Goal: Task Accomplishment & Management: Complete application form

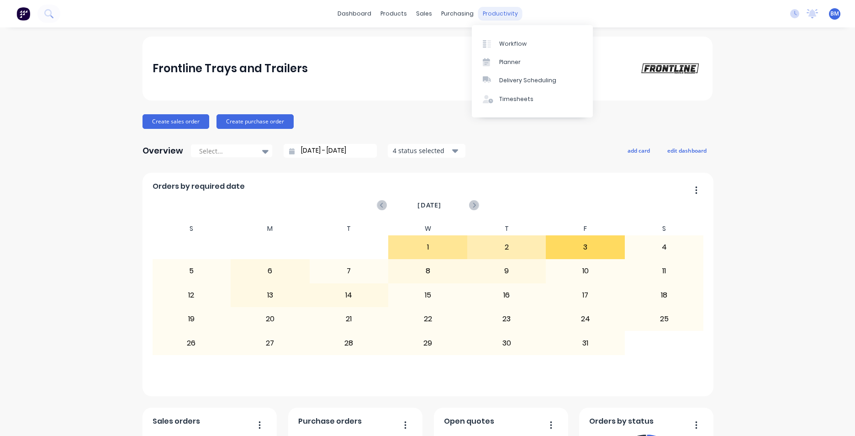
click at [502, 10] on div "productivity" at bounding box center [500, 14] width 44 height 14
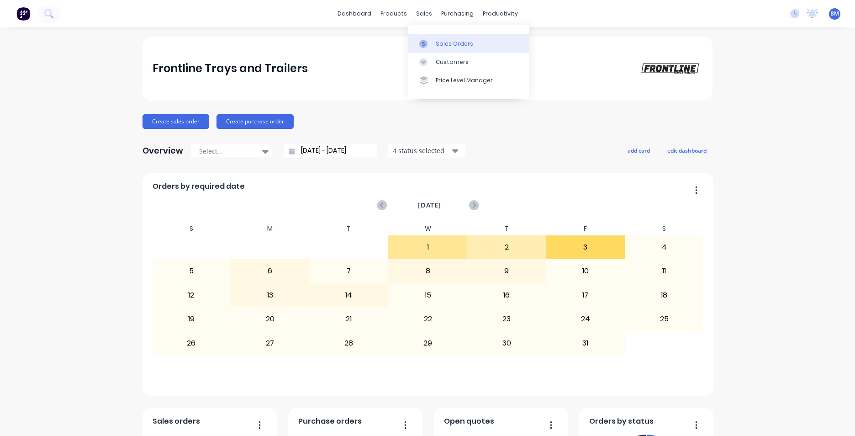
click at [453, 45] on div "Sales Orders" at bounding box center [454, 44] width 37 height 8
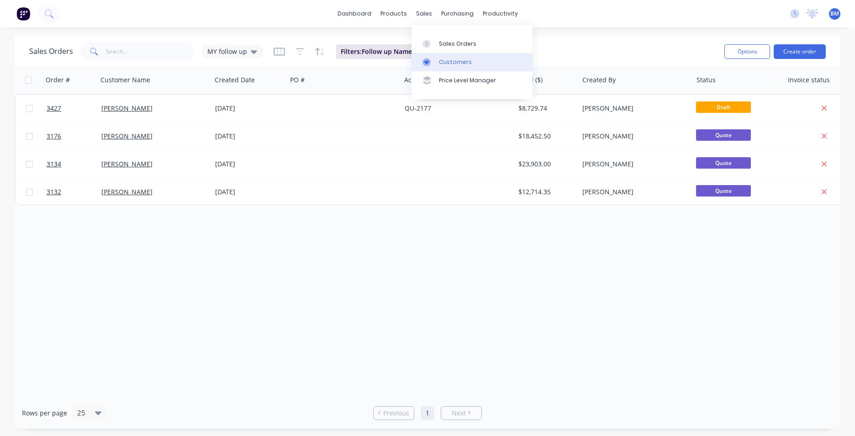
click at [441, 56] on link "Customers" at bounding box center [471, 62] width 121 height 18
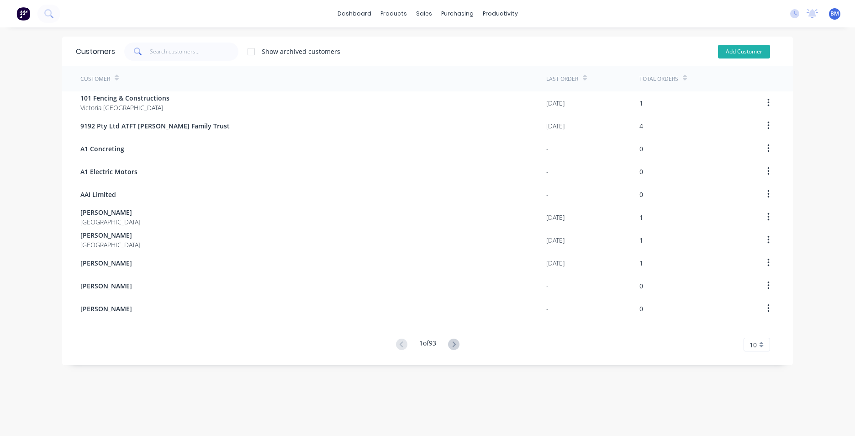
click at [730, 53] on button "Add Customer" at bounding box center [744, 52] width 52 height 14
select select "AU"
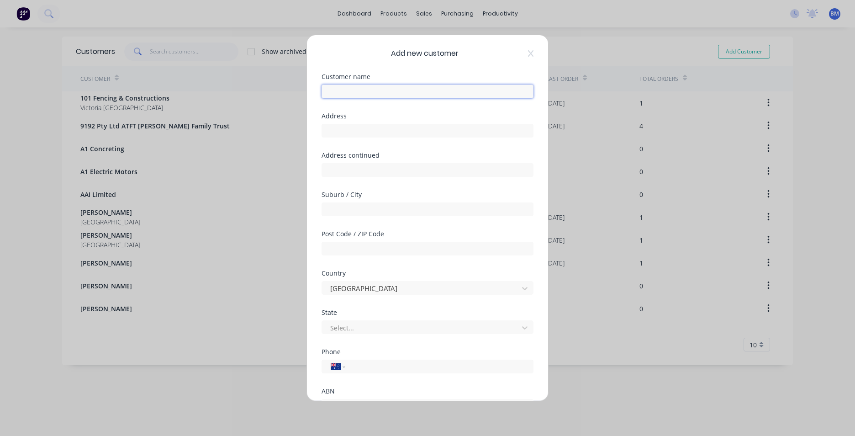
click at [339, 95] on input "text" at bounding box center [428, 91] width 212 height 14
type input "[PERSON_NAME]"
click at [389, 366] on input "tel" at bounding box center [438, 366] width 172 height 11
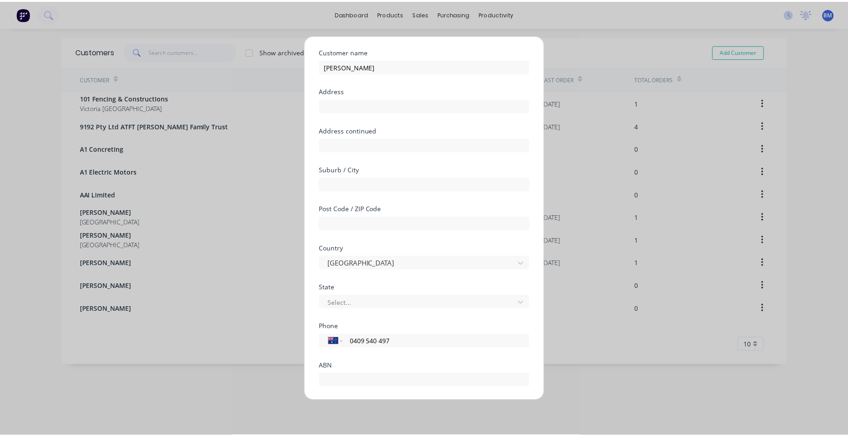
scroll to position [80, 0]
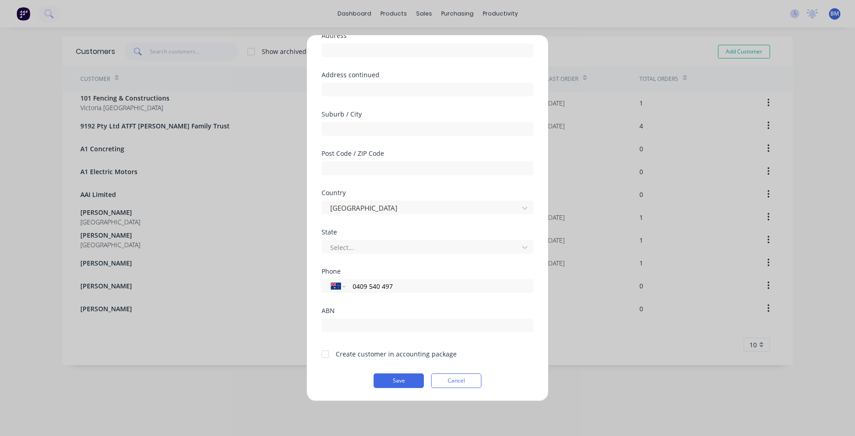
type input "0409 540 497"
click at [328, 353] on div at bounding box center [325, 354] width 18 height 18
click at [381, 379] on button "Save" at bounding box center [399, 380] width 50 height 15
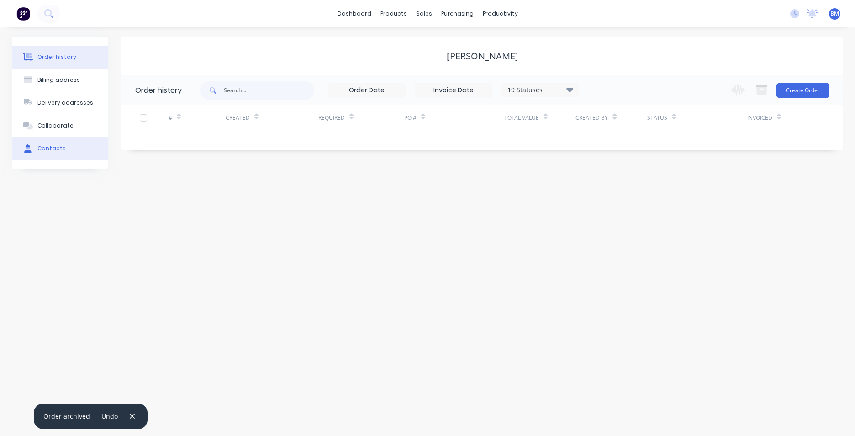
click at [15, 146] on button "Contacts" at bounding box center [60, 148] width 96 height 23
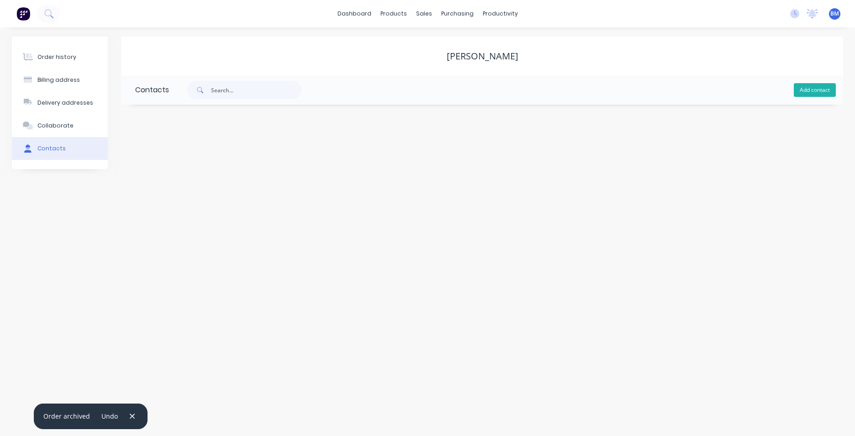
click at [809, 91] on button "Add contact" at bounding box center [815, 90] width 42 height 14
select select "AU"
drag, startPoint x: 153, startPoint y: 155, endPoint x: 160, endPoint y: 153, distance: 8.1
click at [154, 155] on input "text" at bounding box center [209, 157] width 149 height 14
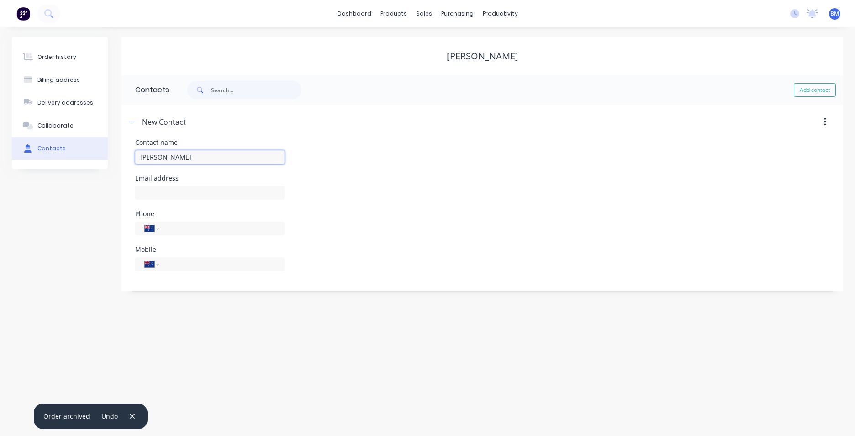
drag, startPoint x: 153, startPoint y: 158, endPoint x: 211, endPoint y: 158, distance: 57.6
click at [211, 158] on input "Tom Carrtoll" at bounding box center [209, 157] width 149 height 14
type input "Tom/taylah"
click at [175, 188] on input "text" at bounding box center [209, 193] width 149 height 14
select select "AU"
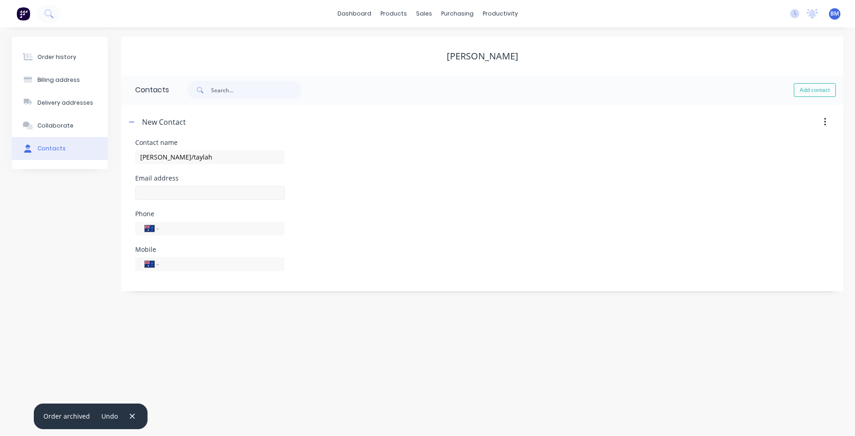
select select "AU"
click at [173, 192] on input "text" at bounding box center [209, 193] width 149 height 14
type input "taylah.treves@hotmail.com"
click at [198, 260] on input "tel" at bounding box center [220, 263] width 110 height 11
type input "0409 540 497"
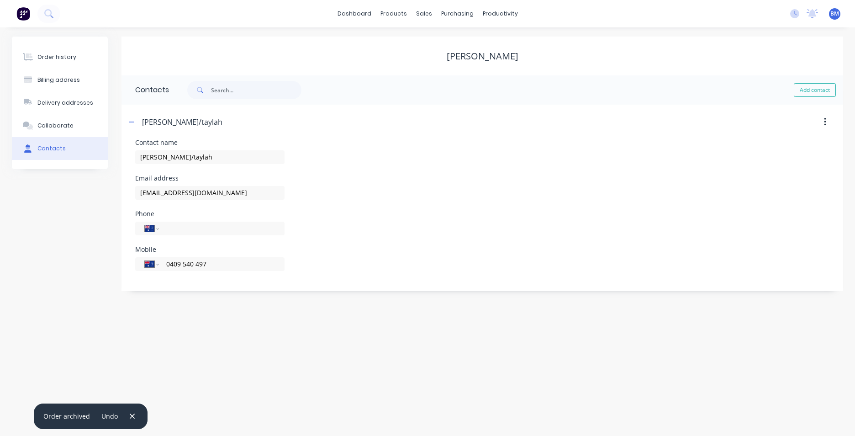
drag, startPoint x: 346, startPoint y: 250, endPoint x: 359, endPoint y: 247, distance: 13.5
click at [350, 250] on div "Mobile International Afghanistan Åland Islands Albania Algeria American Samoa A…" at bounding box center [482, 264] width 694 height 36
drag, startPoint x: 56, startPoint y: 56, endPoint x: 349, endPoint y: 23, distance: 295.0
click at [58, 57] on div "Order history" at bounding box center [56, 57] width 39 height 8
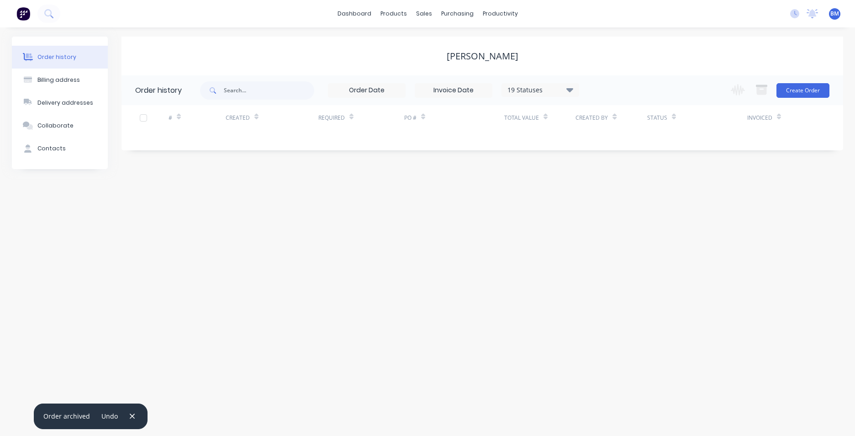
click at [803, 98] on div "Change order status Submitted UNPLANNED/COMMITTED Production - John Production …" at bounding box center [777, 90] width 104 height 30
click at [807, 89] on button "Create Order" at bounding box center [802, 90] width 53 height 15
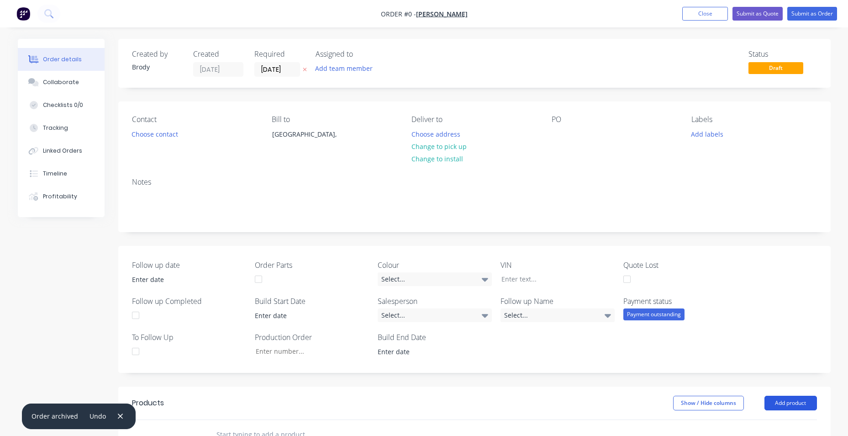
click at [784, 398] on button "Add product" at bounding box center [791, 403] width 53 height 15
click at [466, 285] on div "Select..." at bounding box center [435, 279] width 114 height 14
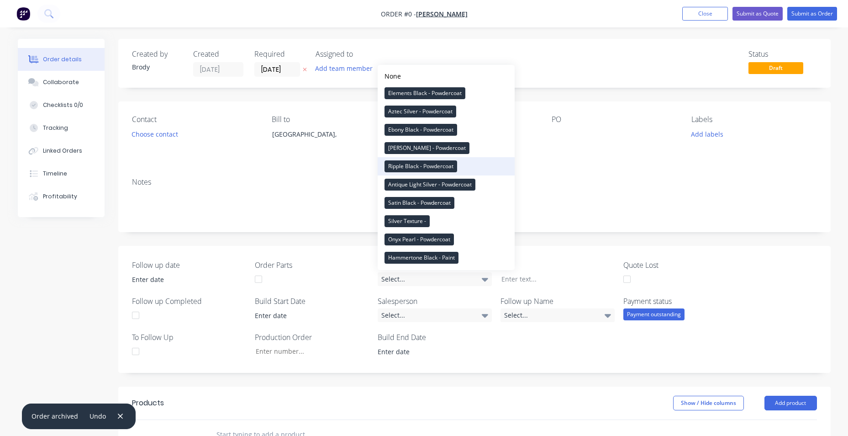
drag, startPoint x: 435, startPoint y: 131, endPoint x: 430, endPoint y: 173, distance: 41.9
click at [430, 174] on div "None Elements Black - Powdercoat Aztec Silver - Powdercoat Ebony Black - Powder…" at bounding box center [446, 167] width 137 height 205
click at [429, 92] on div "Elements Black - Powdercoat" at bounding box center [425, 93] width 81 height 12
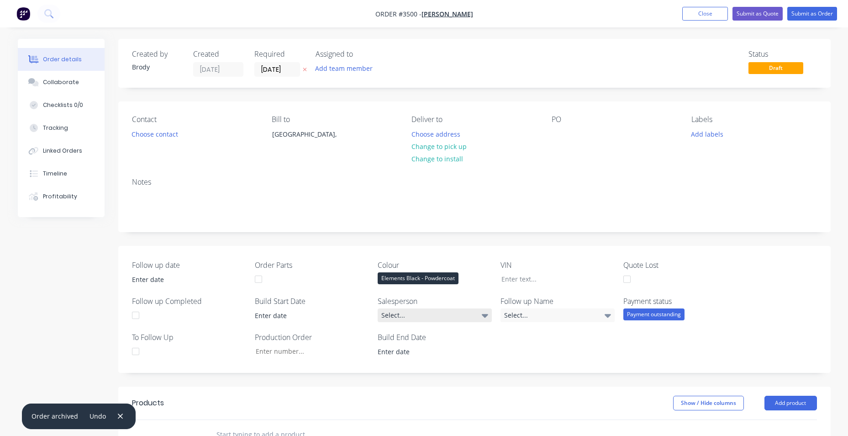
drag, startPoint x: 565, startPoint y: 313, endPoint x: 477, endPoint y: 317, distance: 88.2
click at [565, 313] on div "Select..." at bounding box center [558, 315] width 114 height 14
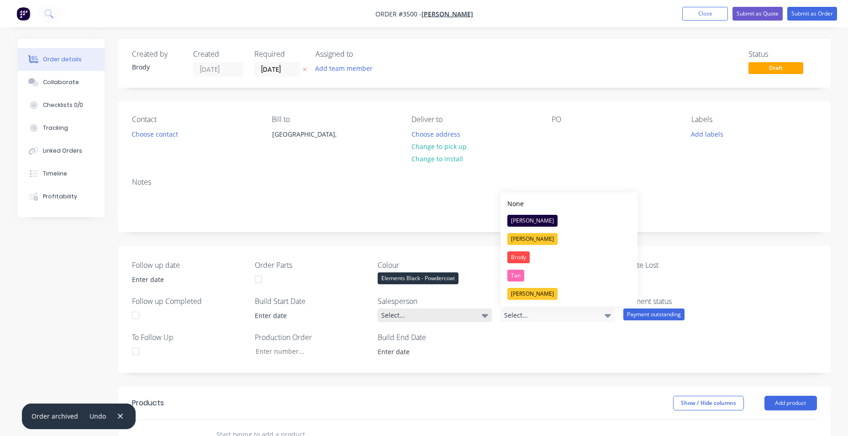
click at [477, 316] on div "Select..." at bounding box center [435, 315] width 114 height 14
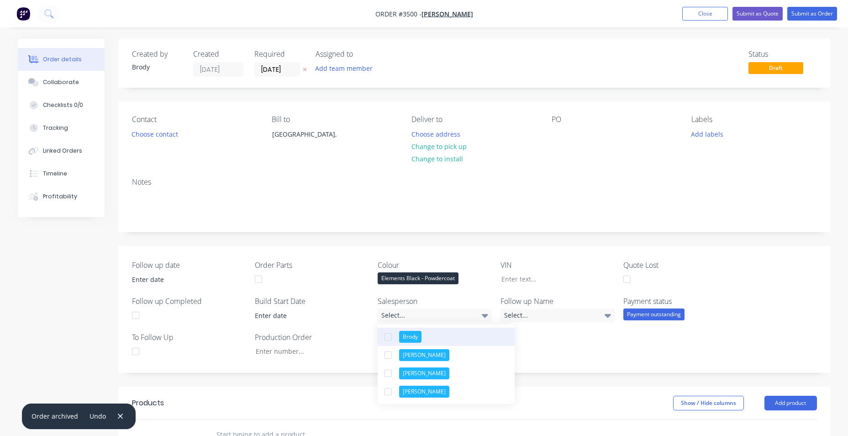
drag, startPoint x: 455, startPoint y: 340, endPoint x: 623, endPoint y: 315, distance: 170.0
click at [456, 340] on button "Brody" at bounding box center [446, 336] width 137 height 18
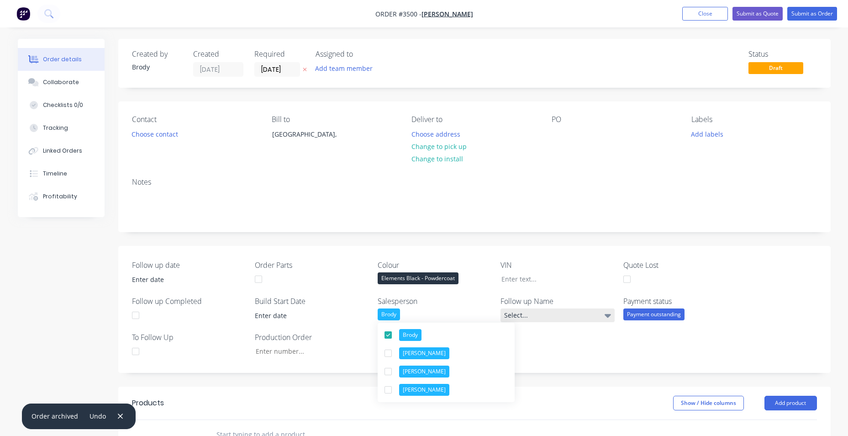
click at [606, 308] on div "Select..." at bounding box center [558, 315] width 114 height 14
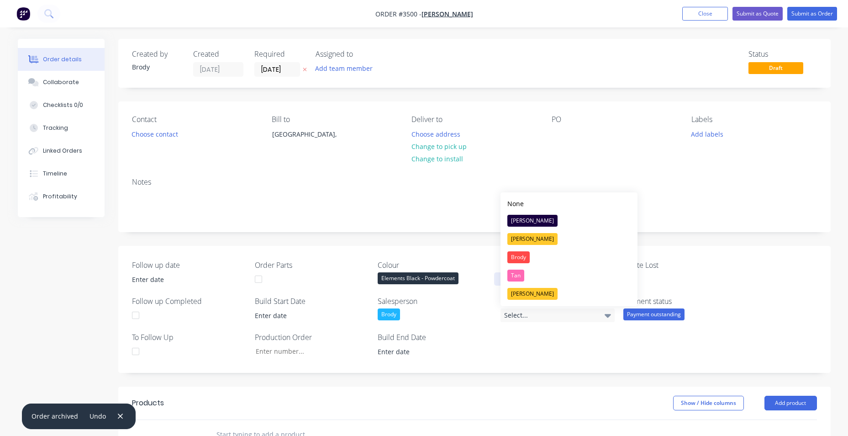
drag, startPoint x: 525, startPoint y: 254, endPoint x: 555, endPoint y: 279, distance: 38.9
click at [526, 254] on div "Brody" at bounding box center [518, 257] width 22 height 12
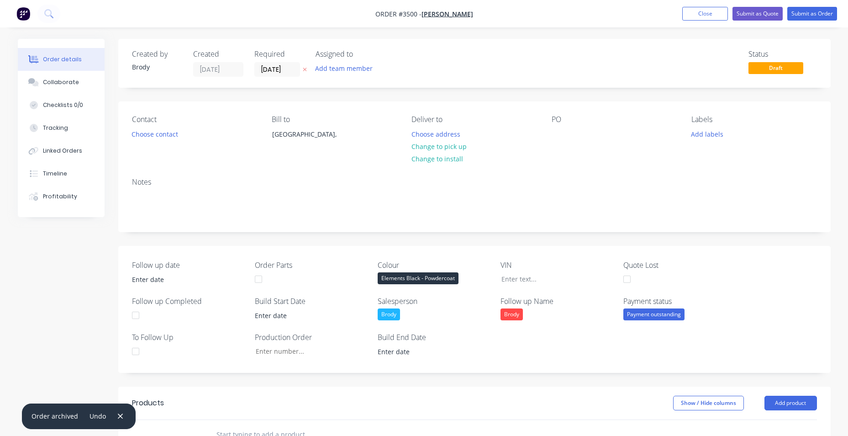
click at [545, 353] on div "Follow up date Order Parts Colour Elements Black - Powdercoat VIN Quote Lost Fo…" at bounding box center [474, 309] width 712 height 127
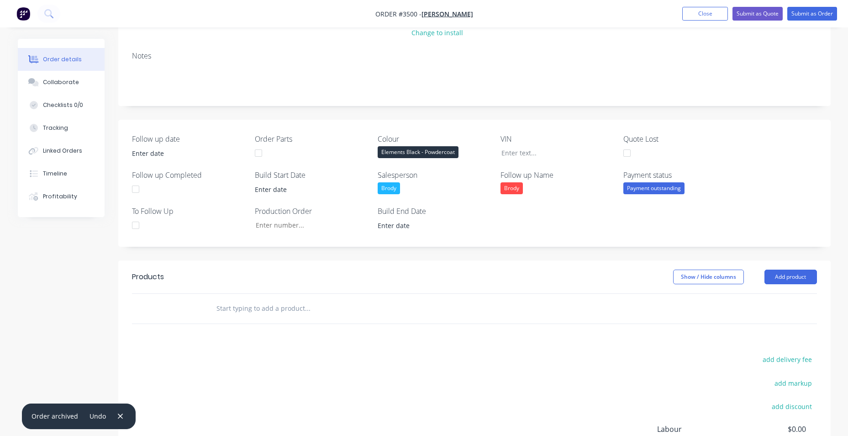
scroll to position [247, 0]
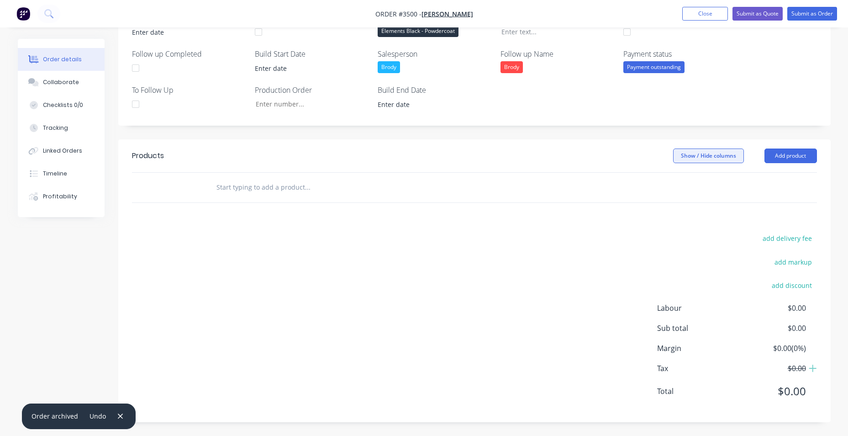
drag, startPoint x: 775, startPoint y: 156, endPoint x: 709, endPoint y: 161, distance: 66.0
click at [777, 156] on button "Add product" at bounding box center [791, 155] width 53 height 15
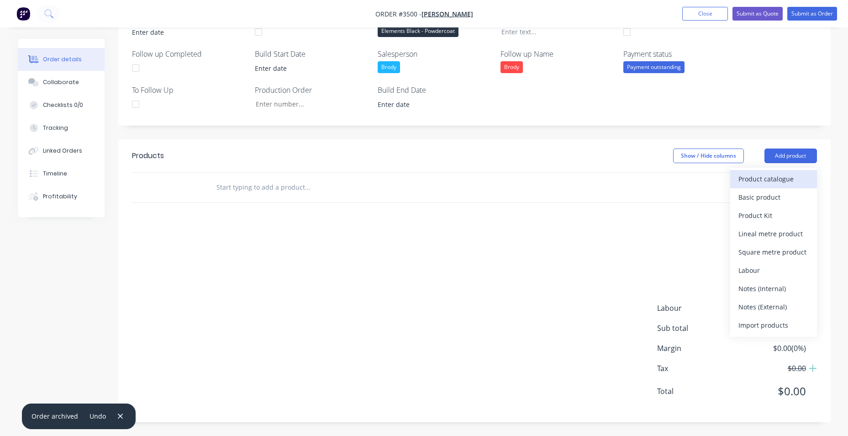
click at [780, 182] on div "Product catalogue" at bounding box center [773, 178] width 70 height 13
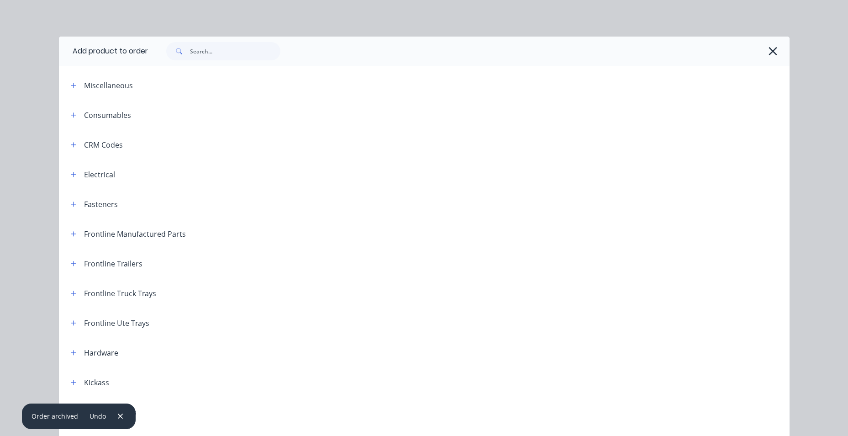
scroll to position [91, 0]
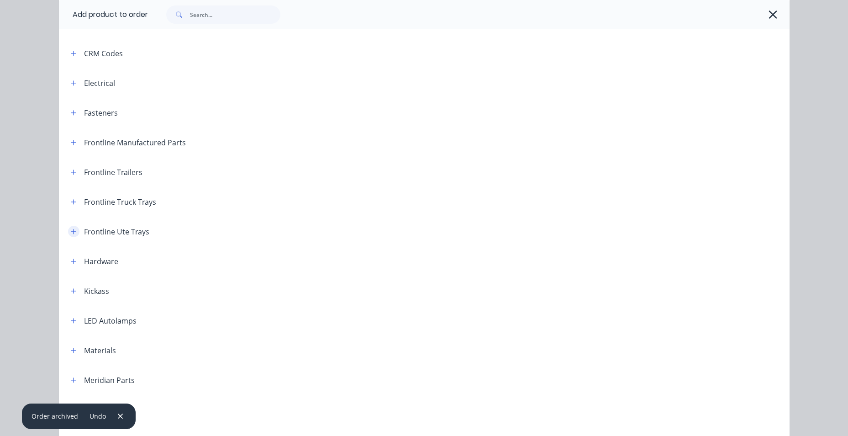
click at [74, 234] on button "button" at bounding box center [73, 231] width 11 height 11
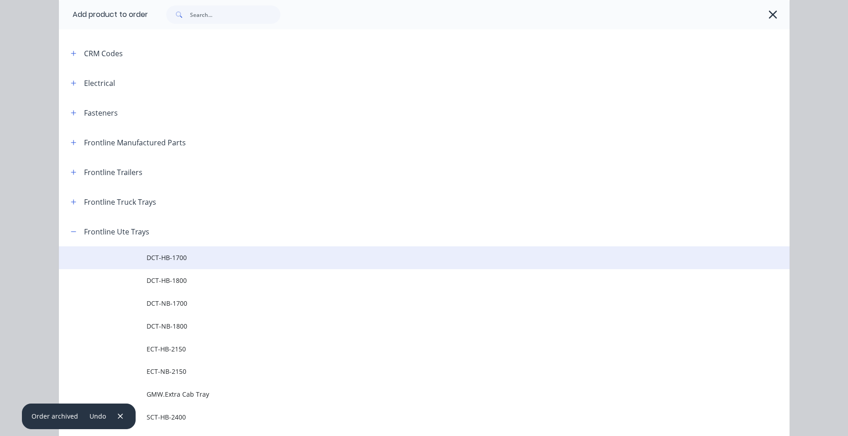
click at [205, 256] on span "DCT-HB-1700" at bounding box center [404, 258] width 514 height 10
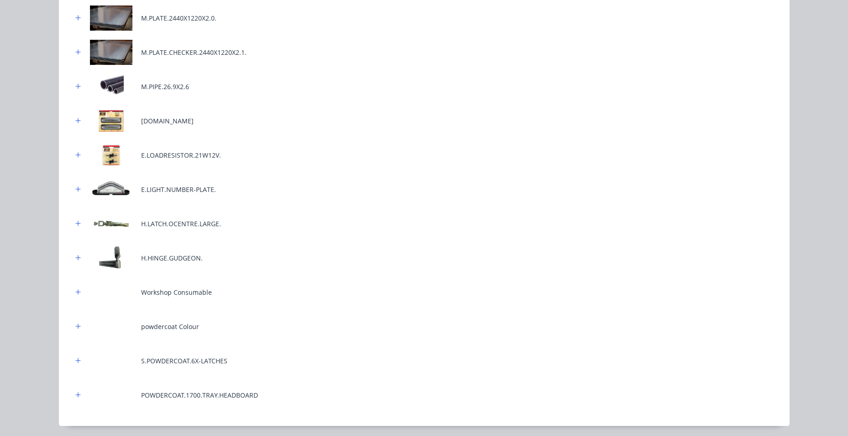
scroll to position [452, 0]
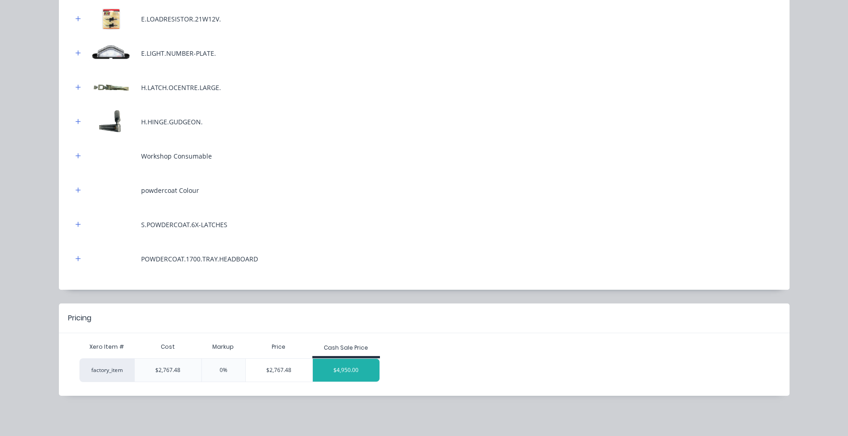
click at [313, 371] on div "$4,950.00" at bounding box center [346, 370] width 67 height 23
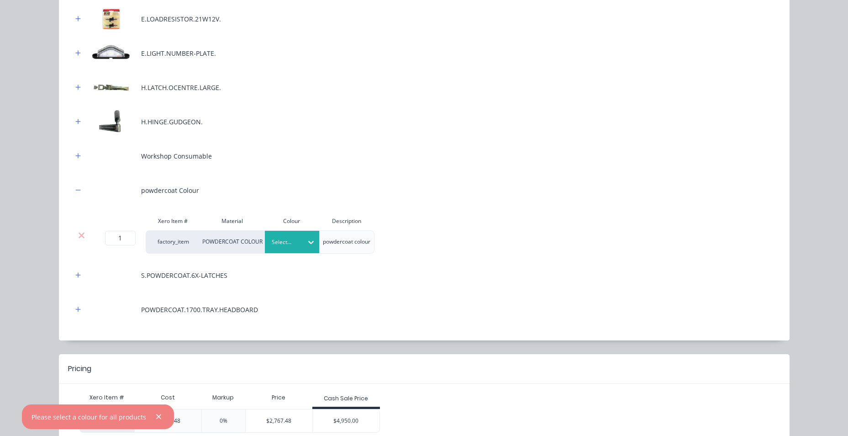
click at [299, 245] on div "Select..." at bounding box center [283, 242] width 37 height 12
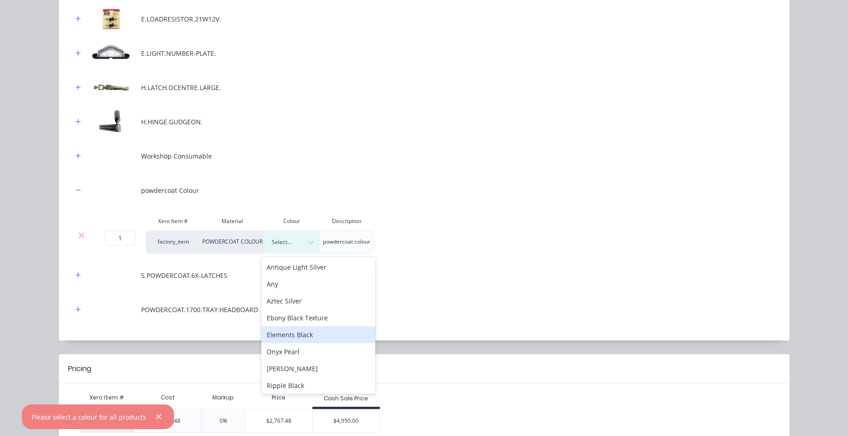
click at [309, 338] on div "Elements Black" at bounding box center [318, 334] width 114 height 17
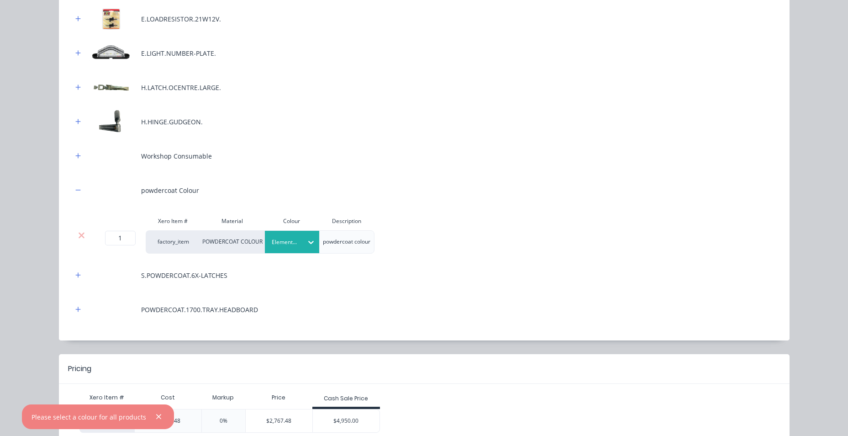
click at [347, 417] on div "$4,950.00" at bounding box center [346, 420] width 67 height 23
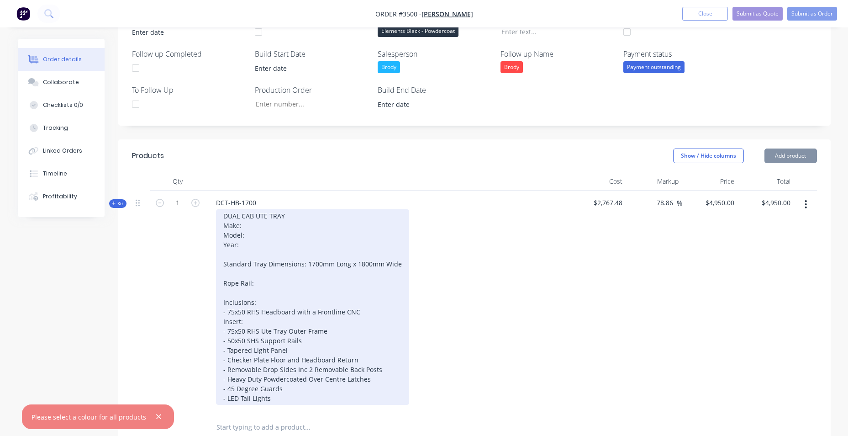
click at [220, 279] on div "DUAL CAB UTE TRAY Make: Model: Year: Standard Tray Dimensions: 1700mm Long x 18…" at bounding box center [312, 306] width 193 height 195
click at [246, 228] on div "DUAL CAB UTE TRAY Make: Model: Year: Standard Tray Dimensions: 1700mm Long x 18…" at bounding box center [312, 306] width 193 height 195
type input "$4,949.9147"
type input "$4,949.91"
click at [250, 232] on div "DUAL CAB UTE TRAY Make: mazda Model: Year: Standard Tray Dimensions: 1700mm Lon…" at bounding box center [312, 306] width 193 height 195
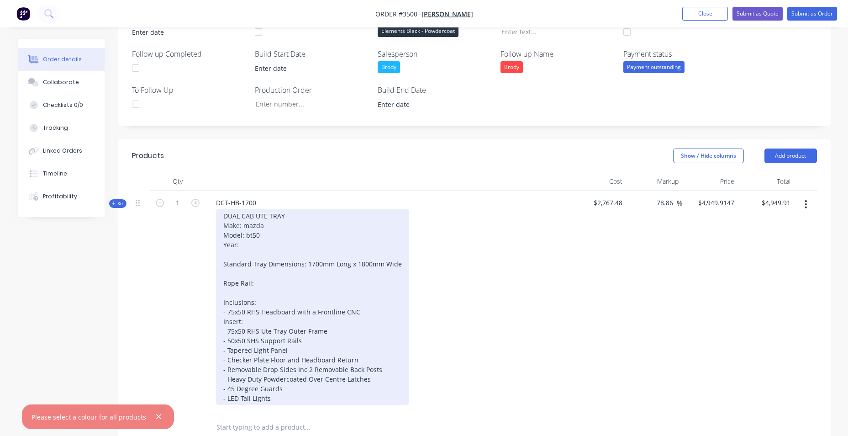
click at [267, 244] on div "DUAL CAB UTE TRAY Make: mazda Model: bt50 Year: Standard Tray Dimensions: 1700m…" at bounding box center [312, 306] width 193 height 195
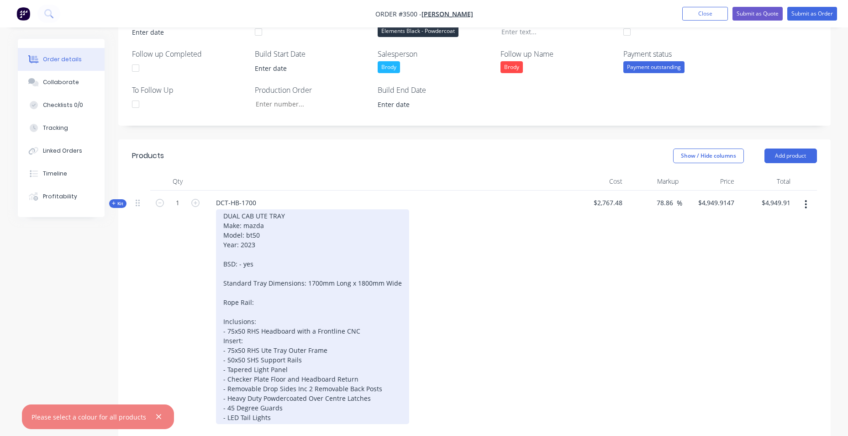
click at [298, 271] on div "DUAL CAB UTE TRAY Make: mazda Model: bt50 Year: 2023 BSD: - yes Standard Tray D…" at bounding box center [312, 316] width 193 height 215
click at [270, 270] on div "DUAL CAB UTE TRAY Make: Mazda Model: bt50 Year: 2023 BSD: - yes Standard Tray D…" at bounding box center [312, 316] width 193 height 215
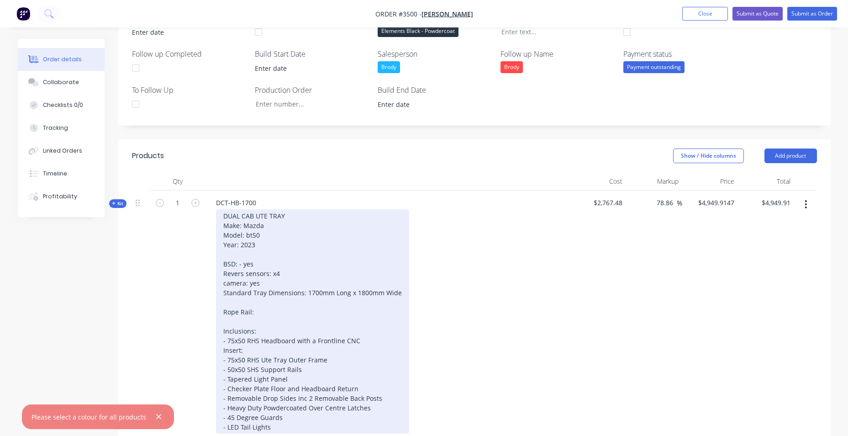
click at [316, 271] on div "DUAL CAB UTE TRAY Make: Mazda Model: bt50 Year: 2023 BSD: - yes Revers sensors:…" at bounding box center [312, 321] width 193 height 224
drag, startPoint x: 231, startPoint y: 271, endPoint x: 320, endPoint y: 255, distance: 90.0
click at [320, 255] on div "DUAL CAB UTE TRAY Make: Mazda Model: bt50 Year: 2023 BSD: - yes Revers sensors:…" at bounding box center [312, 321] width 193 height 224
click at [243, 273] on div "DUAL CAB UTE TRAY Make: Mazda Model: bt50 Year: 2023 BSD: - yes Revers sensors:…" at bounding box center [312, 321] width 193 height 224
click at [333, 250] on div "DUAL CAB UTE TRAY Make: Mazda Model: bt50 Year: 2023 BSD: - yes Reverse sensors…" at bounding box center [312, 321] width 193 height 224
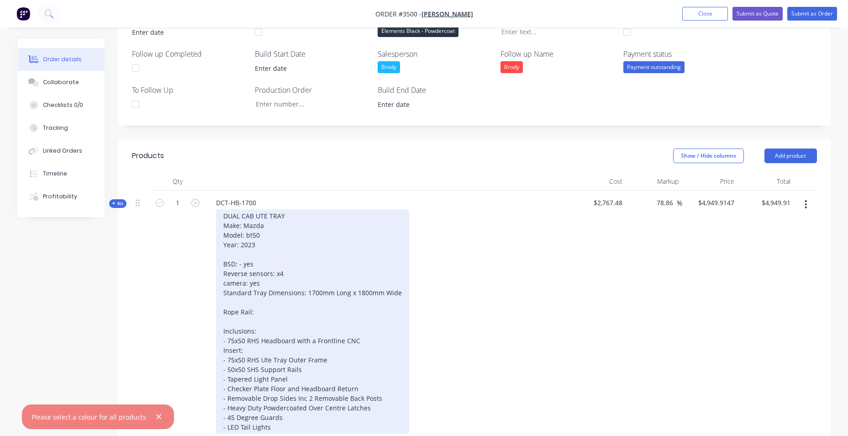
click at [247, 280] on div "DUAL CAB UTE TRAY Make: Mazda Model: bt50 Year: 2023 BSD: - yes Reverse sensors…" at bounding box center [312, 321] width 193 height 224
click at [246, 275] on div "DUAL CAB UTE TRAY Make: Mazda Model: bt50 Year: 2023 BSD: - yes Reverse sensors…" at bounding box center [312, 321] width 193 height 224
click at [324, 266] on div "DUAL CAB UTE TRAY Make: Mazda Model: bt50 Year: 2023 BSD: - yes Reverseerf sens…" at bounding box center [312, 321] width 193 height 224
click at [226, 268] on div "DUAL CAB UTE TRAY Make: Mazda Model: bt50 Year: 2023 BSD: - yes Reverseerf sens…" at bounding box center [312, 321] width 193 height 224
click at [227, 281] on div "DUAL CAB UTE TRAY Make: Mazda Model: bt50 Year: 2023 BSD: - yes Reverseerf sens…" at bounding box center [312, 321] width 193 height 224
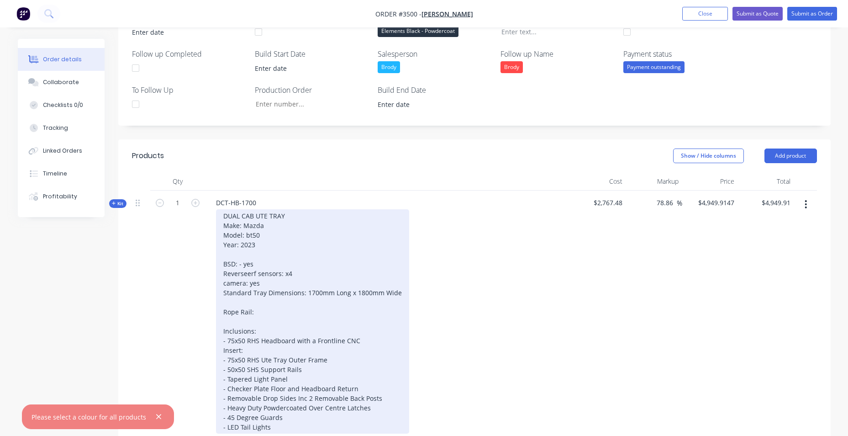
drag, startPoint x: 231, startPoint y: 285, endPoint x: 239, endPoint y: 281, distance: 9.2
click at [234, 286] on div "DUAL CAB UTE TRAY Make: Mazda Model: bt50 Year: 2023 BSD: - yes Reverseerf sens…" at bounding box center [312, 321] width 193 height 224
drag, startPoint x: 254, startPoint y: 272, endPoint x: 145, endPoint y: 272, distance: 108.7
click at [145, 272] on div "Kit 1 DCT-HB-1700 DUAL CAB UTE TRAY Make: Mazda Model: bt50 Year: 2023 BSD: - y…" at bounding box center [474, 315] width 685 height 251
click at [236, 283] on div "DUAL CAB UTE TRAY Make: Mazda Model: bt50 Year: 2023 BSD: - yes Rear sensors: x…" at bounding box center [312, 321] width 193 height 224
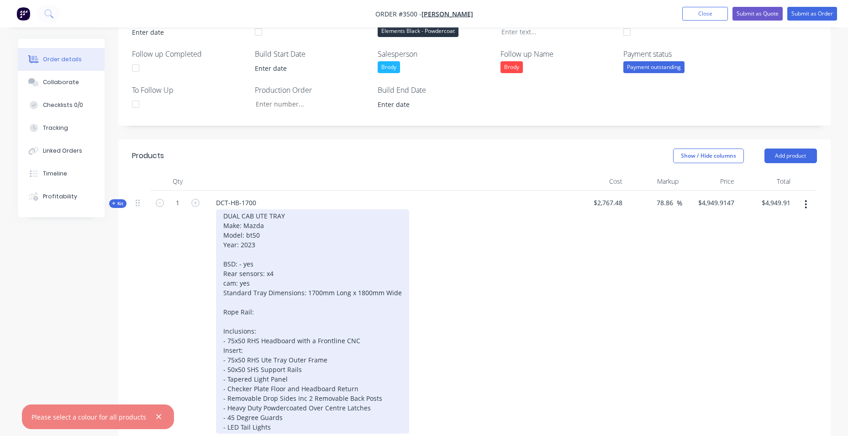
click at [221, 295] on div "DUAL CAB UTE TRAY Make: Mazda Model: bt50 Year: 2023 BSD: - yes Rear sensors: x…" at bounding box center [312, 321] width 193 height 224
click at [264, 322] on div "DUAL CAB UTE TRAY Make: Mazda Model: bt50 Year: 2023 BSD: - yes Rear sensors: x…" at bounding box center [312, 321] width 193 height 224
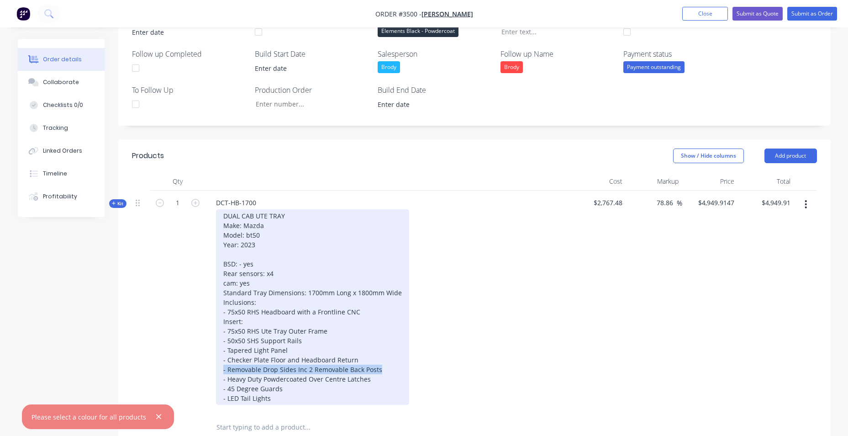
drag, startPoint x: 226, startPoint y: 381, endPoint x: 404, endPoint y: 383, distance: 178.1
click at [404, 383] on div "DUAL CAB UTE TRAY Make: Mazda Model: bt50 Year: 2023 BSD: - yes Rear sensors: x…" at bounding box center [312, 306] width 193 height 195
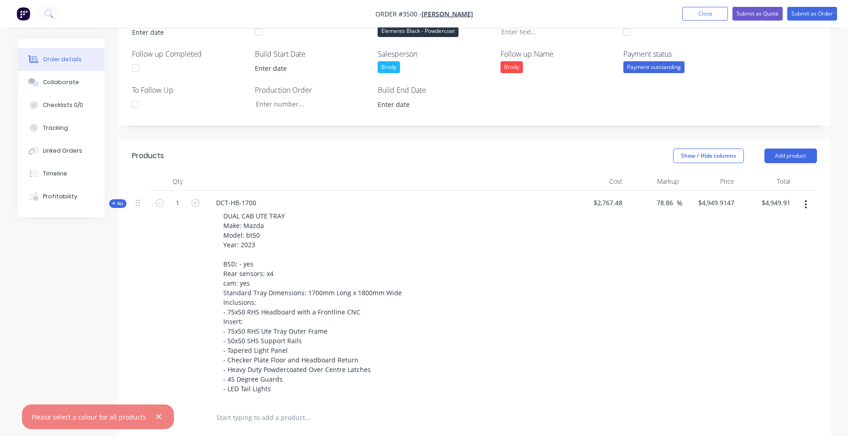
click at [456, 272] on div "DUAL CAB UTE TRAY Make: Mazda Model: bt50 Year: 2023 BSD: - yes Rear sensors: x…" at bounding box center [388, 302] width 358 height 186
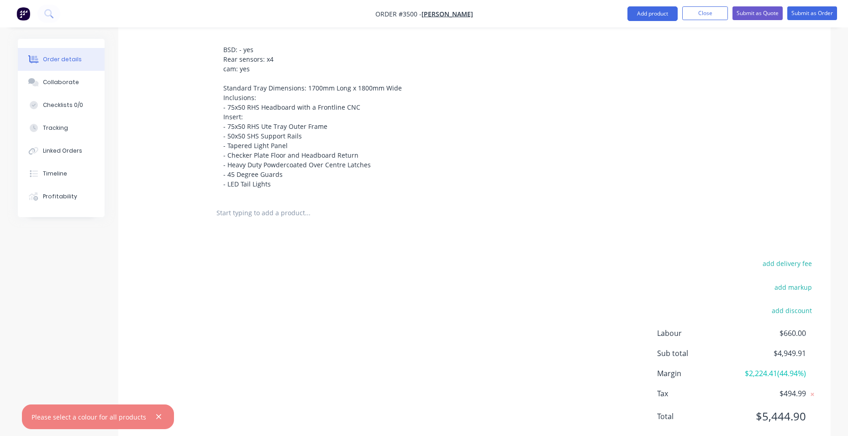
scroll to position [475, 0]
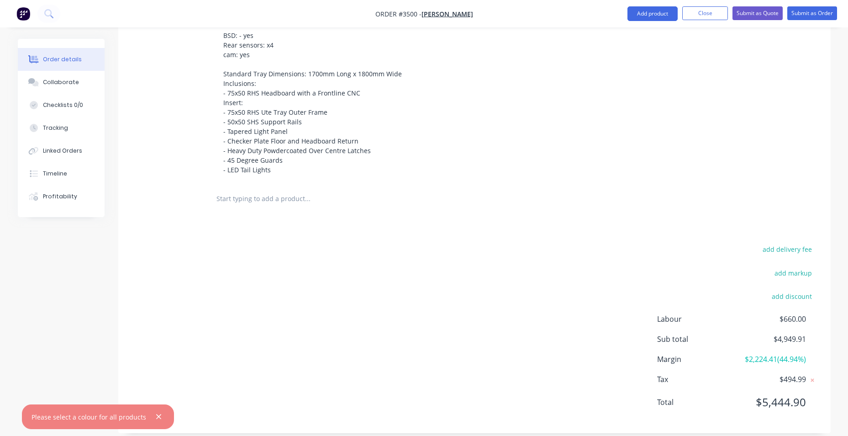
click at [297, 195] on input "text" at bounding box center [307, 199] width 183 height 18
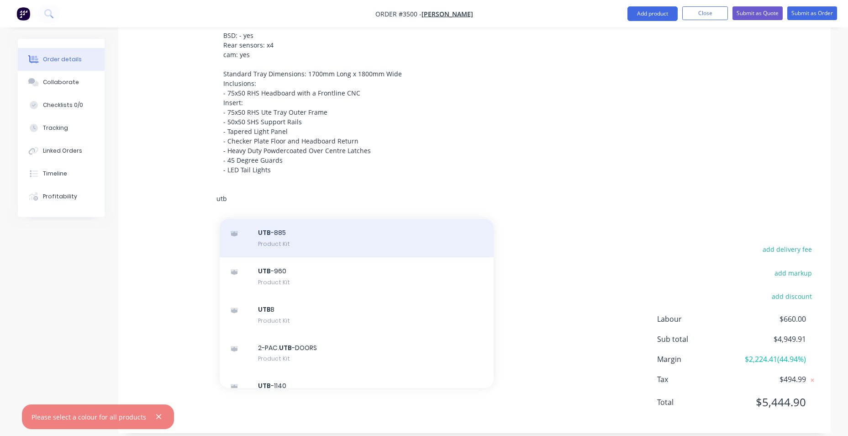
scroll to position [183, 0]
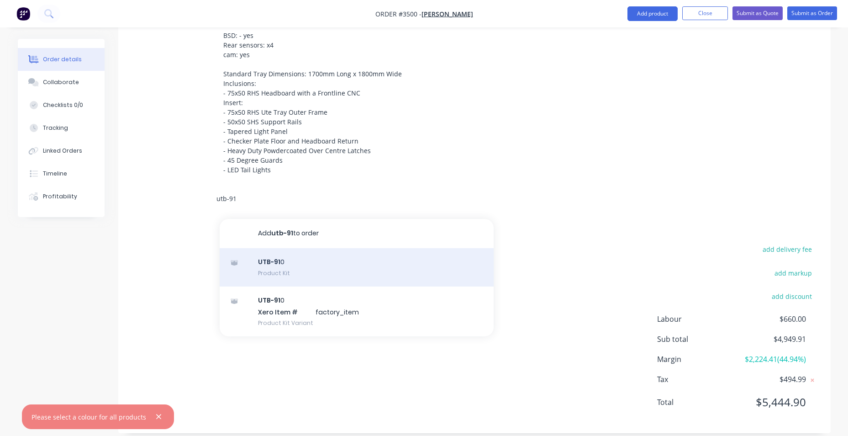
type input "utb-91"
click at [352, 269] on div "UTB-91 0 Product Kit" at bounding box center [357, 267] width 274 height 38
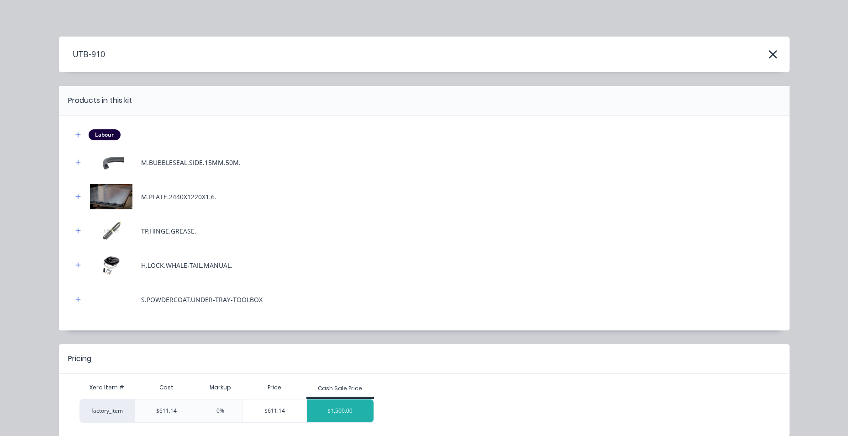
click at [359, 407] on div "$1,500.00" at bounding box center [340, 410] width 67 height 23
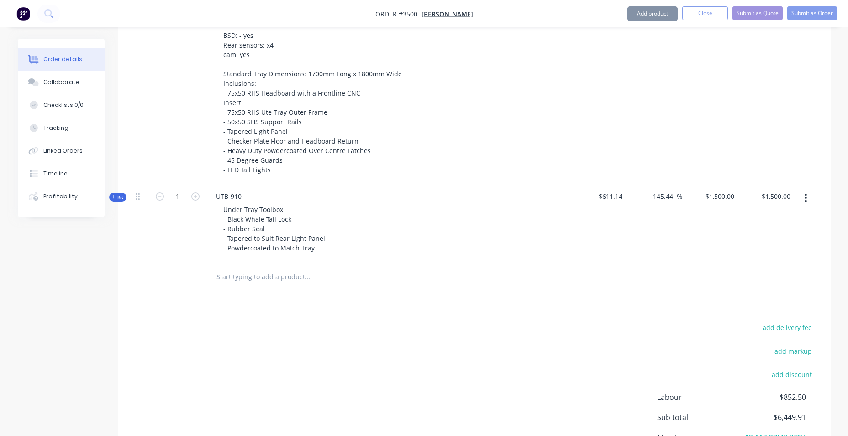
click at [242, 281] on input "text" at bounding box center [307, 277] width 183 height 18
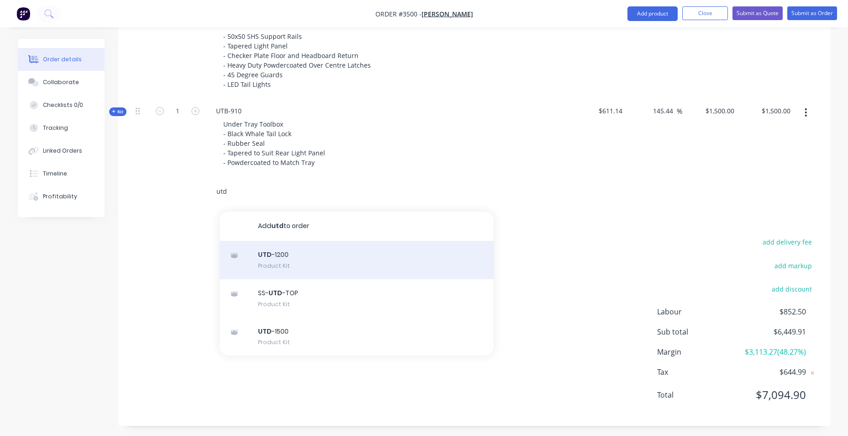
scroll to position [564, 0]
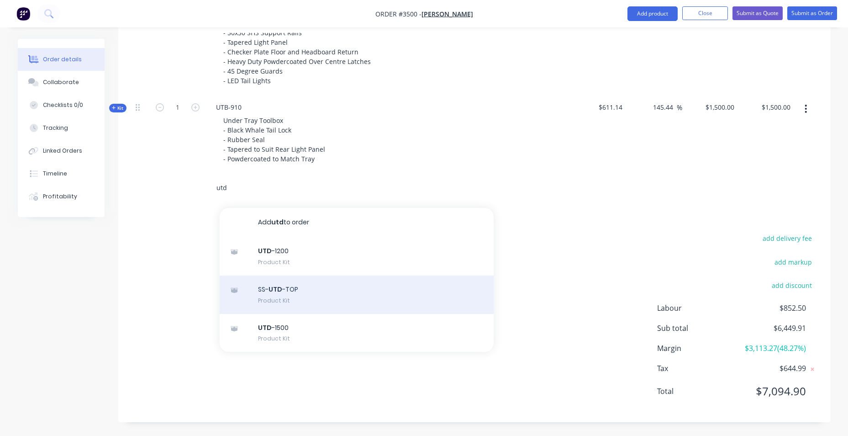
type input "utd"
click at [322, 294] on div "SS- UTD -TOP Product Kit" at bounding box center [357, 294] width 274 height 38
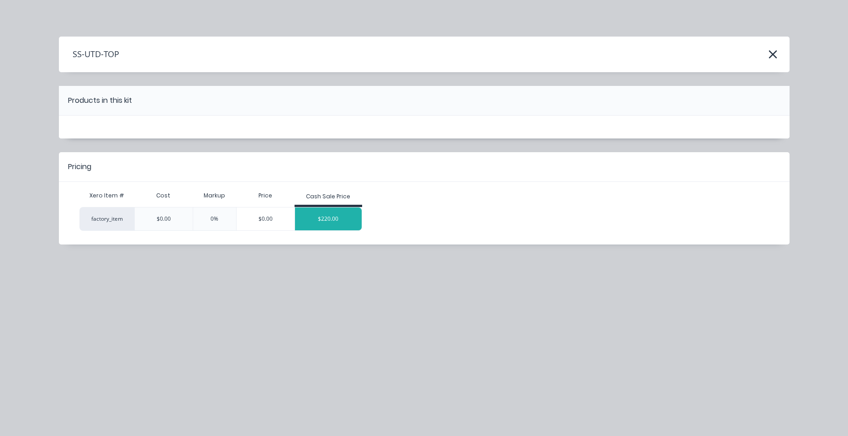
click at [333, 224] on div "$220.00" at bounding box center [328, 218] width 67 height 23
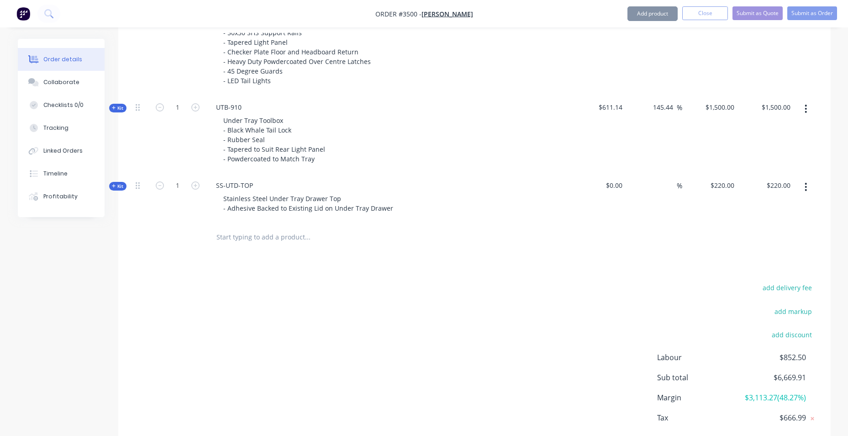
click at [271, 236] on input "text" at bounding box center [307, 237] width 183 height 18
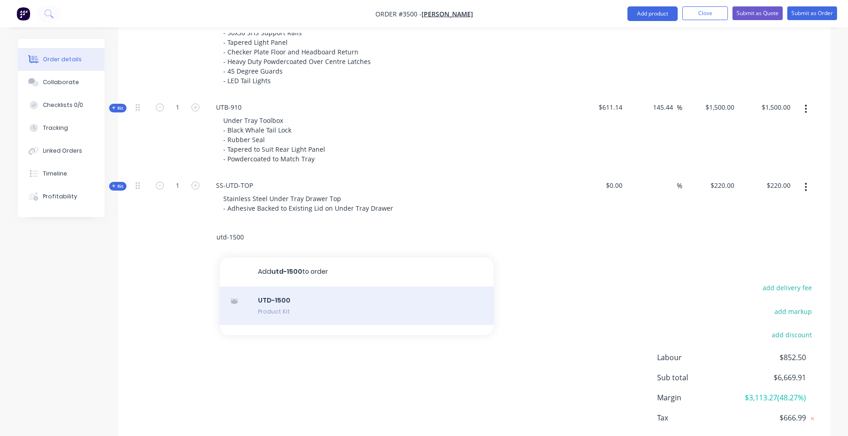
type input "utd-1500"
click at [328, 293] on div "UTD-1500 Product Kit" at bounding box center [357, 305] width 274 height 38
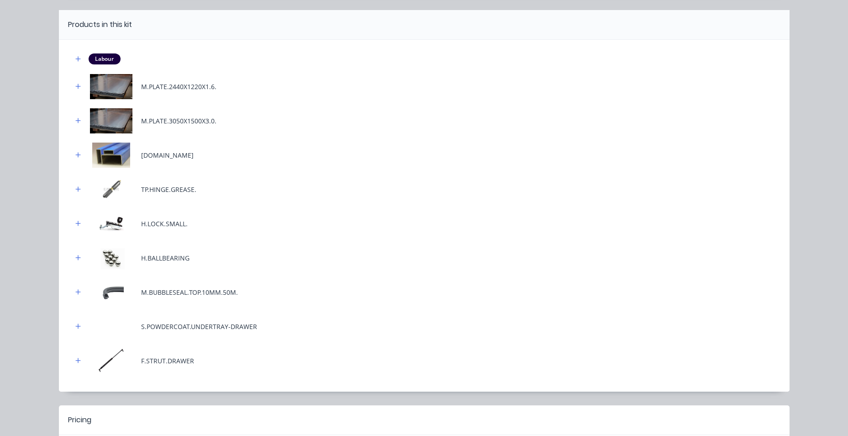
scroll to position [178, 0]
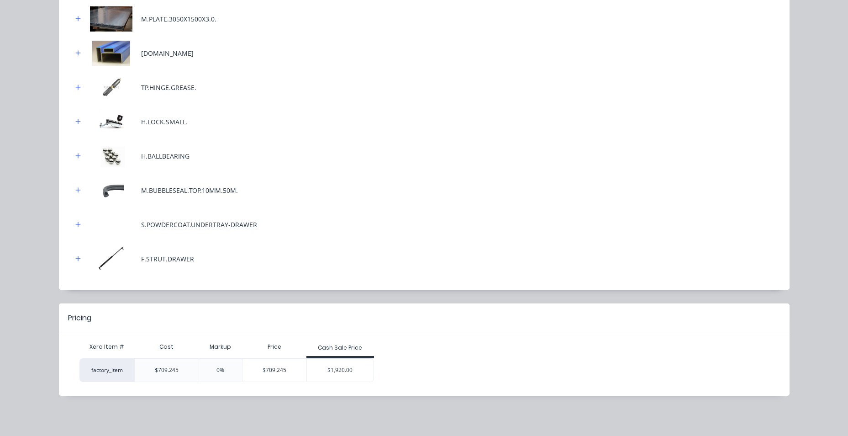
click at [359, 364] on div "$1,920.00" at bounding box center [340, 370] width 67 height 23
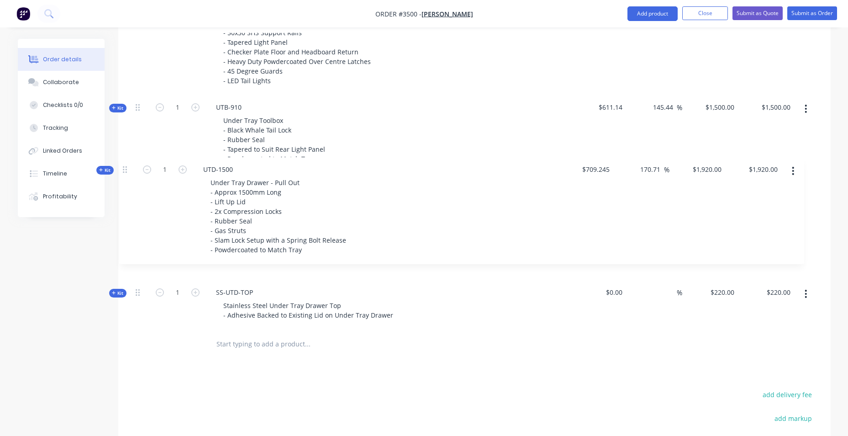
drag, startPoint x: 137, startPoint y: 239, endPoint x: 124, endPoint y: 170, distance: 69.8
click at [124, 170] on div "Qty Cost Markup Price Total Kit 1 DCT-HB-1700 DUAL CAB UTE TRAY Make: Mazda Mod…" at bounding box center [474, 107] width 712 height 504
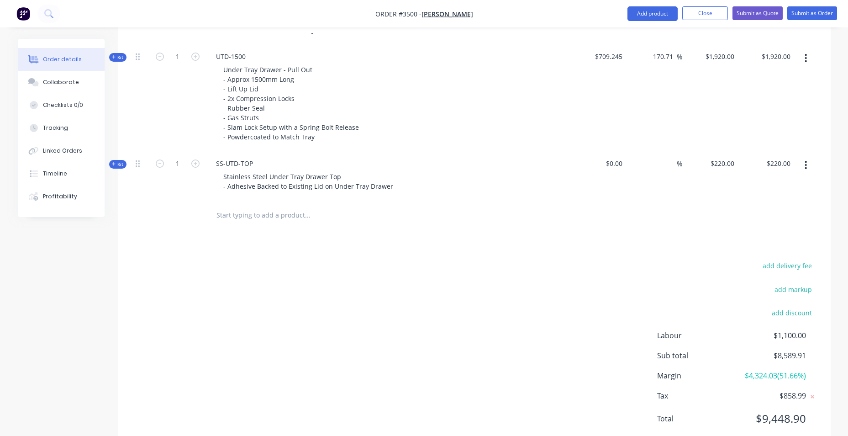
scroll to position [701, 0]
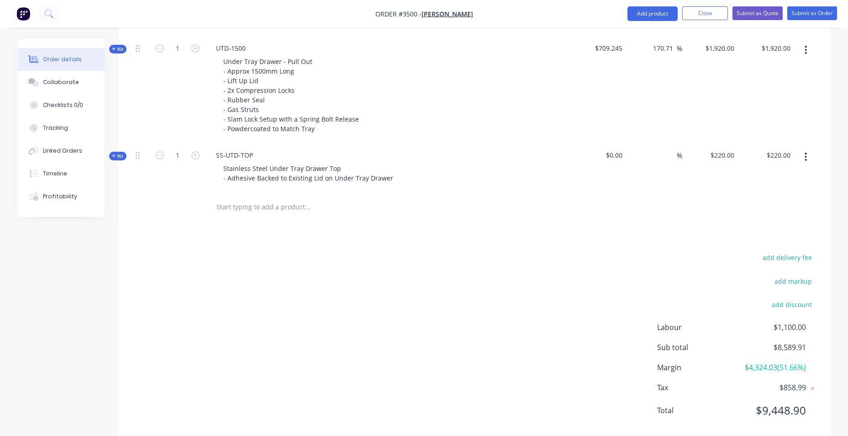
click at [269, 211] on input "text" at bounding box center [307, 207] width 183 height 18
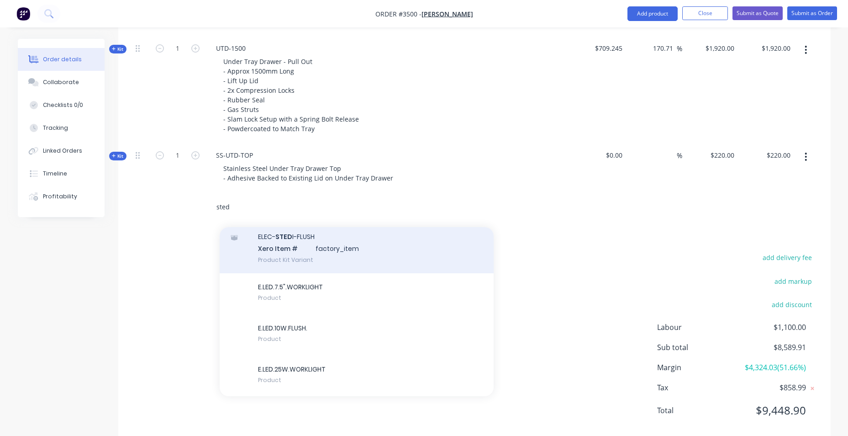
scroll to position [424, 0]
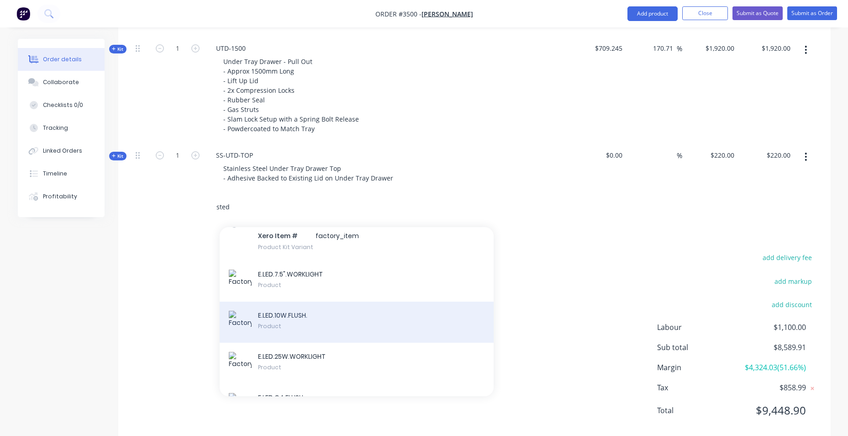
type input "sted"
click at [354, 301] on div "E.LED.10W.FLUSH. Product" at bounding box center [357, 321] width 274 height 41
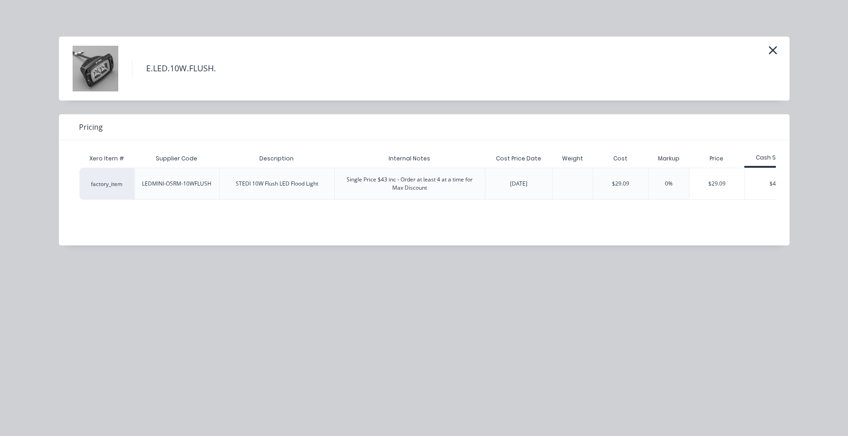
scroll to position [0, 36]
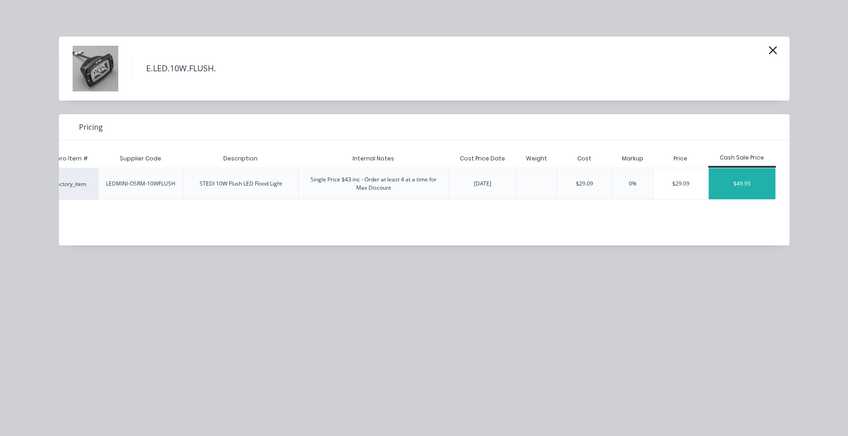
click at [737, 174] on div "$49.95" at bounding box center [742, 183] width 67 height 31
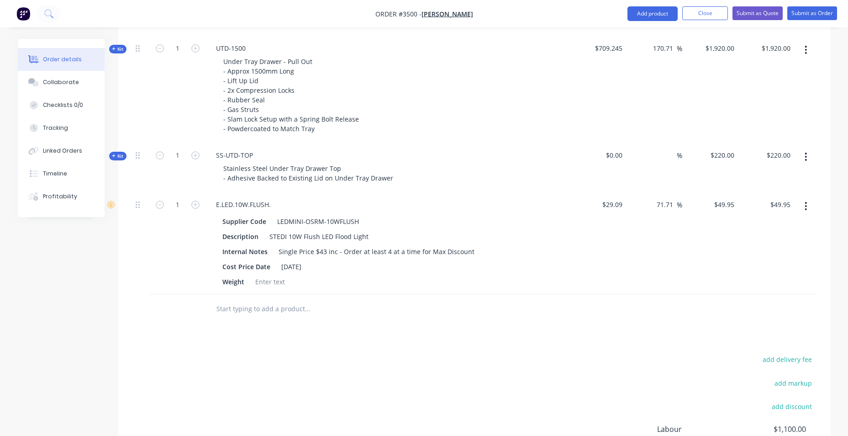
click at [806, 205] on icon "button" at bounding box center [806, 206] width 2 height 10
drag, startPoint x: 765, startPoint y: 285, endPoint x: 723, endPoint y: 284, distance: 41.6
click at [764, 285] on div "Delete" at bounding box center [773, 284] width 70 height 13
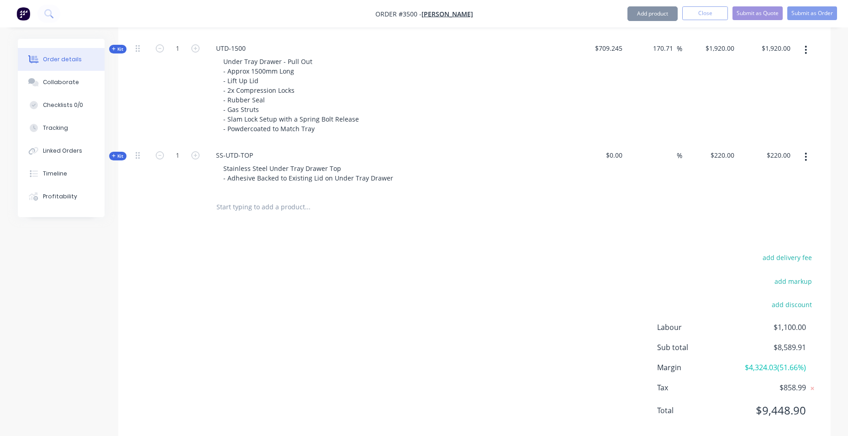
click at [246, 203] on input "text" at bounding box center [307, 207] width 183 height 18
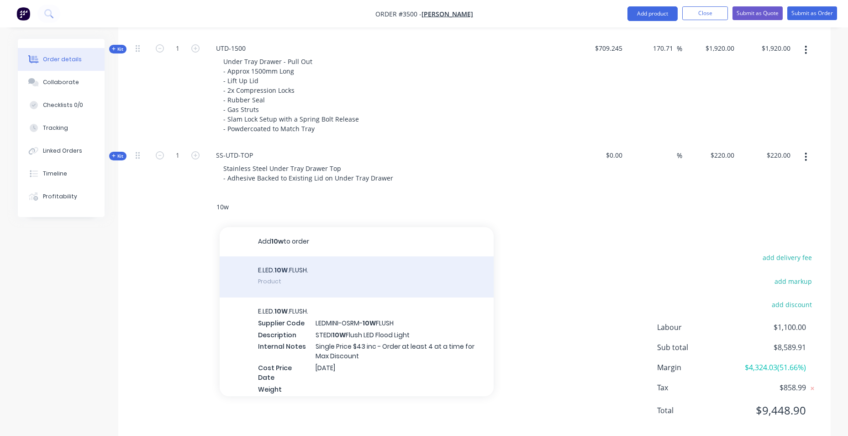
type input "10w"
click at [296, 272] on div "E.LED. 10W .FLUSH. Product" at bounding box center [357, 276] width 274 height 41
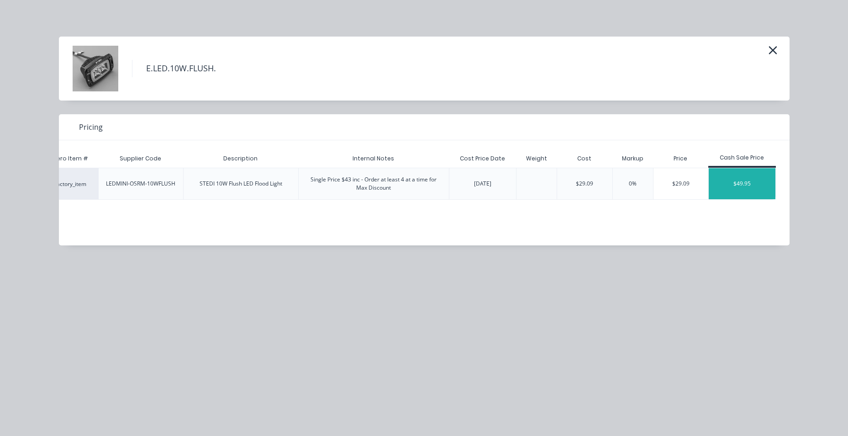
click at [763, 180] on div "$49.95" at bounding box center [742, 183] width 67 height 31
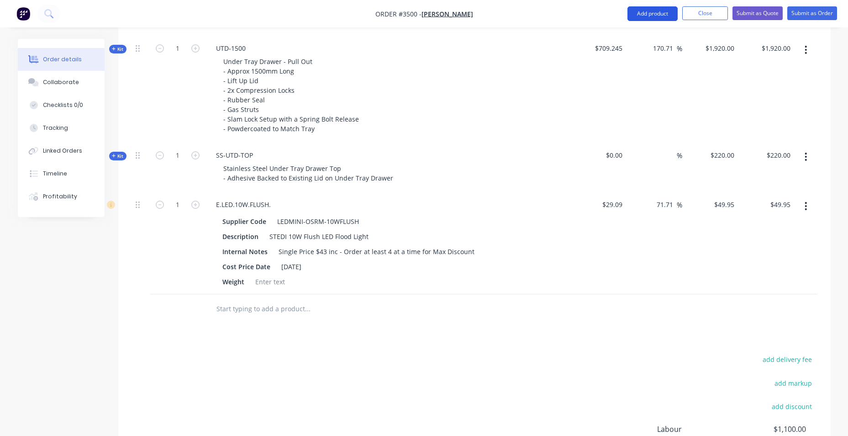
drag, startPoint x: 641, startPoint y: 18, endPoint x: 639, endPoint y: 23, distance: 5.5
click at [643, 18] on button "Add product" at bounding box center [653, 13] width 50 height 15
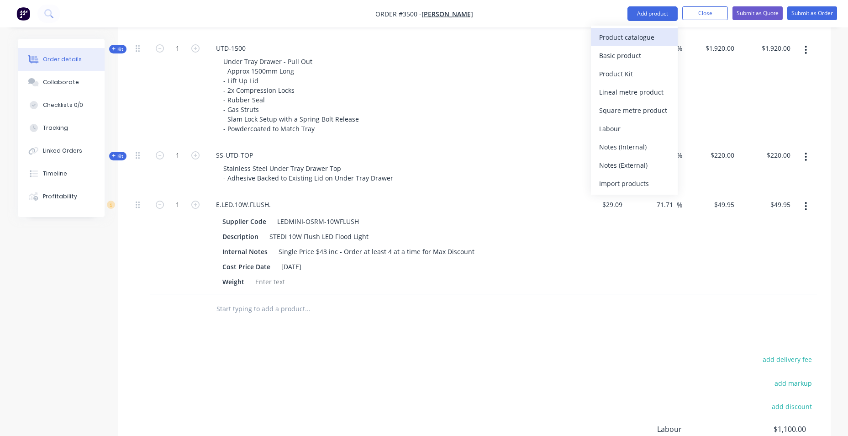
click at [610, 43] on div "Product catalogue" at bounding box center [634, 37] width 70 height 13
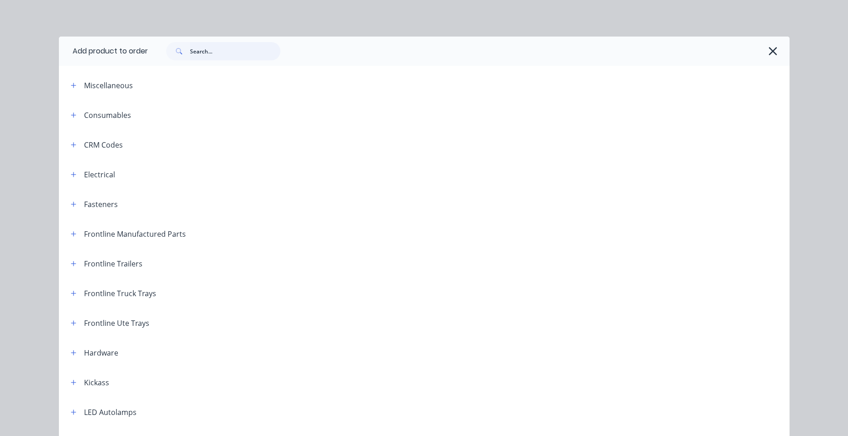
click at [207, 50] on input "text" at bounding box center [235, 51] width 90 height 18
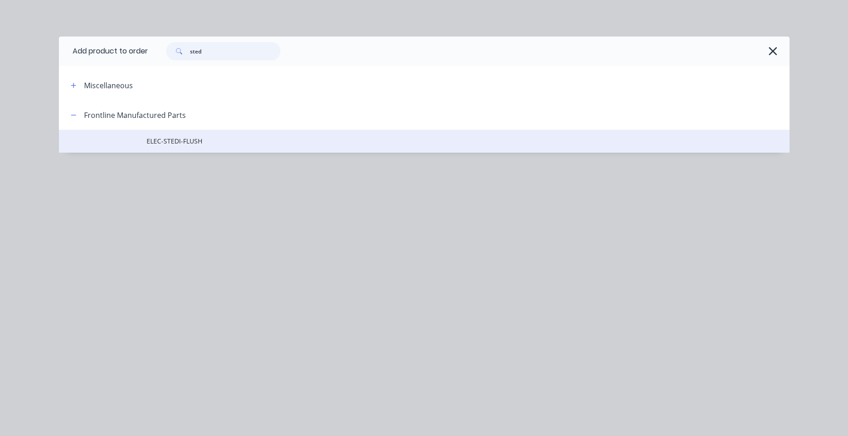
type input "sted"
click at [176, 143] on span "ELEC-STEDI-FLUSH" at bounding box center [404, 141] width 514 height 10
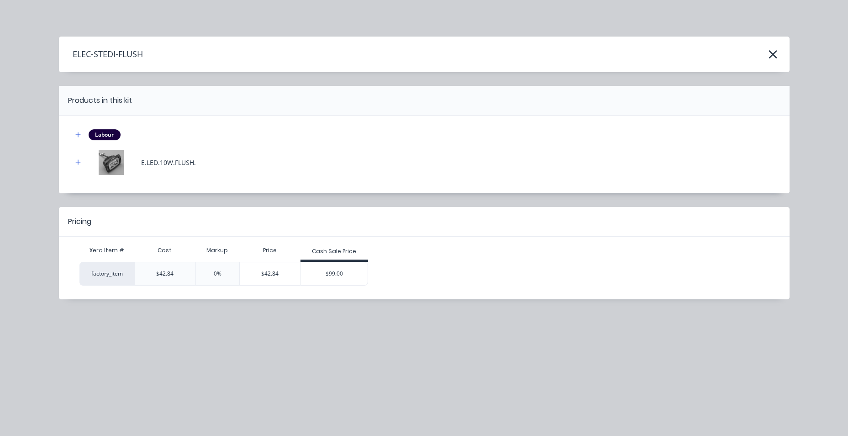
drag, startPoint x: 336, startPoint y: 271, endPoint x: 344, endPoint y: 272, distance: 7.8
click at [337, 271] on div "$99.00" at bounding box center [334, 273] width 67 height 23
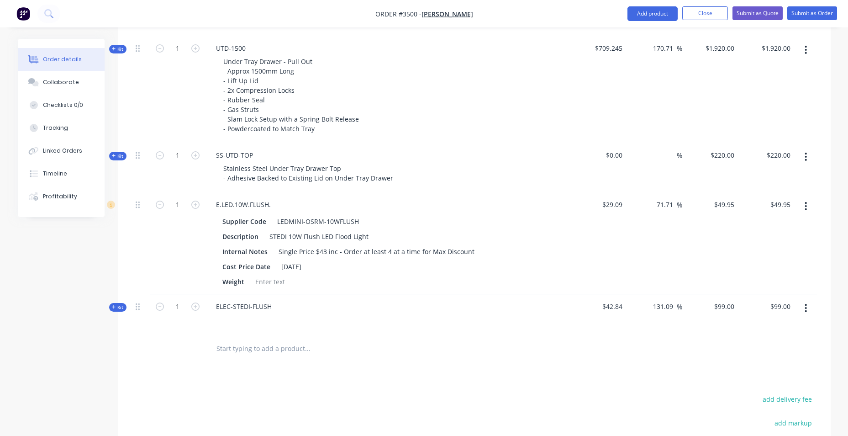
click at [805, 205] on icon "button" at bounding box center [806, 206] width 2 height 10
click at [765, 286] on div "Delete" at bounding box center [773, 284] width 70 height 13
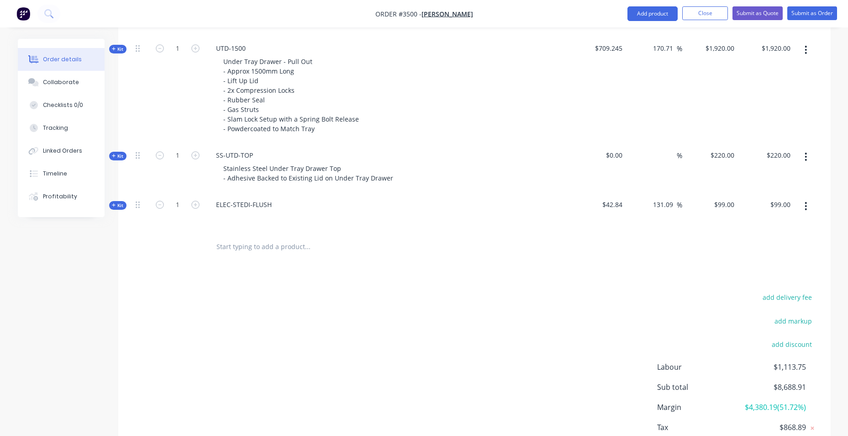
drag, startPoint x: 671, startPoint y: 206, endPoint x: 597, endPoint y: 199, distance: 74.3
click at [599, 205] on div "Kit 1 ELEC-STEDI-FLUSH $42.84 131.09 131.09 % $99.00 $99.00 $99.00 $99.00" at bounding box center [474, 212] width 685 height 40
type input "9"
click at [675, 206] on input at bounding box center [671, 204] width 11 height 13
click at [659, 207] on div "%" at bounding box center [654, 212] width 56 height 40
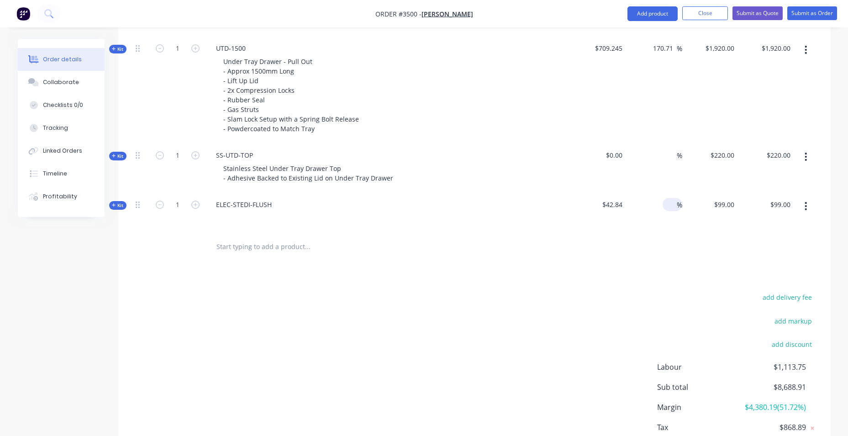
drag, startPoint x: 649, startPoint y: 207, endPoint x: 671, endPoint y: 204, distance: 22.7
click at [659, 207] on div "%" at bounding box center [654, 212] width 56 height 40
click at [745, 202] on div "$99.00 $99.00" at bounding box center [766, 212] width 56 height 40
type input "$99.00"
click at [780, 205] on input "99.00" at bounding box center [782, 204] width 25 height 13
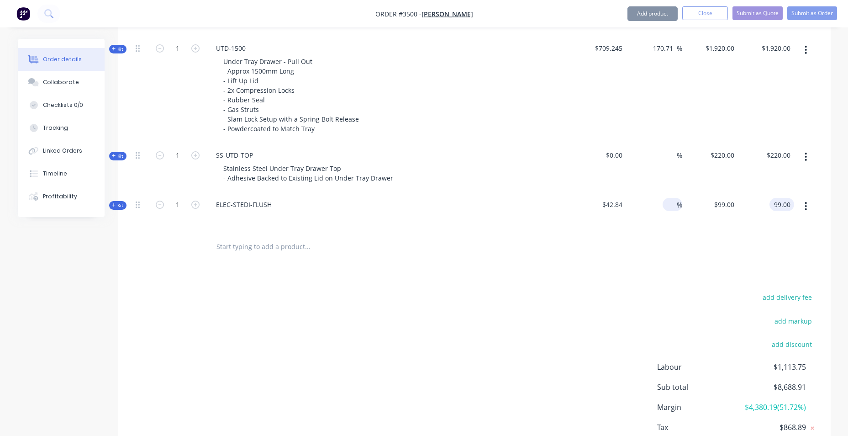
type input "$99.00"
click at [678, 209] on span "%" at bounding box center [679, 205] width 5 height 11
drag, startPoint x: 196, startPoint y: 203, endPoint x: 208, endPoint y: 206, distance: 12.2
click at [200, 203] on button "button" at bounding box center [196, 204] width 12 height 10
type input "2"
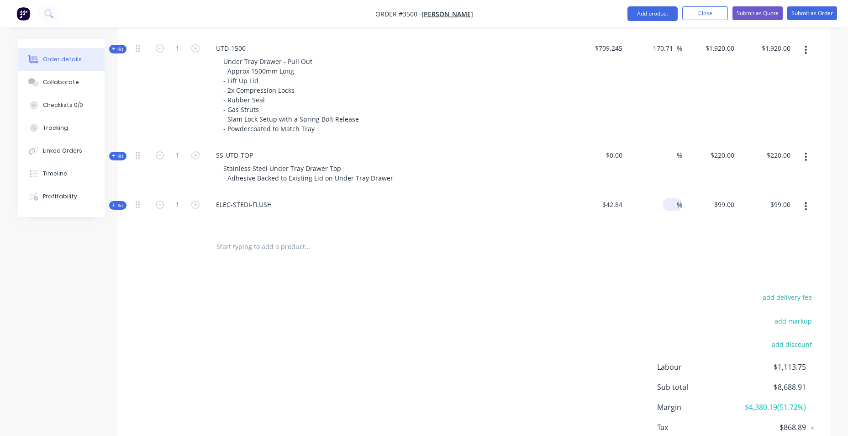
type input "$198.00"
click at [672, 204] on input at bounding box center [671, 204] width 11 height 13
type input "99"
click at [722, 206] on div "99 $99.00" at bounding box center [710, 212] width 56 height 40
click at [719, 204] on div "99 99" at bounding box center [710, 212] width 56 height 40
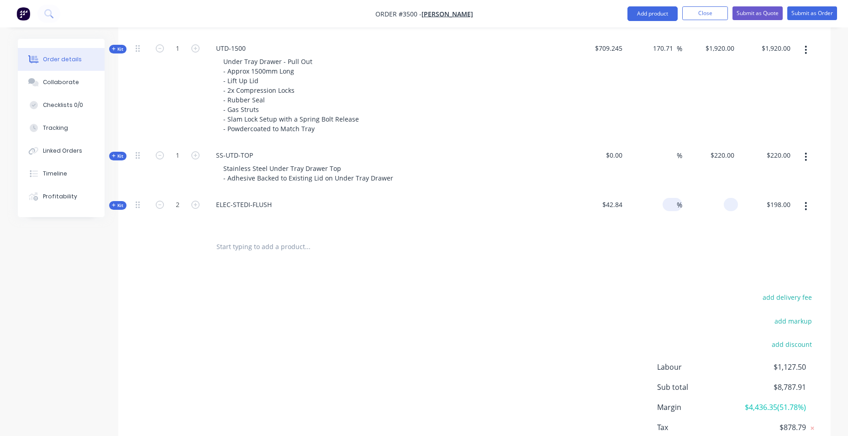
click at [730, 264] on div "Products Show / Hide columns Add product Qty Cost Markup Price Total Kit 1 DCT-…" at bounding box center [474, 83] width 712 height 796
click at [677, 203] on span "%" at bounding box center [679, 205] width 5 height 11
click at [613, 204] on span "$42.84" at bounding box center [598, 205] width 49 height 10
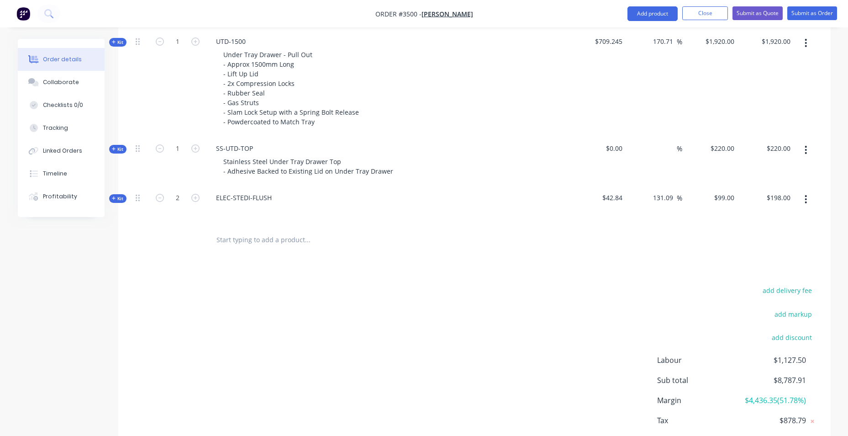
scroll to position [760, 0]
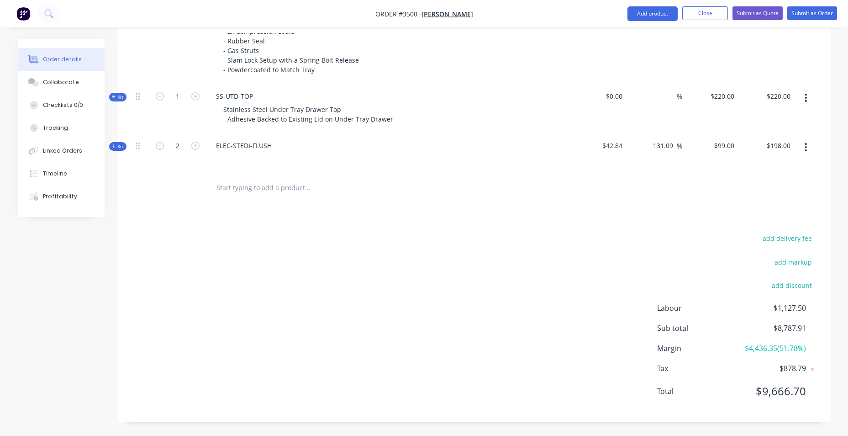
click at [364, 211] on div "Products Show / Hide columns Add product Qty Cost Markup Price Total Kit 1 DCT-…" at bounding box center [474, 24] width 712 height 796
click at [290, 187] on input "text" at bounding box center [307, 188] width 183 height 18
type input "fuel"
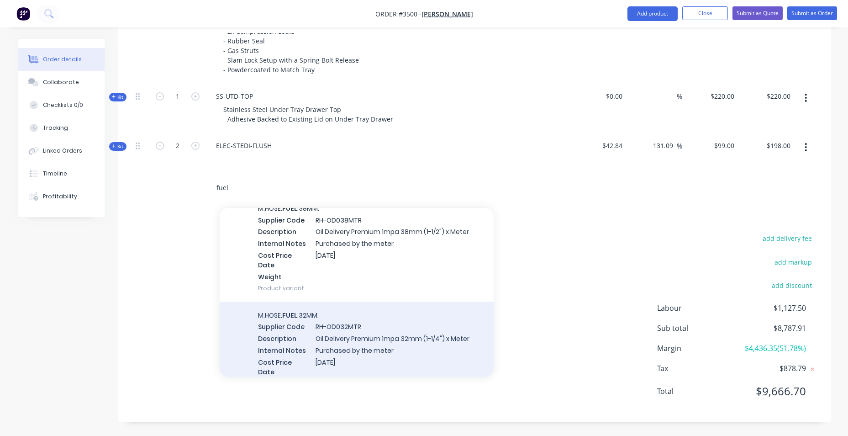
scroll to position [152, 0]
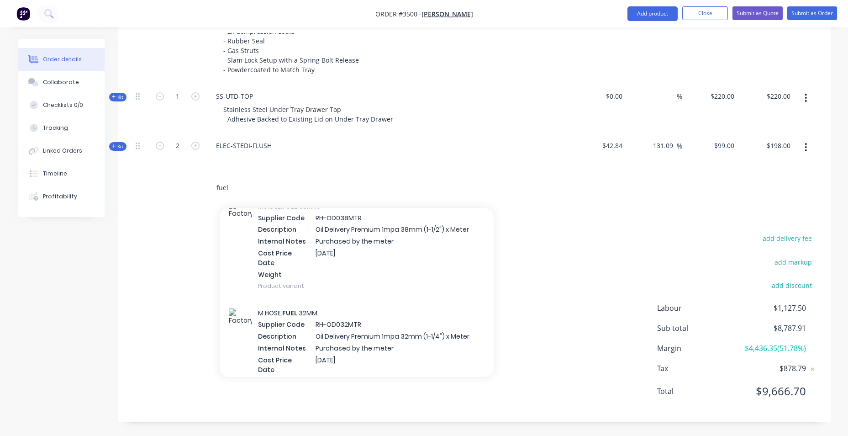
drag, startPoint x: 212, startPoint y: 190, endPoint x: 175, endPoint y: 172, distance: 41.3
click at [171, 189] on div "fuel Add fuel to order M.HOSE. FUEL .50MM. Supplier Code RH-OD050MTR Descriptio…" at bounding box center [474, 188] width 685 height 30
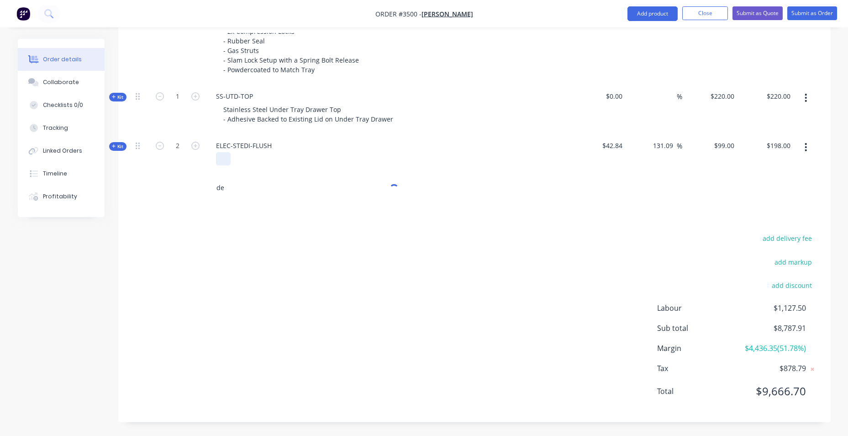
type input "d"
drag, startPoint x: 666, startPoint y: 11, endPoint x: 659, endPoint y: 22, distance: 13.1
click at [666, 12] on button "Add product" at bounding box center [653, 13] width 50 height 15
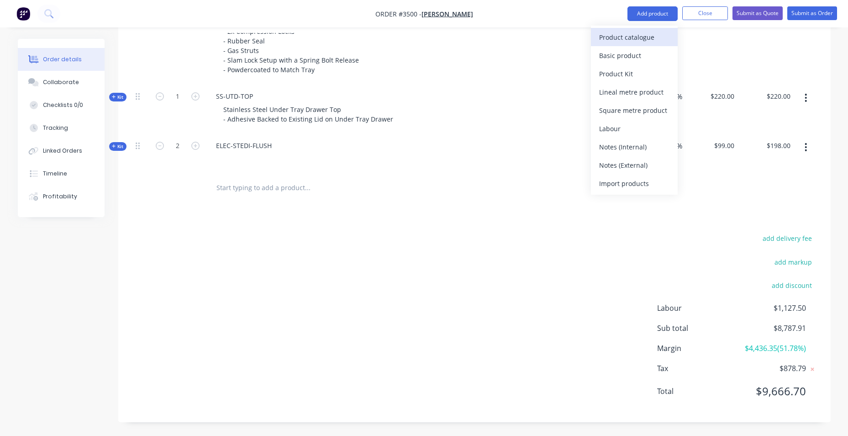
click at [609, 37] on div "Product catalogue" at bounding box center [634, 37] width 70 height 13
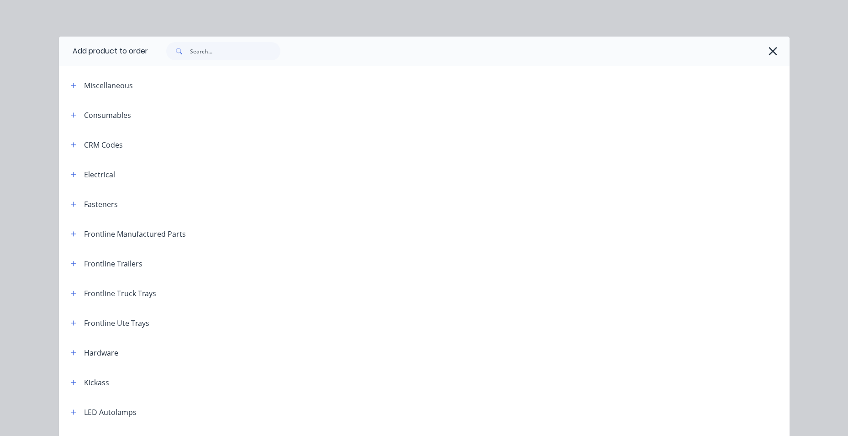
click at [310, 49] on div at bounding box center [464, 51] width 633 height 18
click at [207, 47] on input "text" at bounding box center [235, 51] width 90 height 18
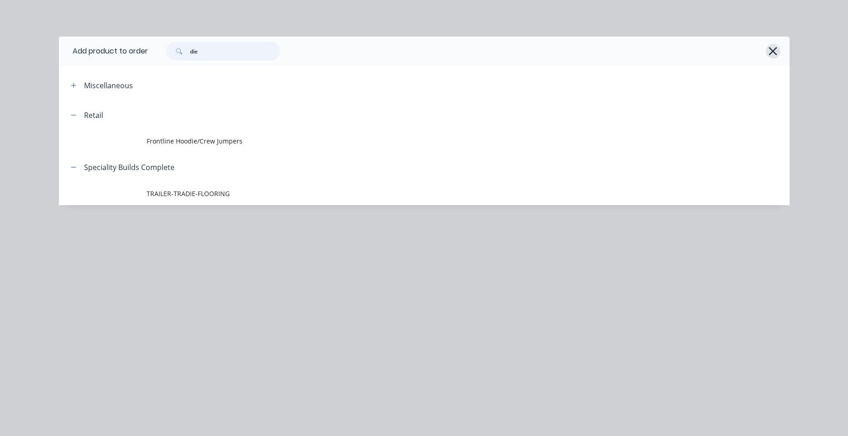
type input "die"
click at [776, 53] on icon "button" at bounding box center [773, 51] width 10 height 13
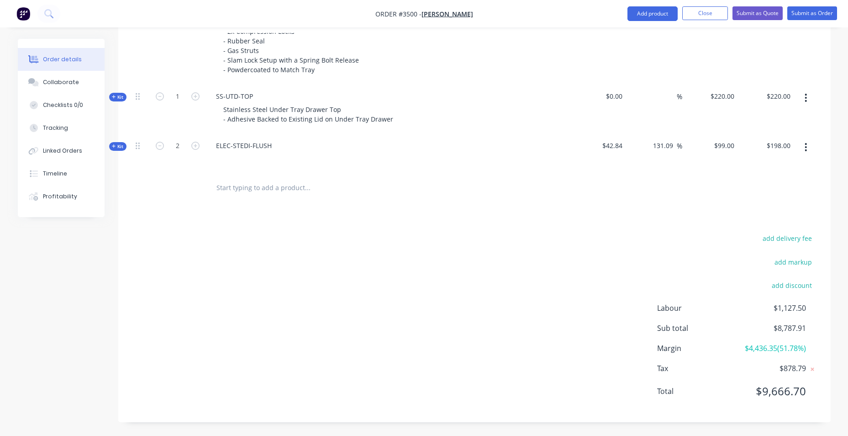
click at [255, 194] on input "text" at bounding box center [307, 188] width 183 height 18
click at [232, 191] on input "awt" at bounding box center [307, 188] width 183 height 18
click at [236, 184] on input "awt" at bounding box center [307, 188] width 183 height 18
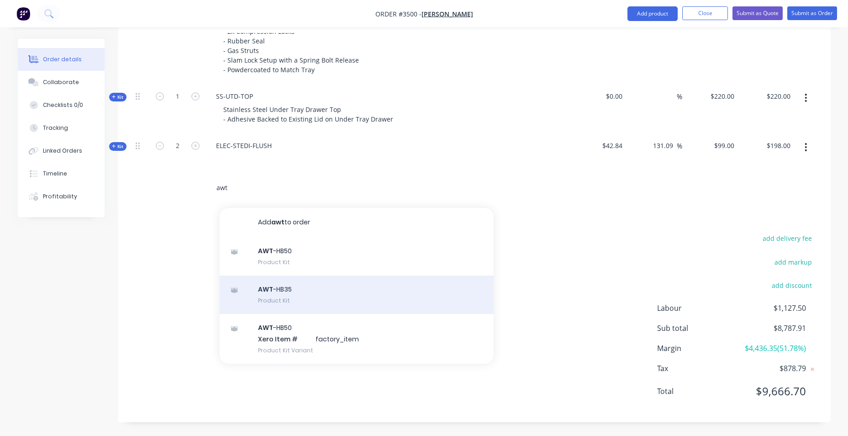
type input "awt"
click at [348, 292] on div "AWT -HB35 Product Kit" at bounding box center [357, 294] width 274 height 38
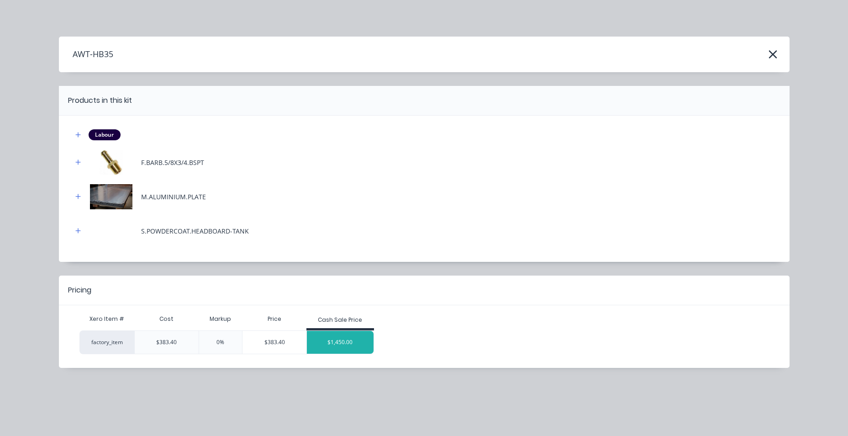
click at [348, 347] on div "$1,450.00" at bounding box center [340, 342] width 67 height 23
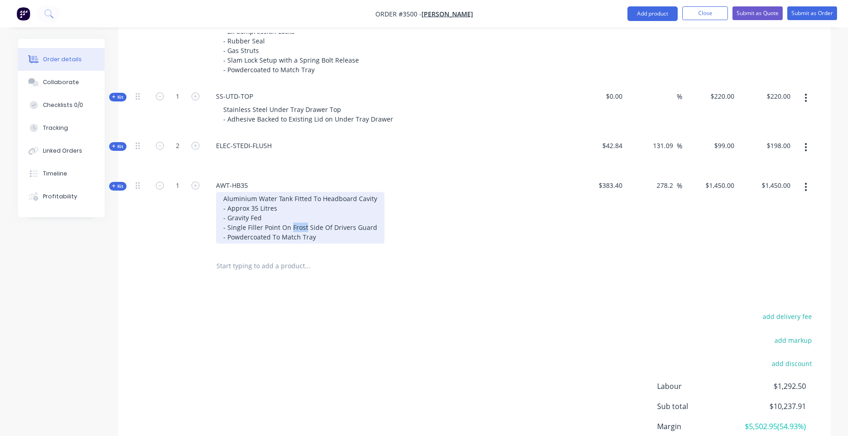
drag, startPoint x: 305, startPoint y: 227, endPoint x: 316, endPoint y: 224, distance: 11.7
click at [292, 227] on div "Aluminium Water Tank Fitted To Headboard Cavity - Approx 35 Litres - Gravity Fe…" at bounding box center [300, 218] width 169 height 52
click at [329, 237] on div "Aluminium Water Tank Fitted To Headboard Cavity - Approx 35 Litres - Gravity Fe…" at bounding box center [300, 218] width 169 height 52
drag, startPoint x: 315, startPoint y: 202, endPoint x: 288, endPoint y: 195, distance: 28.1
click at [291, 193] on div "Aluminium Water Tank Fitted To Headboard Cavity - Approx 35 Litres - Gravity Fe…" at bounding box center [300, 218] width 169 height 52
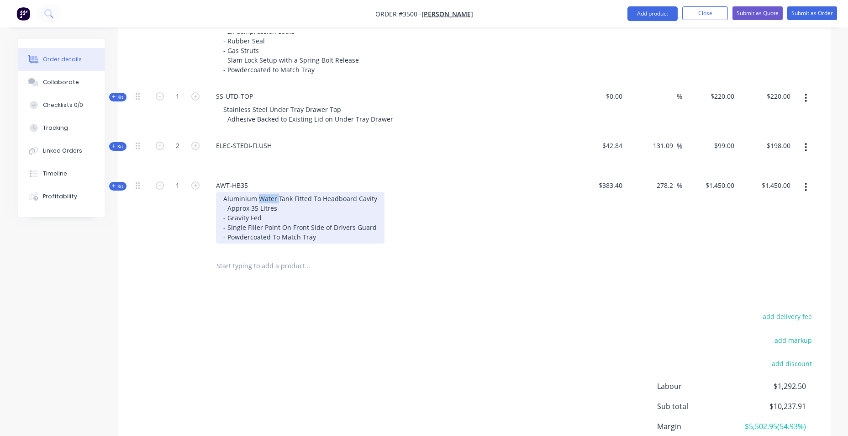
drag, startPoint x: 258, startPoint y: 198, endPoint x: 277, endPoint y: 203, distance: 19.3
click at [277, 203] on div "Aluminium Water Tank Fitted To Headboard Cavity - Approx 35 Litres - Gravity Fe…" at bounding box center [300, 218] width 169 height 52
click at [264, 219] on div "Aluminum diesel Tank Fitted to Headboard Cavity - Approx 35 Liters - Gravity Fe…" at bounding box center [299, 218] width 167 height 52
click at [227, 214] on div "Aluminum diesel Tank Fitted to Headboard Cavity - Approx 35 Liters - Gravity Fe…" at bounding box center [299, 218] width 167 height 52
click at [295, 223] on div "Aluminum diesel Tank Fitted to Headboard Cavity - Approx 35 Liters - ball valve…" at bounding box center [299, 218] width 167 height 52
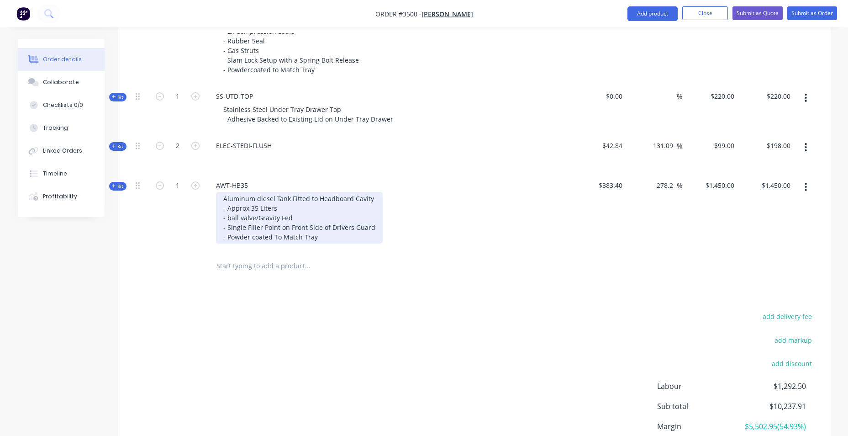
click at [295, 220] on div "Aluminum diesel Tank Fitted to Headboard Cavity - Approx 35 Liters - ball valve…" at bounding box center [299, 218] width 167 height 52
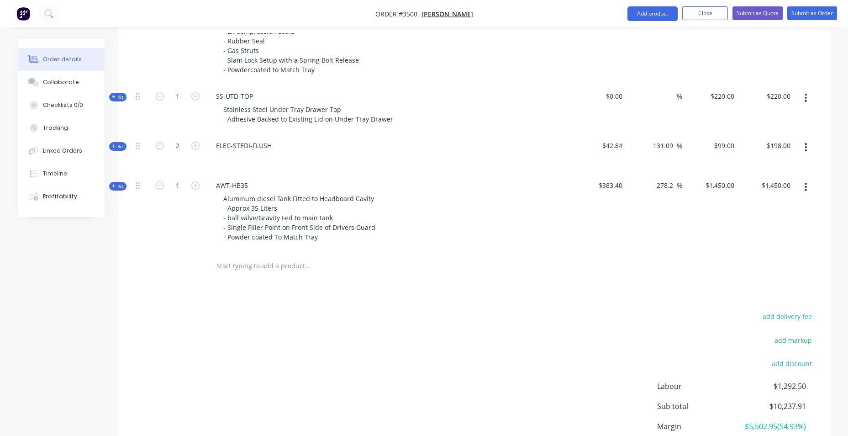
click at [116, 187] on icon "button" at bounding box center [114, 186] width 4 height 5
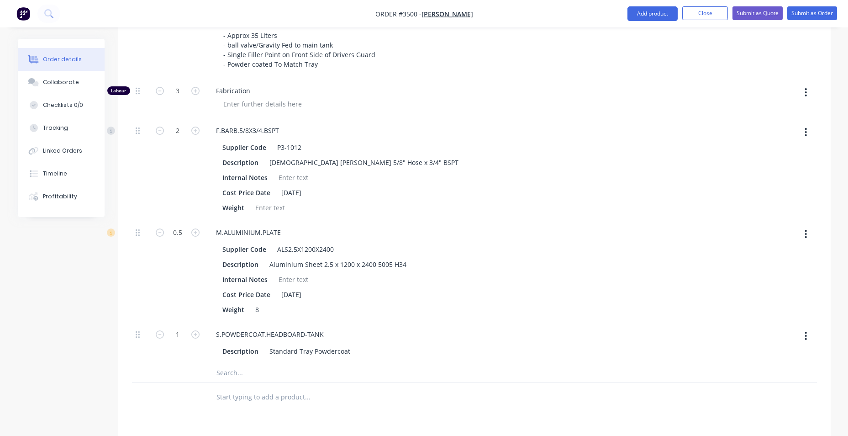
scroll to position [715, 0]
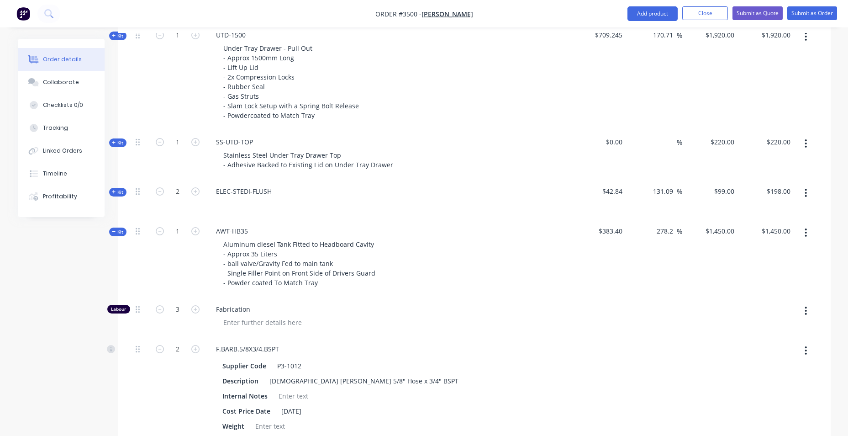
click at [807, 312] on button "button" at bounding box center [805, 310] width 21 height 16
click at [805, 233] on icon "button" at bounding box center [806, 232] width 2 height 10
click at [786, 258] on div "Add product to kit" at bounding box center [773, 256] width 70 height 13
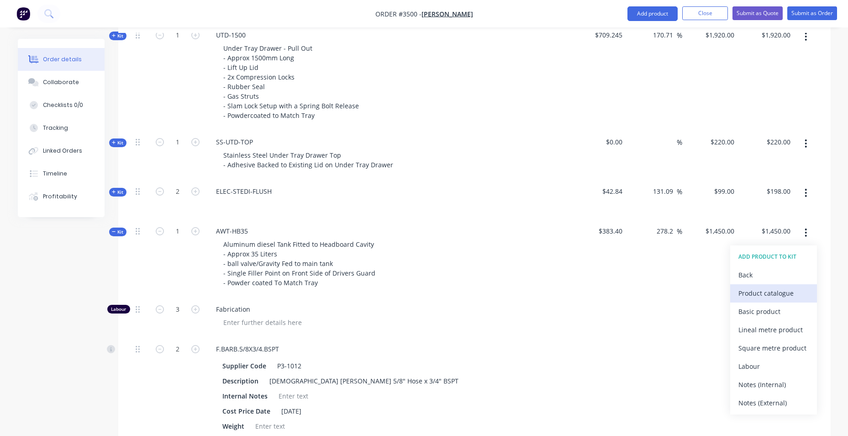
click at [782, 293] on div "Product catalogue" at bounding box center [773, 292] width 70 height 13
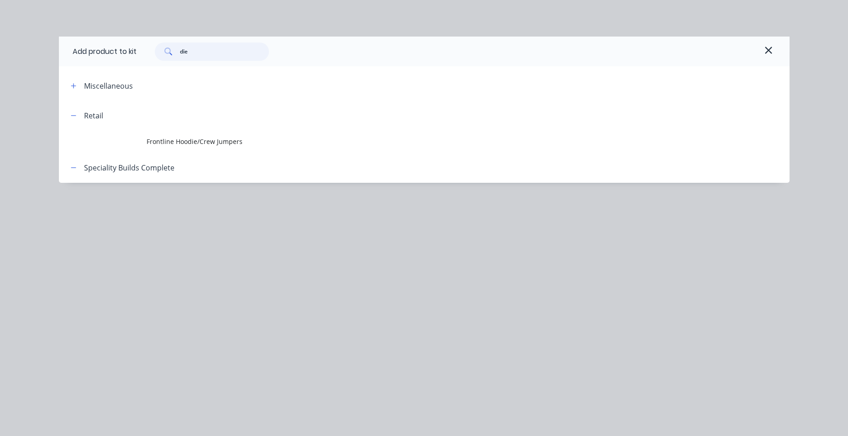
drag, startPoint x: 200, startPoint y: 50, endPoint x: 30, endPoint y: 50, distance: 169.9
click at [30, 51] on div "Add product to kit die Miscellaneous Retail Frontline Hoodie/Crew Jumpers Speci…" at bounding box center [424, 218] width 848 height 436
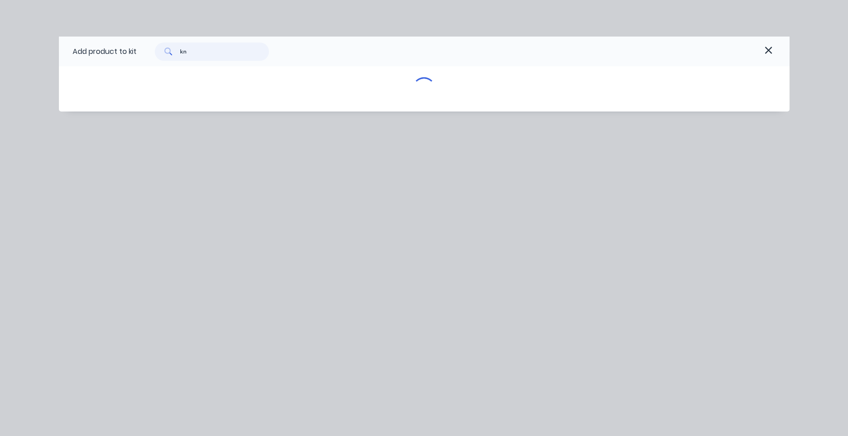
type input "k"
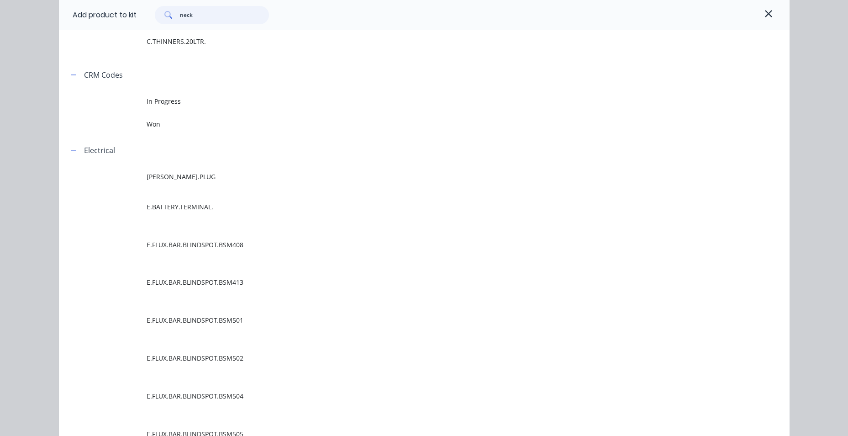
scroll to position [1735, 0]
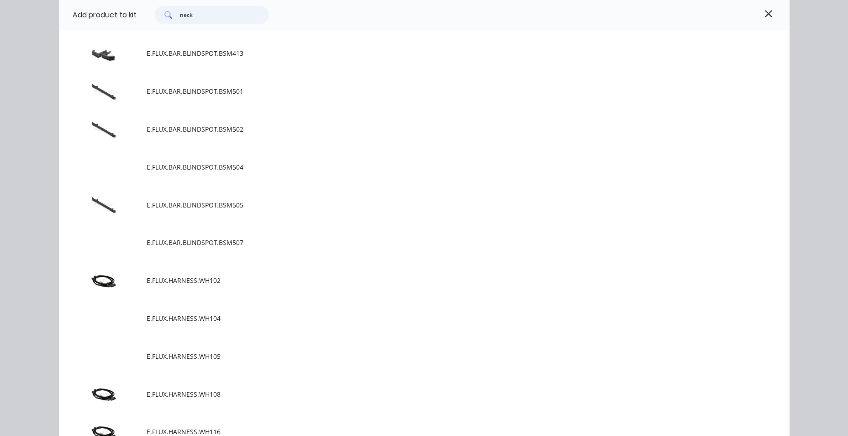
drag, startPoint x: 146, startPoint y: 20, endPoint x: 131, endPoint y: 16, distance: 15.2
click at [132, 16] on div "Add product to kit neck" at bounding box center [424, 15] width 731 height 30
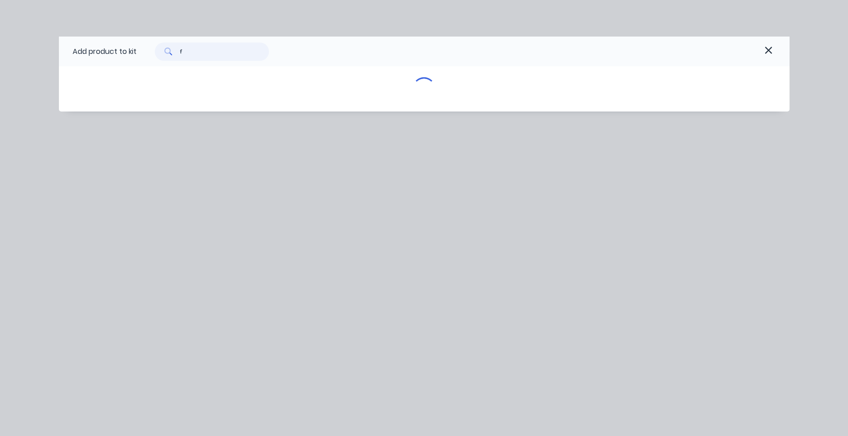
scroll to position [0, 0]
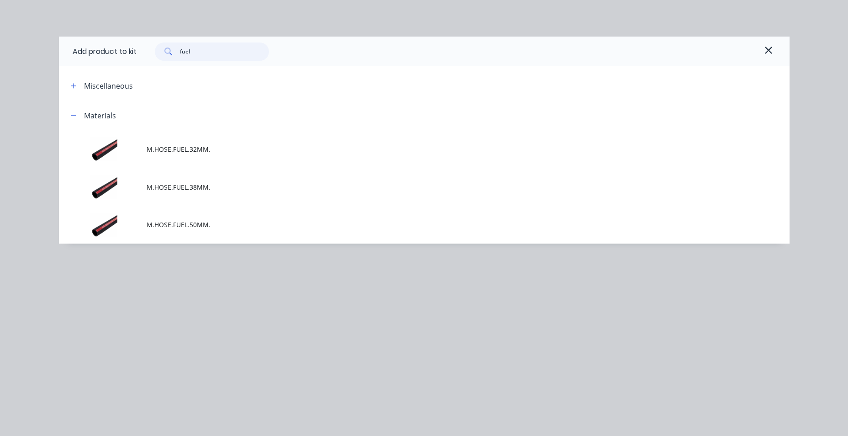
drag, startPoint x: 194, startPoint y: 53, endPoint x: 229, endPoint y: 52, distance: 34.7
click at [229, 52] on input "fuel" at bounding box center [224, 51] width 89 height 18
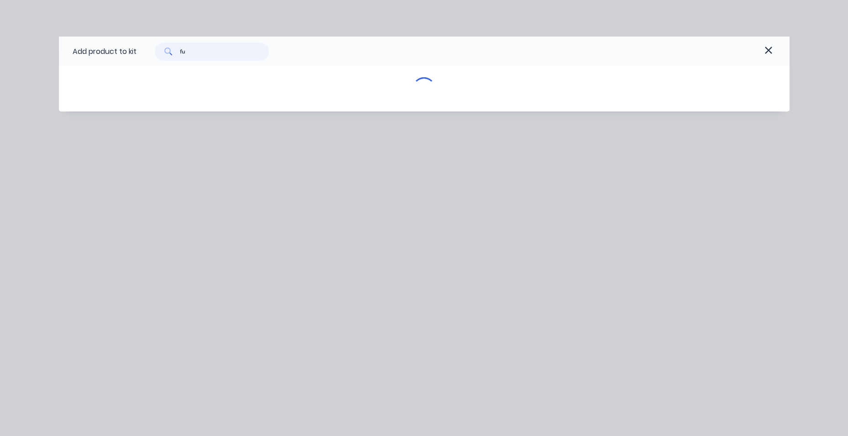
type input "f"
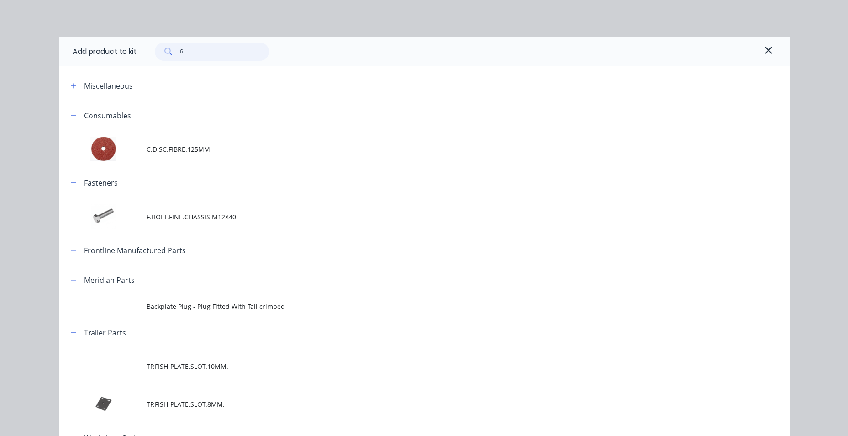
type input "f"
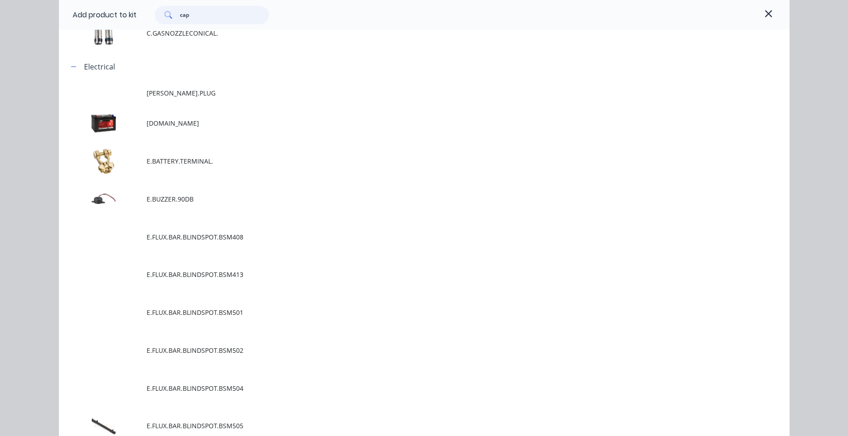
scroll to position [46, 0]
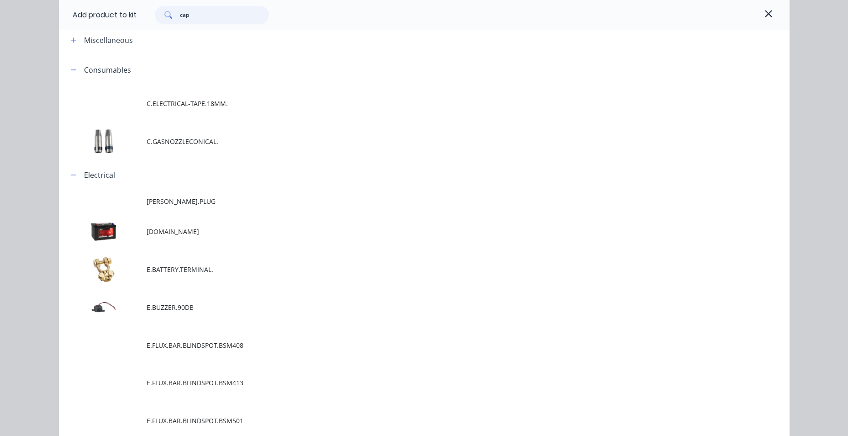
type input "cap"
click at [765, 14] on icon "button" at bounding box center [769, 13] width 8 height 11
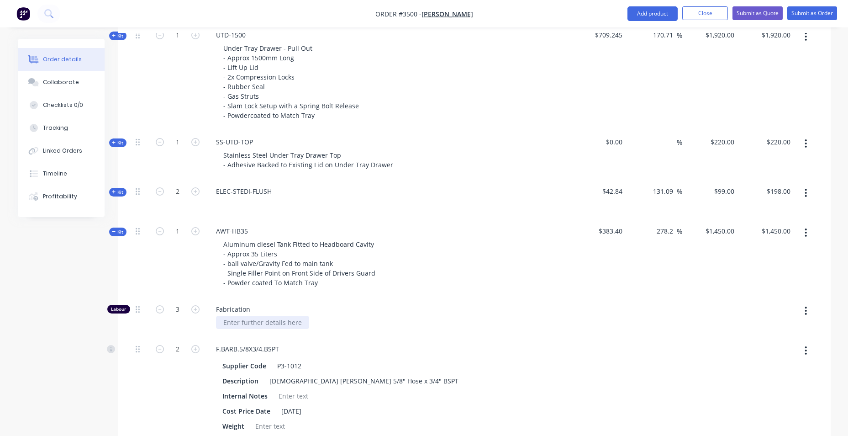
drag, startPoint x: 194, startPoint y: 309, endPoint x: 259, endPoint y: 325, distance: 67.1
click at [196, 309] on icon "button" at bounding box center [195, 309] width 8 height 8
type input "$1,658.0073"
type input "$1,658.01"
type input "4"
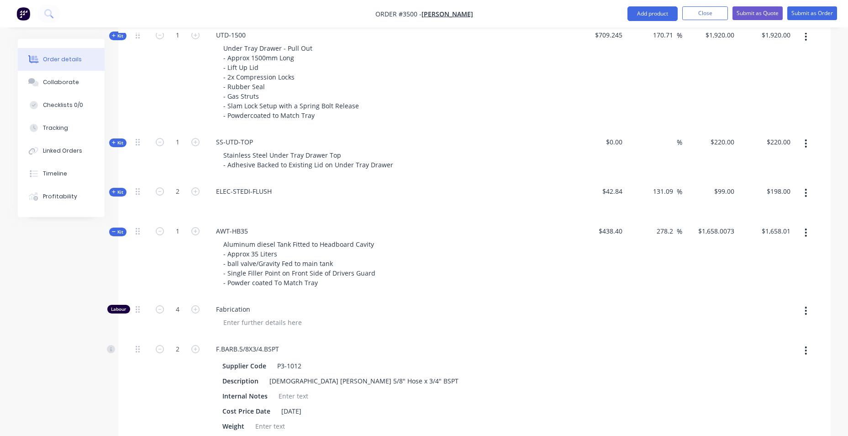
click at [114, 227] on div "Created by [PERSON_NAME] Created [DATE] Required [DATE] Assigned to Add team me…" at bounding box center [424, 93] width 813 height 1539
click at [113, 232] on icon "button" at bounding box center [114, 232] width 4 height 0
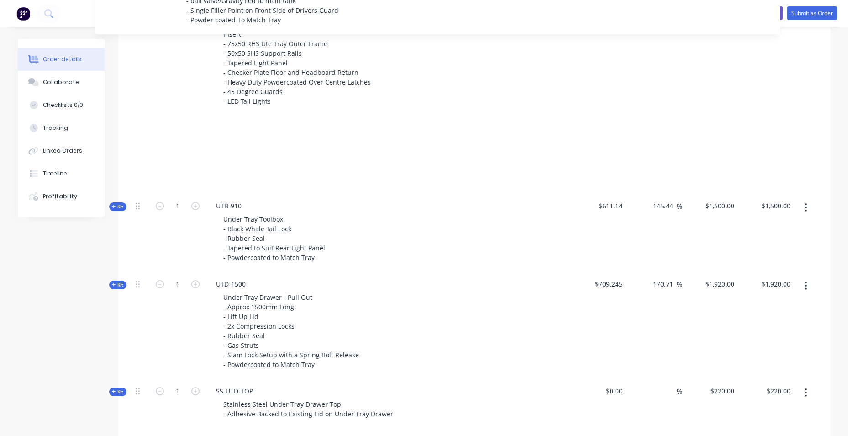
scroll to position [473, 0]
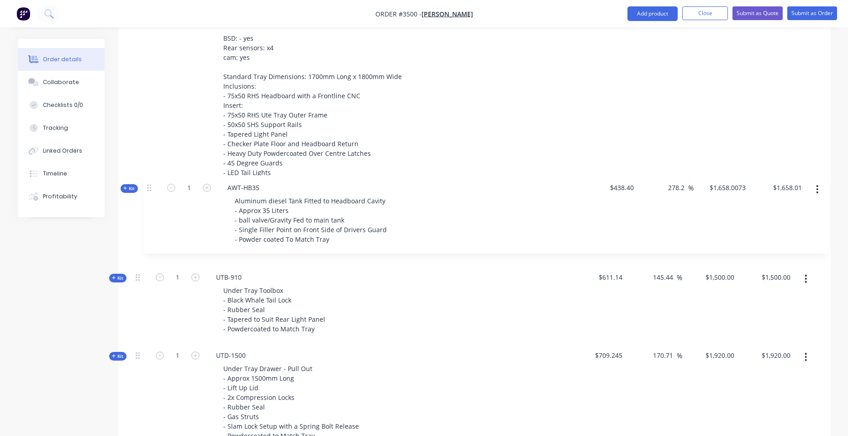
drag, startPoint x: 141, startPoint y: 232, endPoint x: 150, endPoint y: 186, distance: 46.2
click at [150, 186] on div "Kit 1 DCT-HB-1700 DUAL CAB UTE TRAY Make: Mazda Model: bt50 Year: 2023 BSD: - y…" at bounding box center [474, 252] width 685 height 574
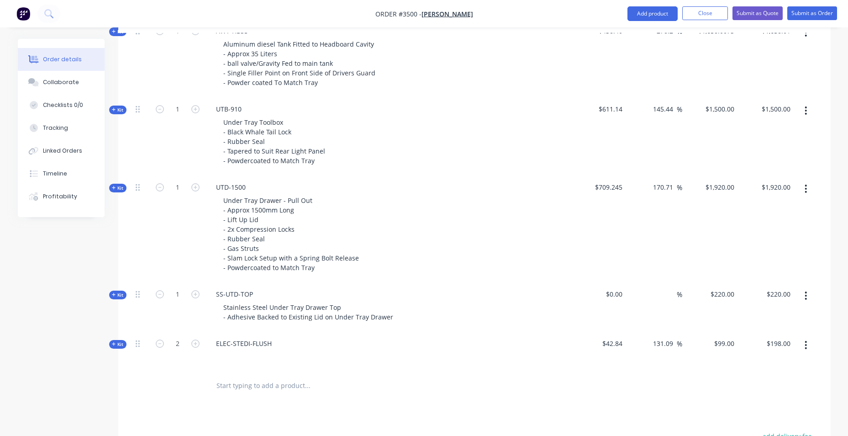
scroll to position [747, 0]
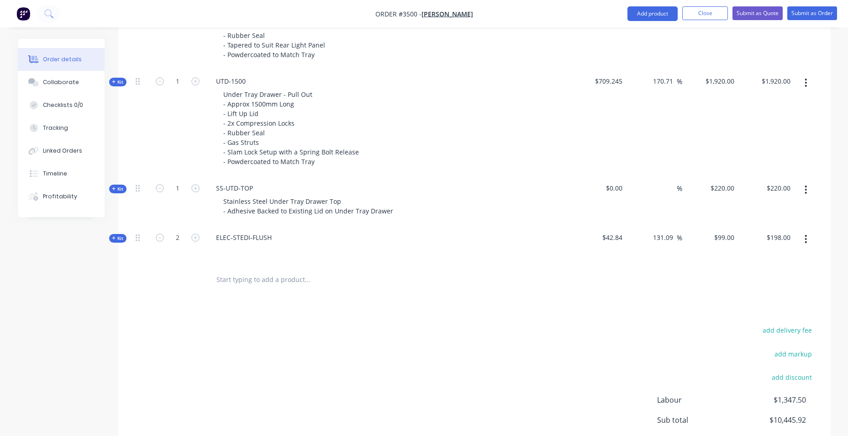
click at [215, 278] on div at bounding box center [346, 279] width 274 height 18
click at [243, 283] on input "text" at bounding box center [307, 279] width 183 height 18
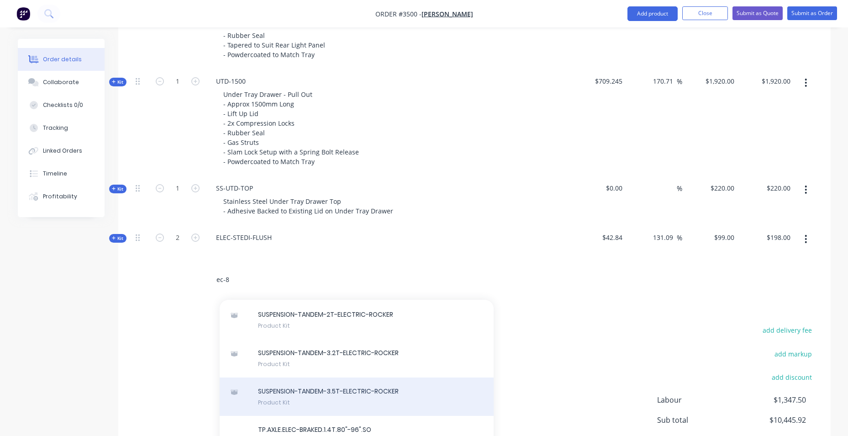
scroll to position [365, 0]
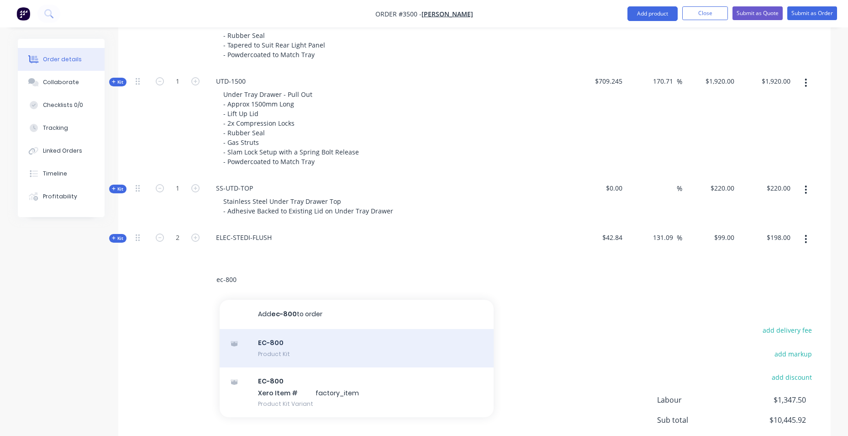
type input "ec-800"
click at [349, 347] on div "EC-800 Product Kit" at bounding box center [357, 348] width 274 height 38
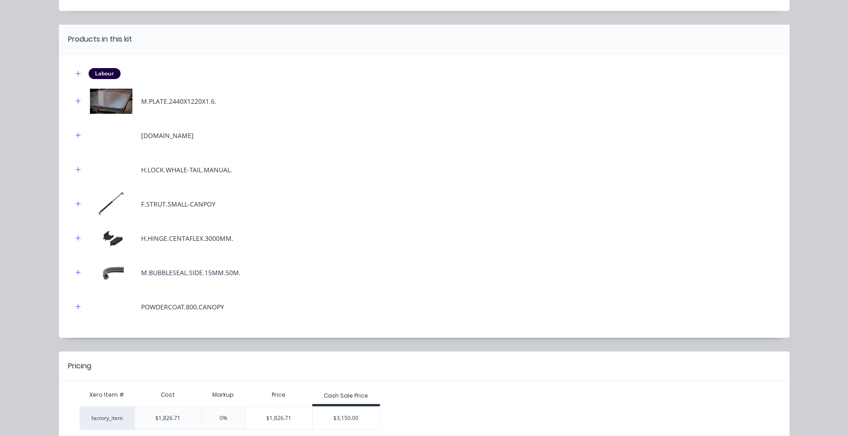
scroll to position [109, 0]
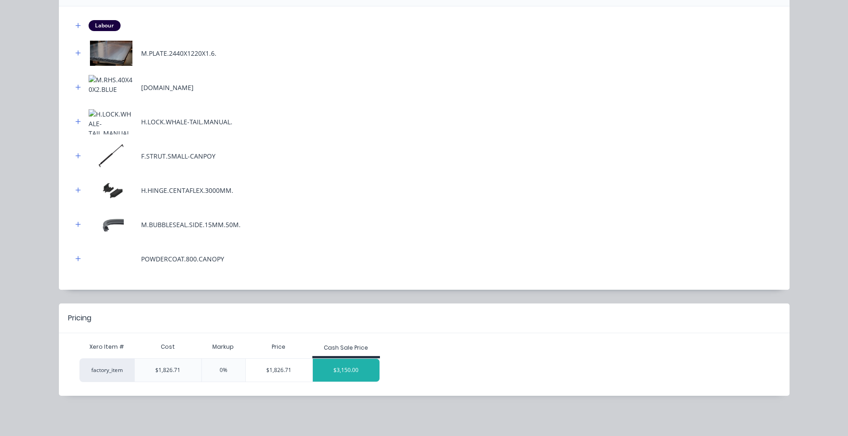
click at [331, 368] on div "$3,150.00" at bounding box center [346, 370] width 67 height 23
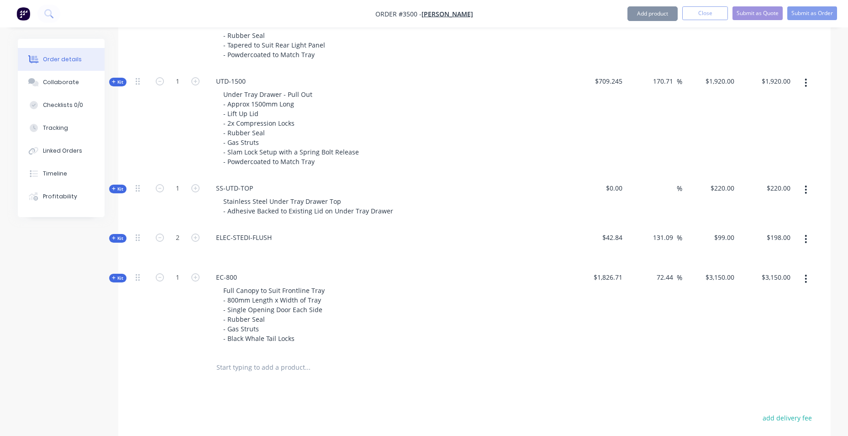
click at [280, 363] on input "text" at bounding box center [307, 367] width 183 height 18
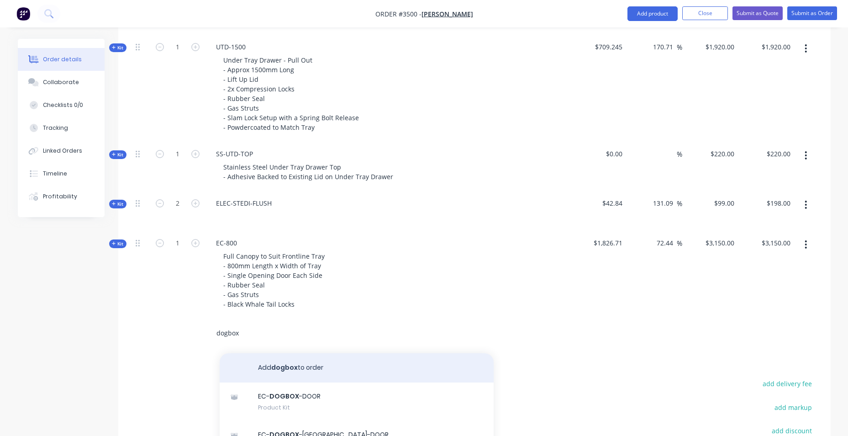
scroll to position [884, 0]
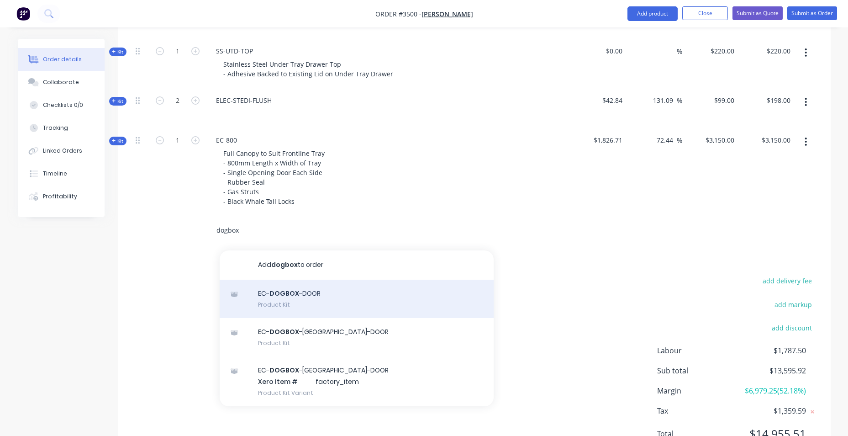
type input "dogbox"
click at [359, 302] on div "EC- DOGBOX -DOOR Product Kit" at bounding box center [357, 299] width 274 height 38
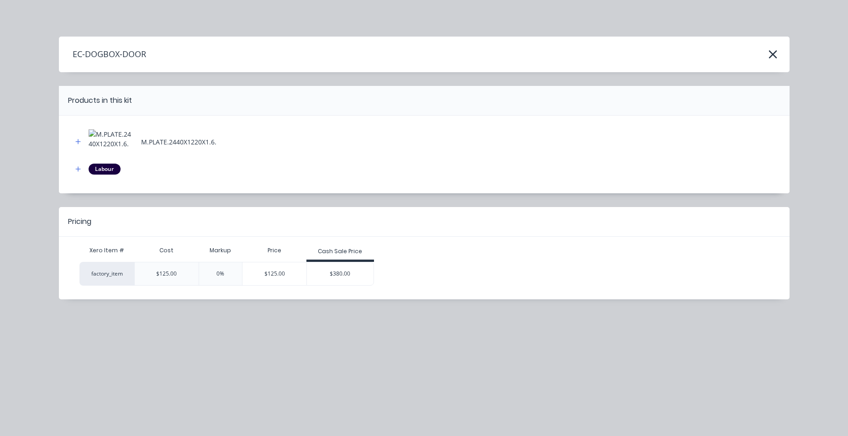
drag, startPoint x: 365, startPoint y: 286, endPoint x: 364, endPoint y: 279, distance: 7.1
click at [366, 286] on div "Pricing Xero Item # Cost Markup Price Cash Sale Price factory_item $125.00 0% $…" at bounding box center [424, 253] width 731 height 92
click at [359, 276] on div "$380.00" at bounding box center [340, 273] width 67 height 23
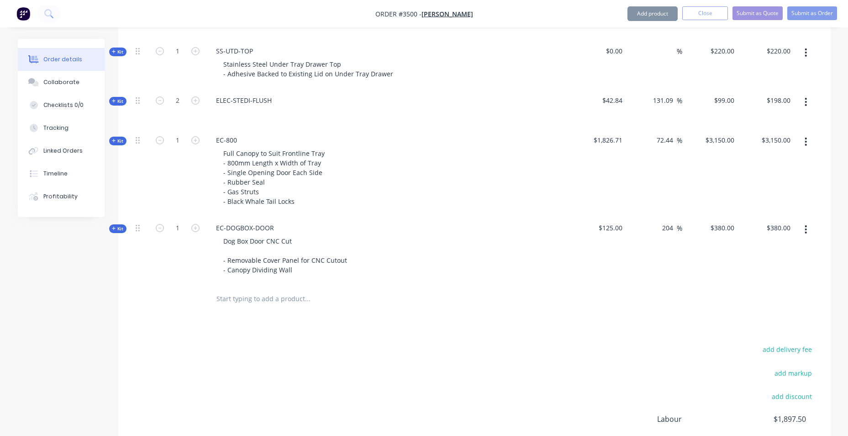
click at [263, 295] on input "text" at bounding box center [307, 299] width 183 height 18
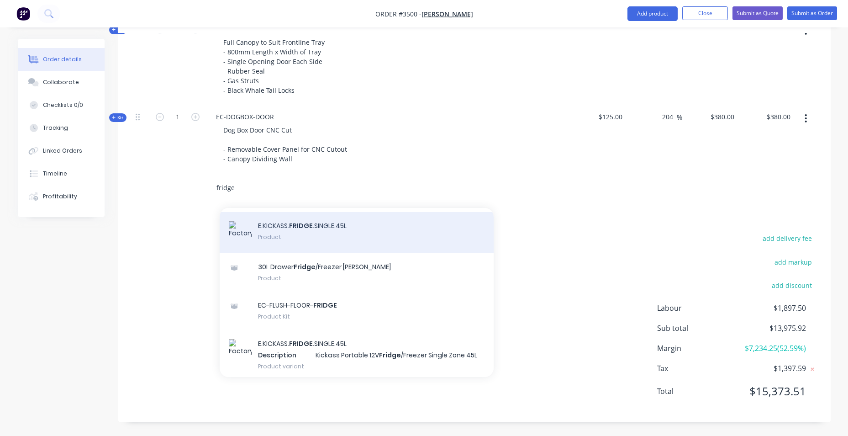
scroll to position [743, 0]
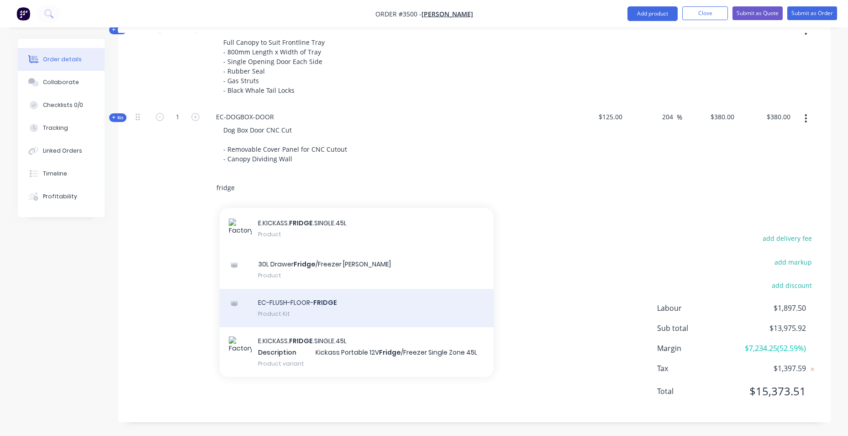
type input "fridge"
click at [307, 298] on div "EC-FLUSH-FLOOR- FRIDGE Product Kit" at bounding box center [357, 308] width 274 height 38
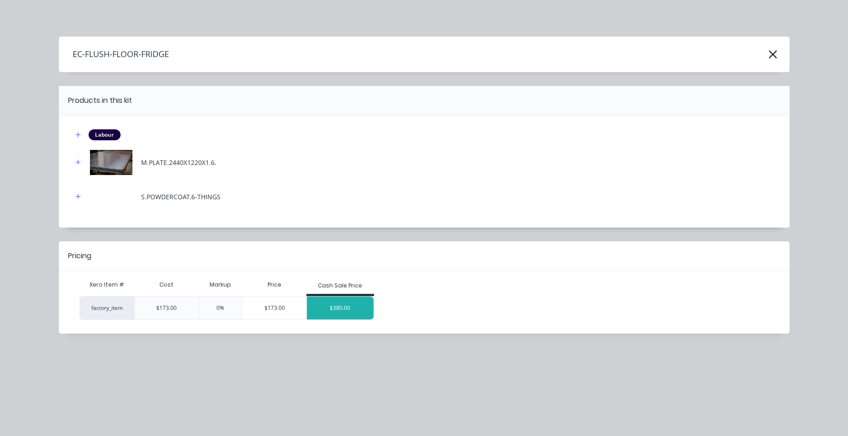
click at [350, 311] on div "$380.00" at bounding box center [340, 307] width 67 height 23
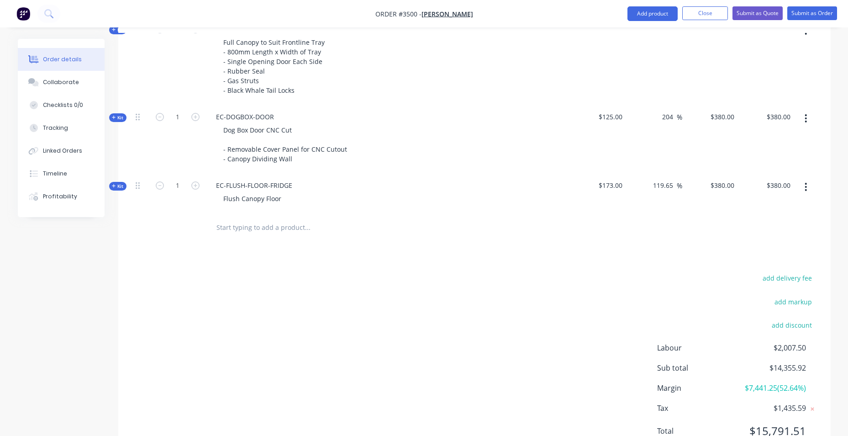
click at [120, 189] on span "Kit" at bounding box center [118, 186] width 12 height 7
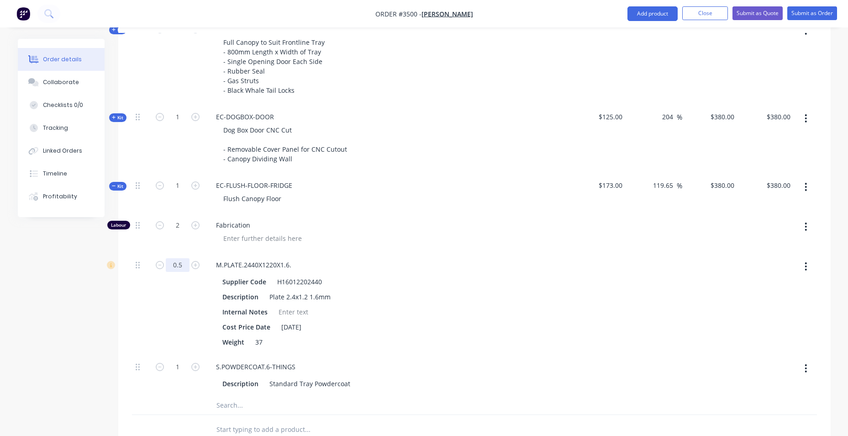
click at [183, 263] on input "0.5" at bounding box center [178, 265] width 24 height 14
drag, startPoint x: 526, startPoint y: 199, endPoint x: 535, endPoint y: 200, distance: 9.7
click at [535, 200] on div "Flush Canopy Floor" at bounding box center [388, 198] width 358 height 13
click at [171, 265] on input "text" at bounding box center [178, 265] width 24 height 14
click at [196, 248] on div "2" at bounding box center [177, 233] width 55 height 40
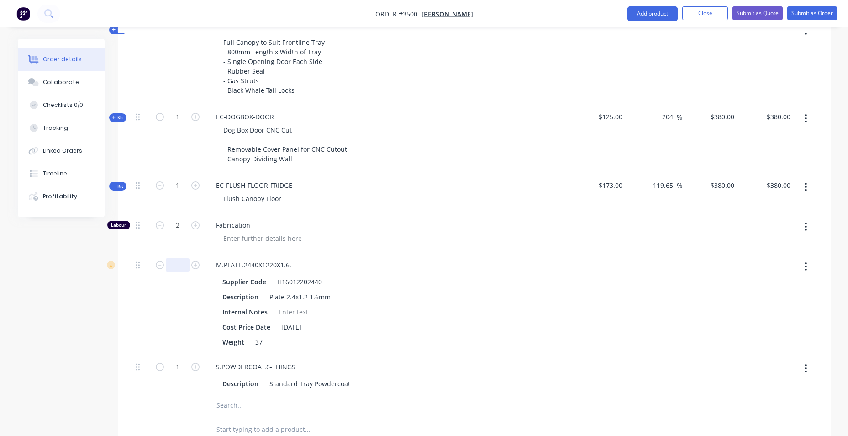
click at [176, 266] on input "text" at bounding box center [178, 265] width 24 height 14
drag, startPoint x: 216, startPoint y: 232, endPoint x: 231, endPoint y: 227, distance: 15.9
click at [231, 227] on div "Fabrication" at bounding box center [387, 233] width 365 height 40
click at [198, 258] on form at bounding box center [177, 264] width 47 height 14
click at [196, 265] on icon "button" at bounding box center [195, 265] width 8 height 8
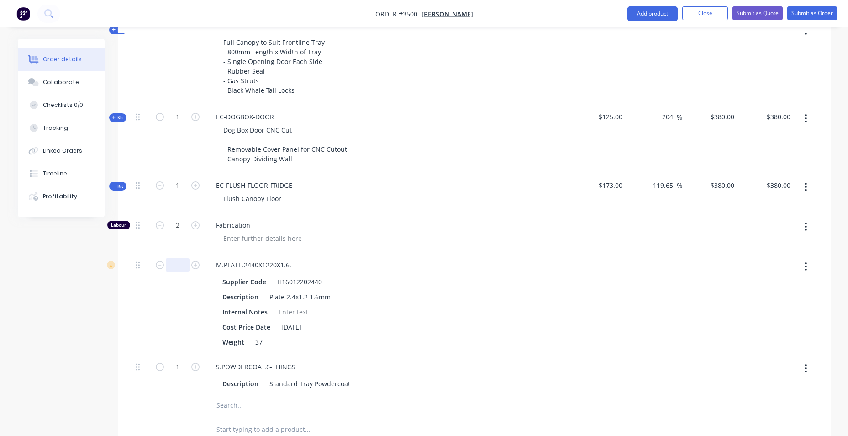
click at [171, 267] on input "text" at bounding box center [178, 265] width 24 height 14
click at [161, 265] on icon "button" at bounding box center [160, 265] width 8 height 8
drag, startPoint x: 187, startPoint y: 264, endPoint x: 202, endPoint y: 264, distance: 15.1
click at [196, 264] on form at bounding box center [177, 264] width 47 height 14
click at [201, 264] on div at bounding box center [177, 304] width 55 height 102
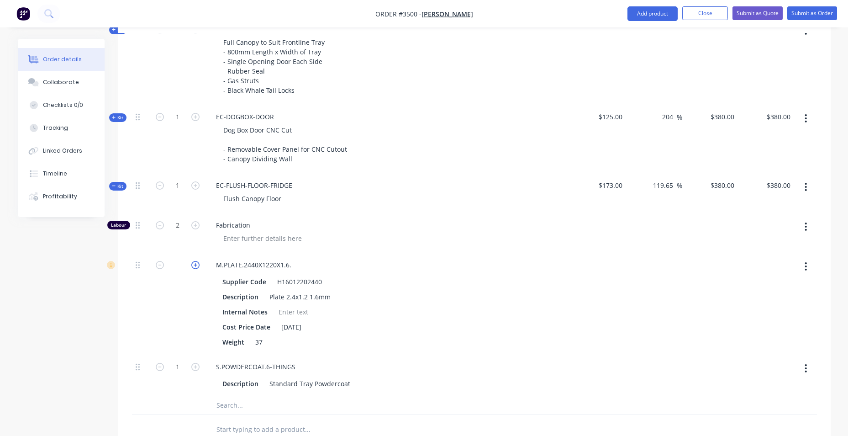
click at [193, 264] on icon "button" at bounding box center [195, 265] width 8 height 8
click at [193, 263] on icon "button" at bounding box center [195, 265] width 8 height 8
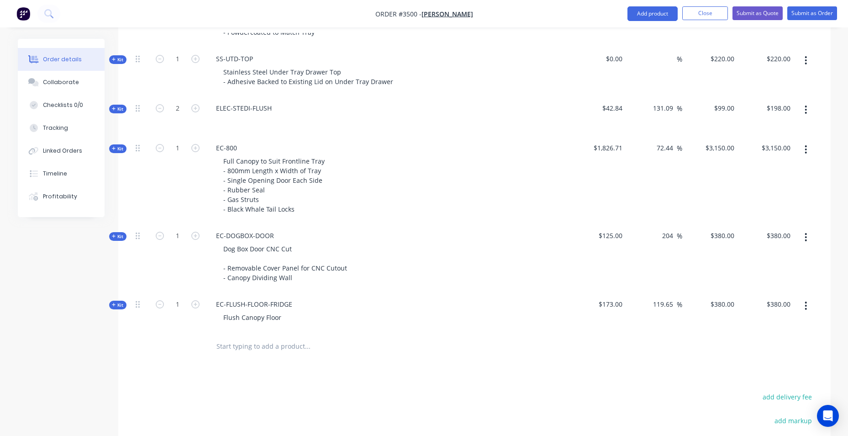
scroll to position [913, 0]
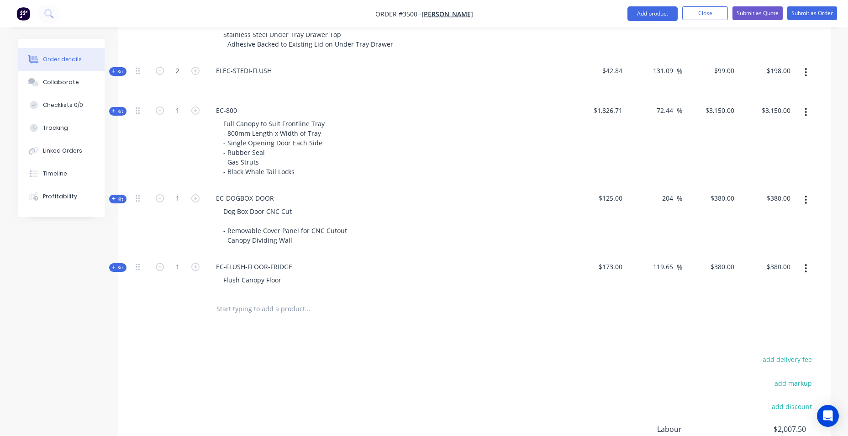
click at [117, 270] on span "Kit" at bounding box center [118, 267] width 12 height 7
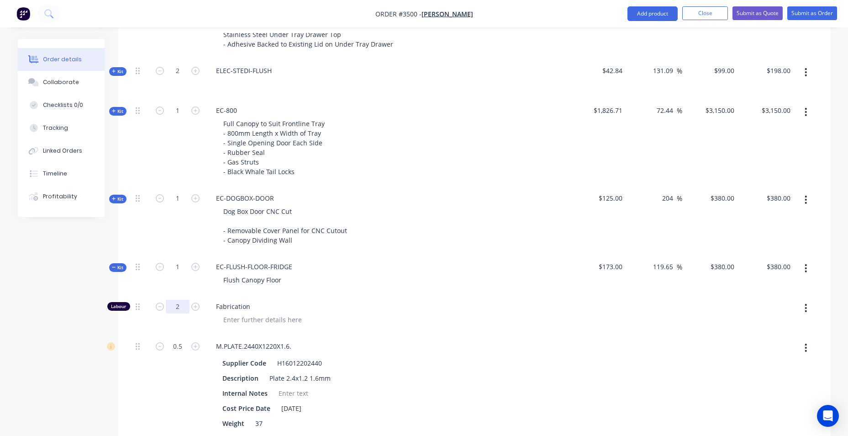
click at [181, 302] on input "2" at bounding box center [178, 307] width 24 height 14
click at [376, 314] on div at bounding box center [391, 319] width 351 height 13
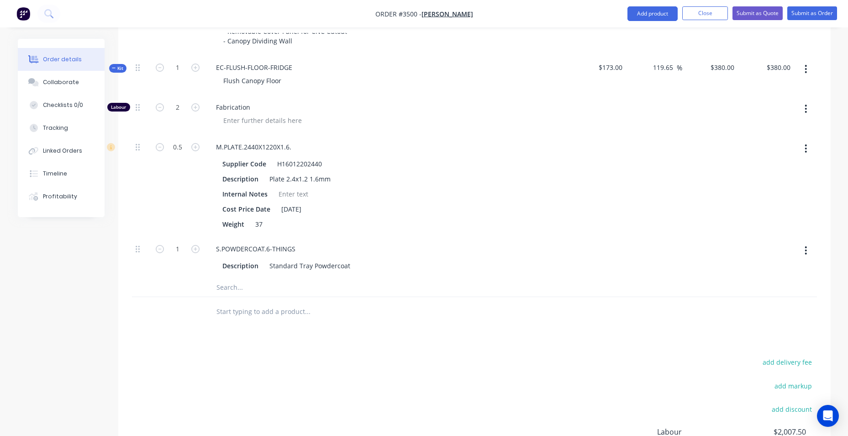
scroll to position [1005, 0]
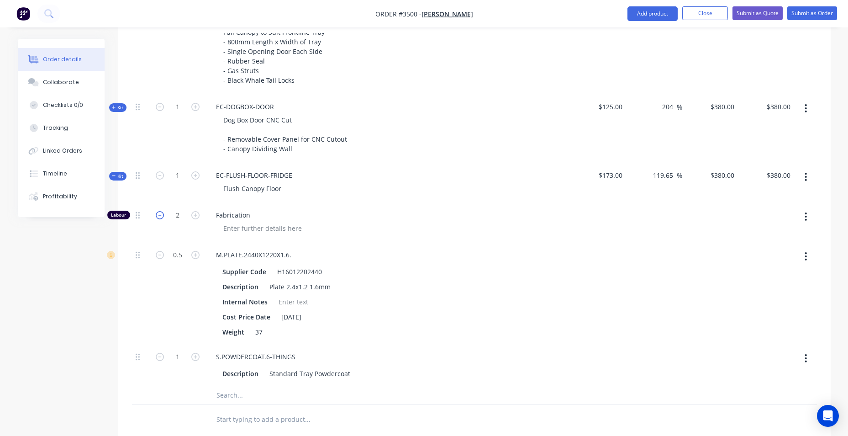
click at [158, 215] on icon "button" at bounding box center [160, 215] width 8 height 8
type input "$259.1908"
type input "$259.19"
type input "1"
click at [161, 255] on icon "button" at bounding box center [160, 255] width 8 height 8
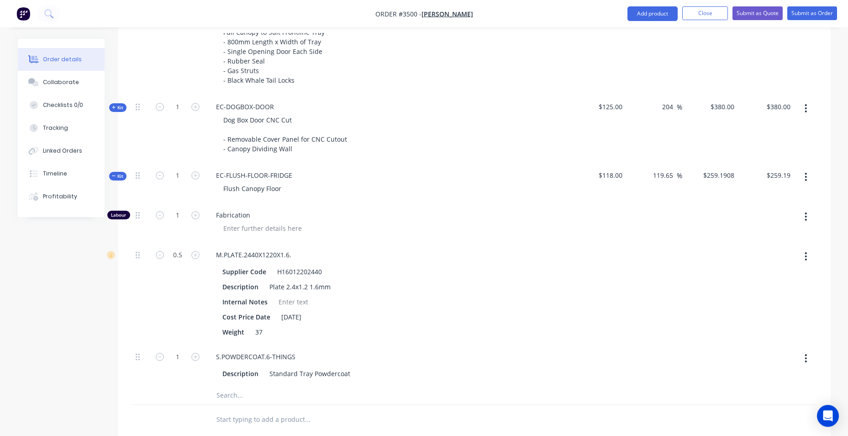
click at [114, 108] on icon "button" at bounding box center [114, 107] width 4 height 5
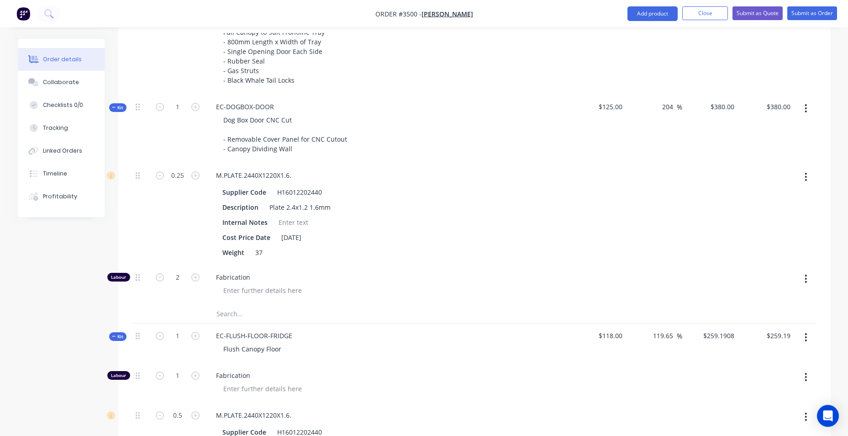
click at [121, 110] on span "Kit" at bounding box center [118, 107] width 12 height 7
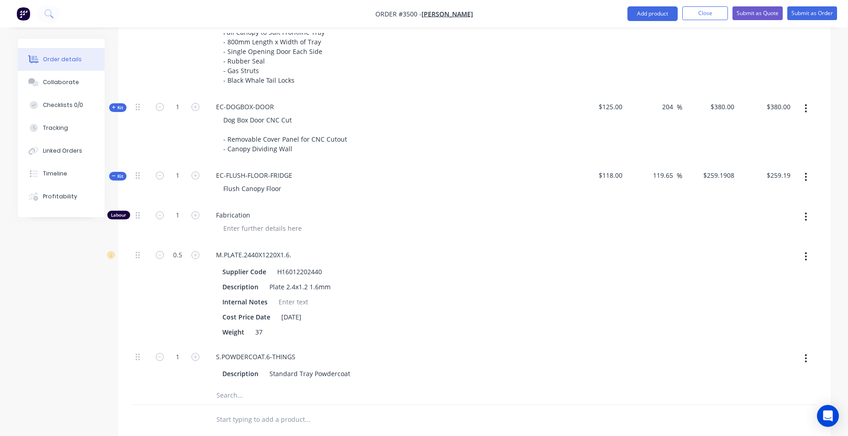
click at [114, 177] on icon "button" at bounding box center [114, 176] width 4 height 5
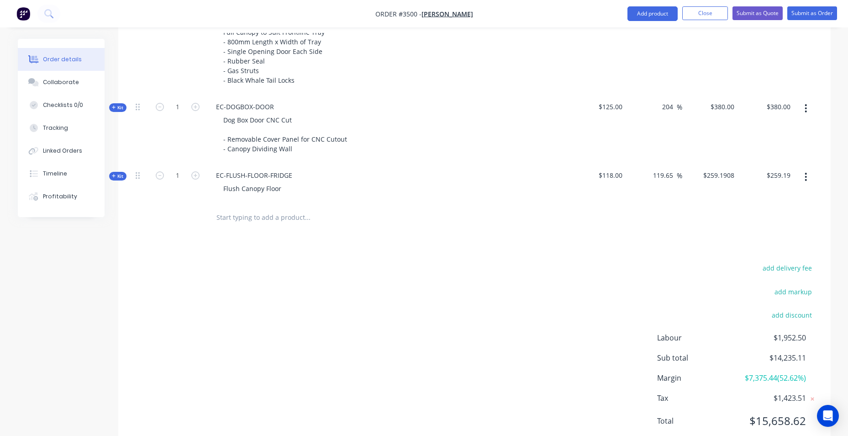
drag, startPoint x: 622, startPoint y: 175, endPoint x: 610, endPoint y: 173, distance: 12.1
click at [612, 175] on div "Kit 1 EC-FLUSH-FLOOR-FRIDGE Flush Canopy Floor $118.00 119.65 119.65 % $259.190…" at bounding box center [474, 183] width 685 height 40
type input "1"
click at [728, 170] on input "259.1908" at bounding box center [722, 175] width 32 height 13
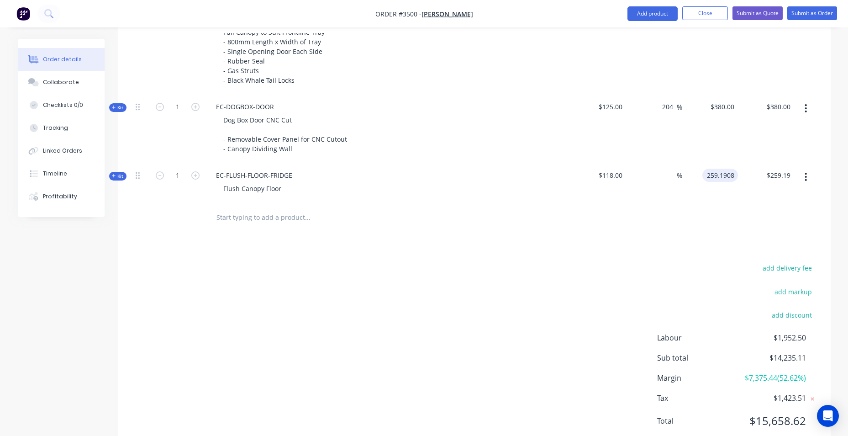
type input "$259.1908"
click at [602, 289] on div "add delivery fee add markup add discount Labour $1,952.50 Sub total $14,235.11 …" at bounding box center [474, 350] width 685 height 176
click at [605, 173] on span "$118.00" at bounding box center [598, 175] width 49 height 10
click at [672, 174] on input at bounding box center [671, 175] width 11 height 13
type input "259.19"
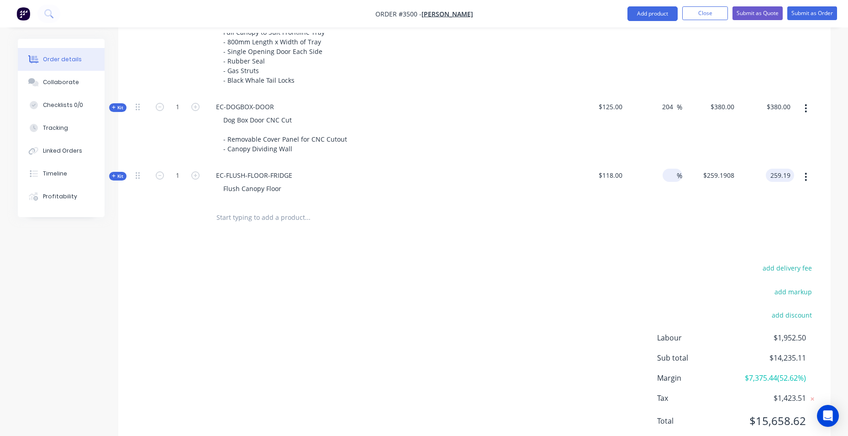
click at [773, 169] on input "259.19" at bounding box center [782, 175] width 25 height 13
drag, startPoint x: 674, startPoint y: 242, endPoint x: 697, endPoint y: 221, distance: 31.1
type input "$259.19"
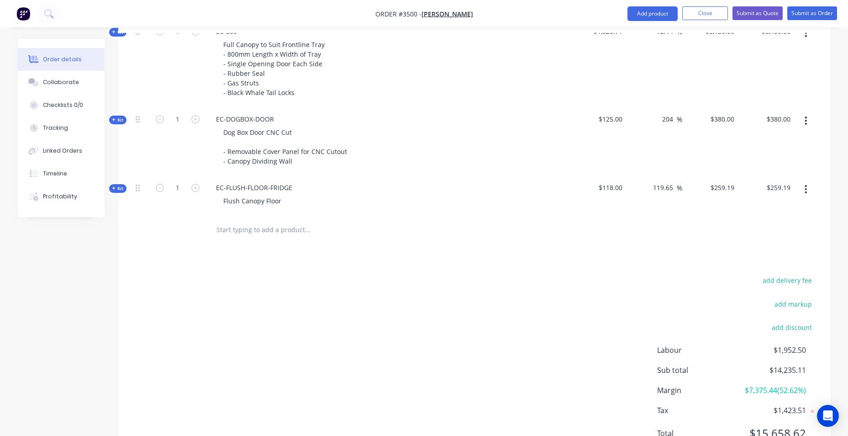
scroll to position [1034, 0]
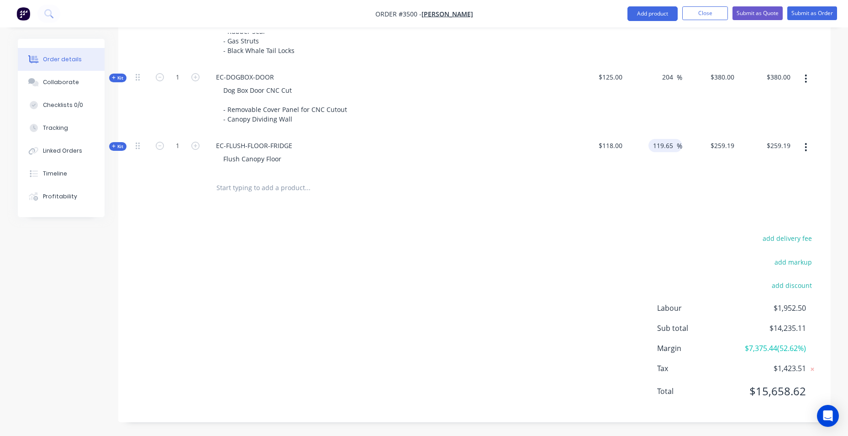
click at [664, 139] on input "119.65" at bounding box center [664, 145] width 25 height 13
drag, startPoint x: 667, startPoint y: 145, endPoint x: 624, endPoint y: 148, distance: 43.5
click at [624, 148] on div "Kit 1 EC-FLUSH-FLOOR-FRIDGE Flush Canopy Floor $118.00 119.65 119.65 % $259.19 …" at bounding box center [474, 153] width 685 height 40
type input "$259.187"
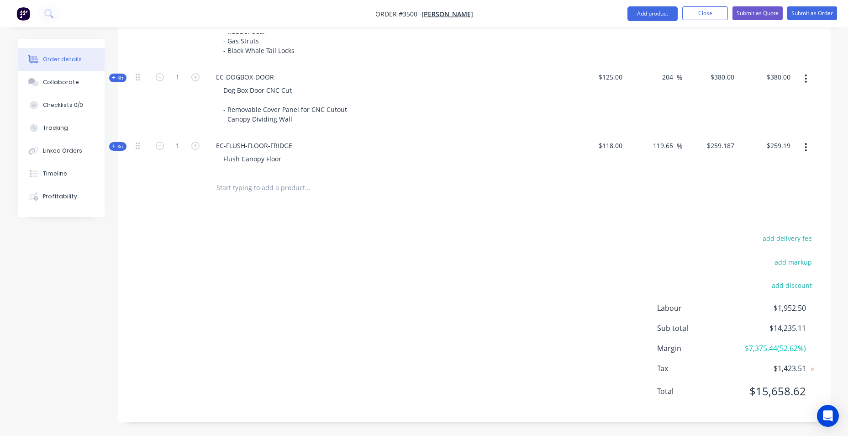
click at [271, 191] on input "text" at bounding box center [307, 188] width 183 height 18
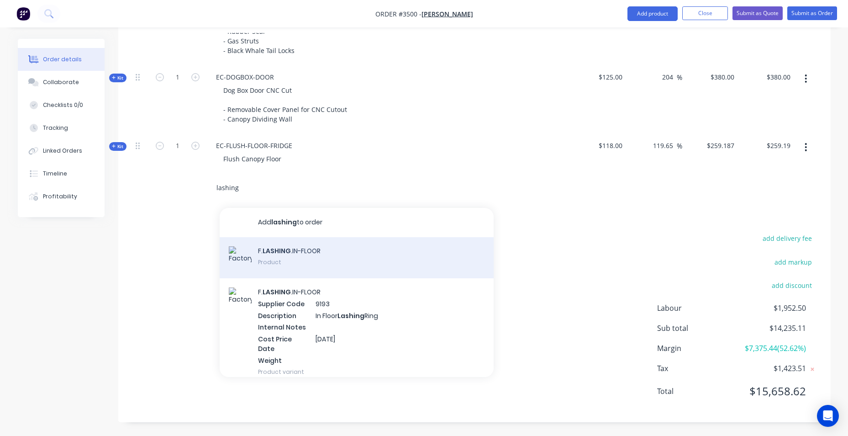
type input "lashing"
click at [380, 257] on div "F. LASHING .IN-FLOOR Product" at bounding box center [357, 257] width 274 height 41
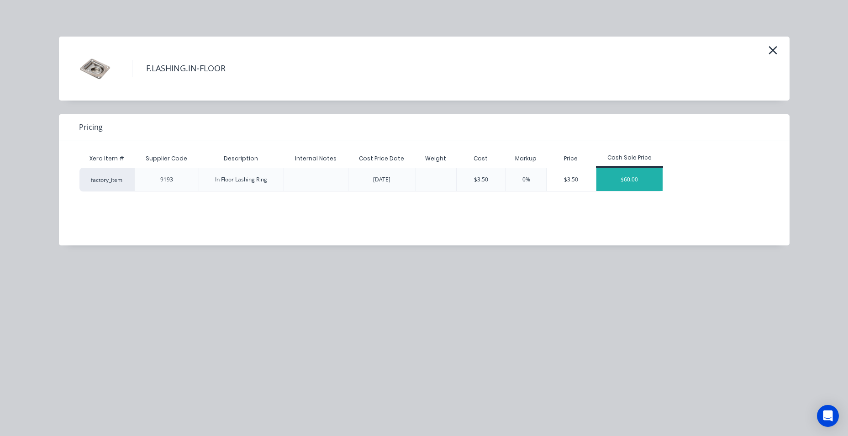
click at [628, 185] on div "$60.00" at bounding box center [629, 179] width 67 height 23
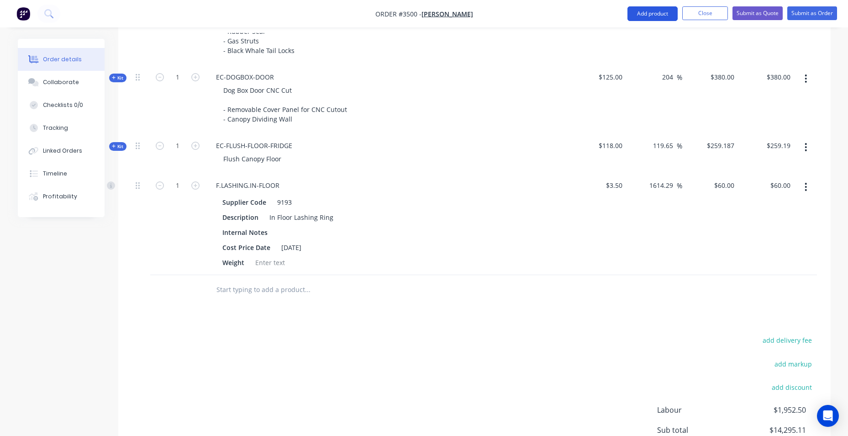
drag, startPoint x: 628, startPoint y: 12, endPoint x: 580, endPoint y: 29, distance: 50.6
click at [628, 12] on button "Add product" at bounding box center [653, 13] width 50 height 15
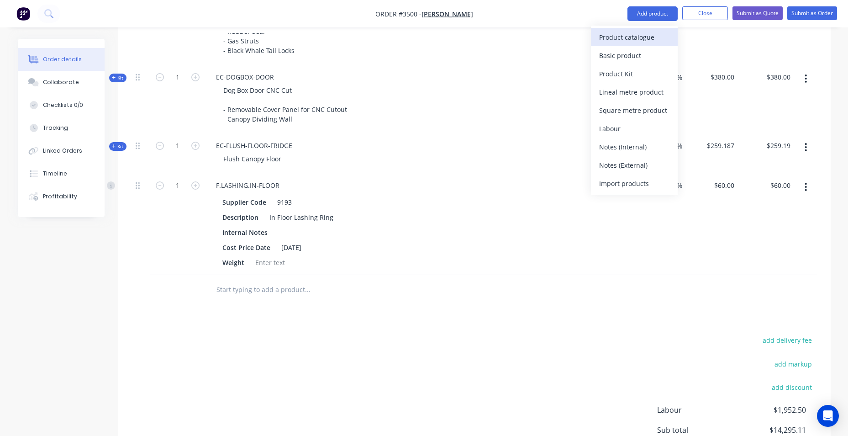
click at [635, 37] on div "Product catalogue" at bounding box center [634, 37] width 70 height 13
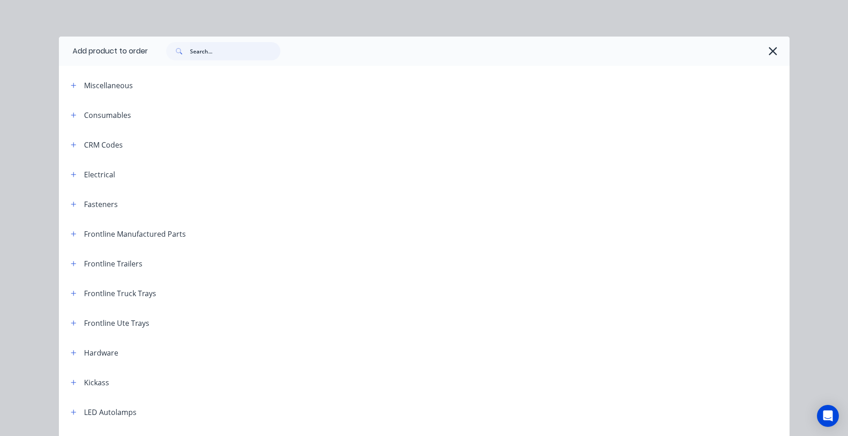
click at [210, 59] on input "text" at bounding box center [235, 51] width 90 height 18
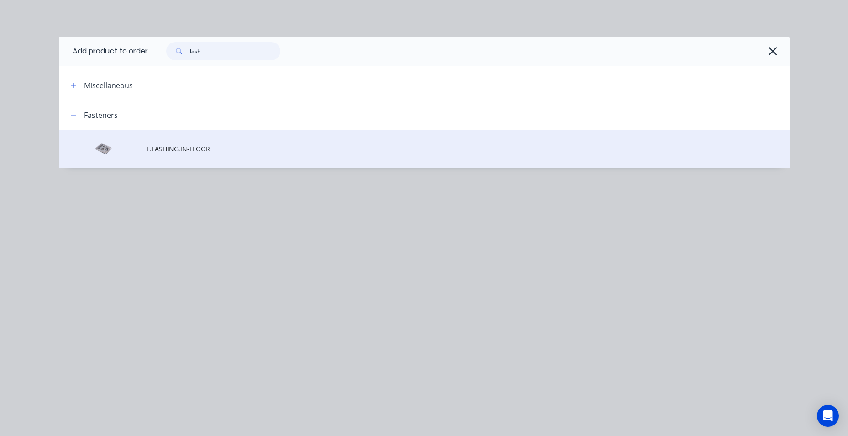
type input "lash"
click at [215, 147] on span "F.LASHING.IN-FLOOR" at bounding box center [404, 149] width 514 height 10
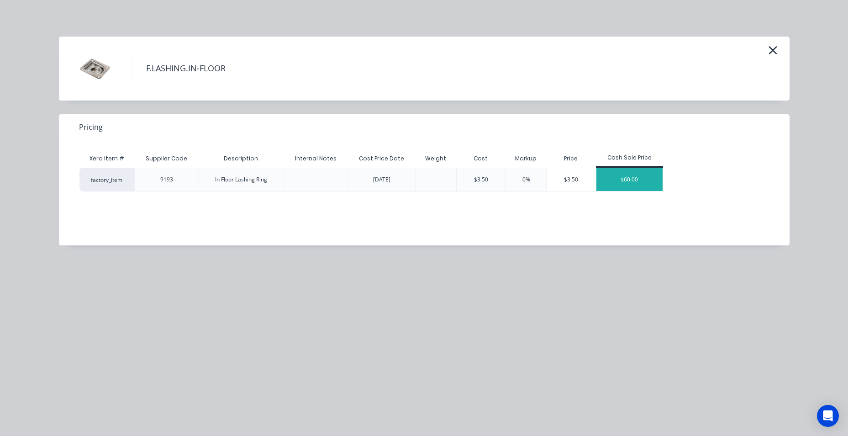
click at [644, 178] on div "$60.00" at bounding box center [629, 179] width 67 height 23
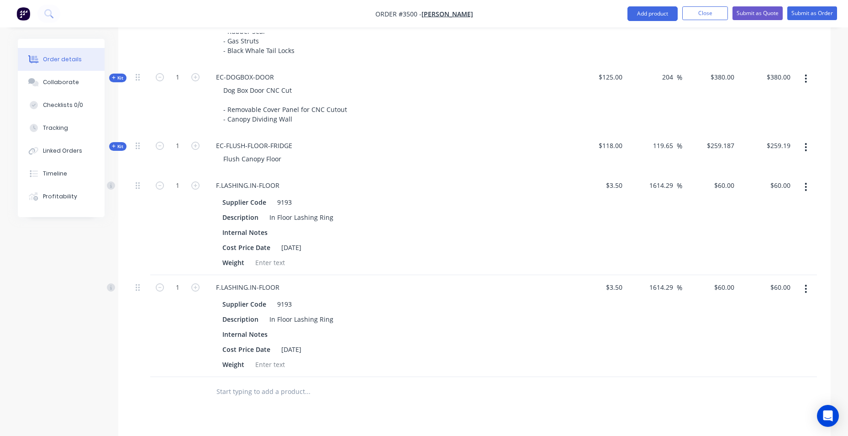
click at [807, 286] on button "button" at bounding box center [805, 288] width 21 height 16
click at [785, 365] on div "Delete" at bounding box center [773, 367] width 70 height 13
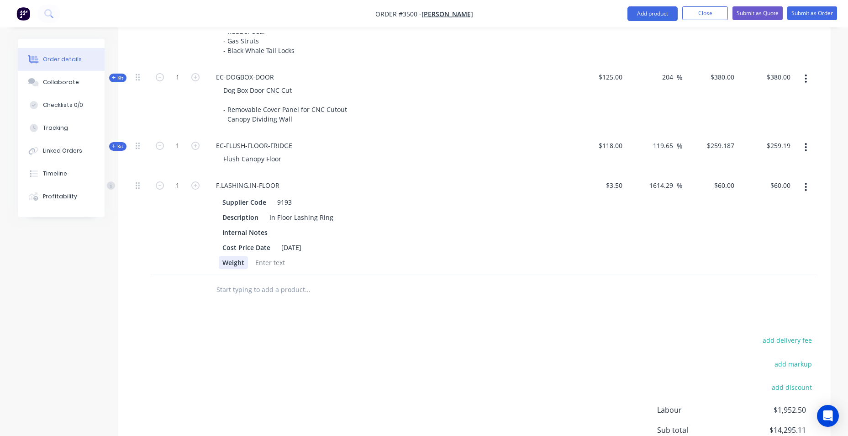
click at [237, 265] on div "Weight" at bounding box center [233, 262] width 29 height 13
drag, startPoint x: 210, startPoint y: 264, endPoint x: 172, endPoint y: 257, distance: 39.1
click at [188, 261] on div "1 F.LASHING.IN-FLOOR Supplier Code 9193 Description In Floor Lashing Ring Inter…" at bounding box center [474, 224] width 685 height 102
click at [273, 248] on div "Cost Price Date" at bounding box center [246, 247] width 55 height 13
click at [165, 250] on div "1 F.LASHING.IN-FLOOR Supplier Code 9193 Description In Floor Lashing Ring Inter…" at bounding box center [474, 224] width 685 height 102
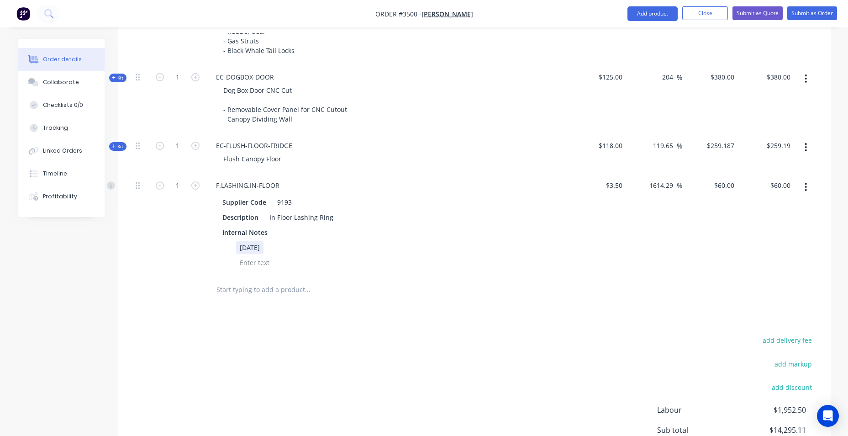
drag, startPoint x: 233, startPoint y: 250, endPoint x: 208, endPoint y: 250, distance: 25.1
click at [209, 250] on div "Supplier Code 9193 Description In Floor Lashing Ring Internal Notes 15/07/2025" at bounding box center [388, 231] width 358 height 75
click at [178, 232] on div "1 F.LASHING.IN-FLOOR Supplier Code 9193 Description In Floor Lashing Ring Inter…" at bounding box center [474, 224] width 685 height 102
drag, startPoint x: 258, startPoint y: 218, endPoint x: 239, endPoint y: 214, distance: 19.1
click at [206, 222] on div "F.LASHING.IN-FLOOR Supplier Code 9193 Description In Floor Lashing Ring" at bounding box center [387, 224] width 365 height 102
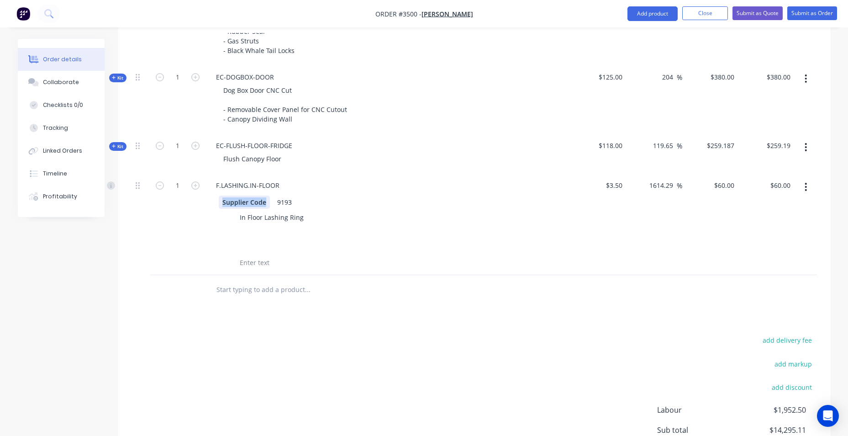
drag, startPoint x: 217, startPoint y: 208, endPoint x: 201, endPoint y: 208, distance: 16.4
click at [199, 209] on div "1 F.LASHING.IN-FLOOR Supplier Code 9193 In Floor Lashing Ring $3.50 $3.50 1614.…" at bounding box center [474, 224] width 685 height 102
click at [219, 216] on div "In Floor Lashing Ring" at bounding box center [386, 217] width 334 height 13
drag, startPoint x: 248, startPoint y: 205, endPoint x: 221, endPoint y: 206, distance: 27.9
click at [221, 206] on div "9193" at bounding box center [386, 201] width 334 height 13
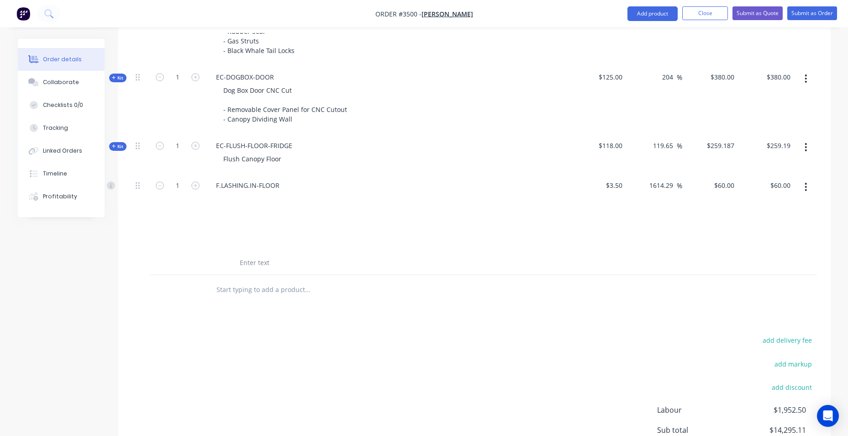
click at [327, 343] on div "add delivery fee add markup add discount Labour $1,952.50 Sub total $14,295.11 …" at bounding box center [474, 422] width 685 height 176
click at [190, 188] on button "button" at bounding box center [196, 184] width 12 height 10
type input "2"
type input "$120.00"
click at [190, 188] on button "button" at bounding box center [196, 184] width 12 height 10
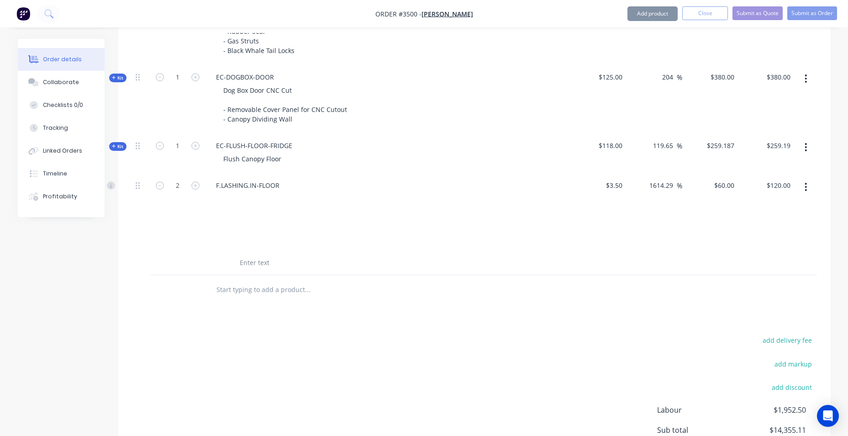
type input "3"
type input "$180.00"
click at [191, 188] on icon "button" at bounding box center [195, 185] width 8 height 8
type input "4"
type input "$240.00"
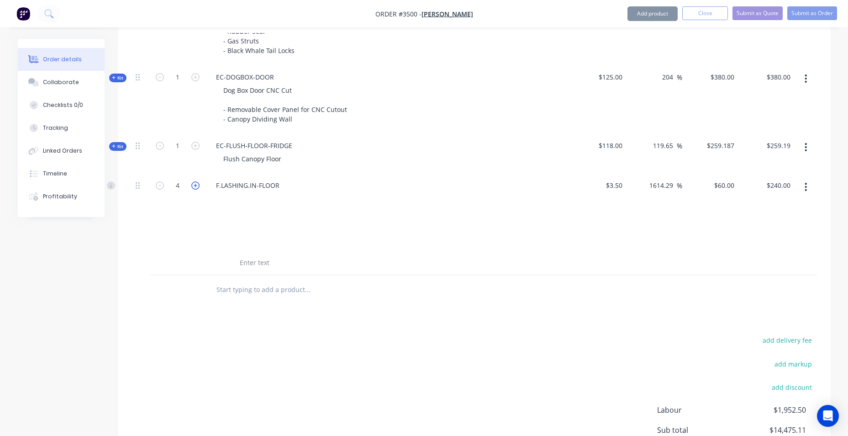
click at [191, 188] on icon "button" at bounding box center [195, 185] width 8 height 8
type input "5"
type input "$300.00"
click at [162, 185] on icon "button" at bounding box center [160, 185] width 8 height 8
type input "4"
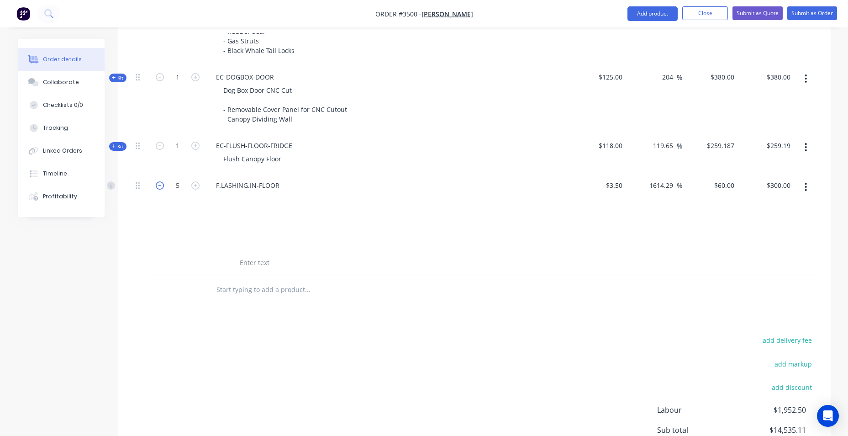
type input "$240.00"
click at [193, 187] on icon "button" at bounding box center [195, 185] width 8 height 8
type input "5"
type input "$300.00"
click at [193, 187] on icon "button" at bounding box center [195, 185] width 8 height 8
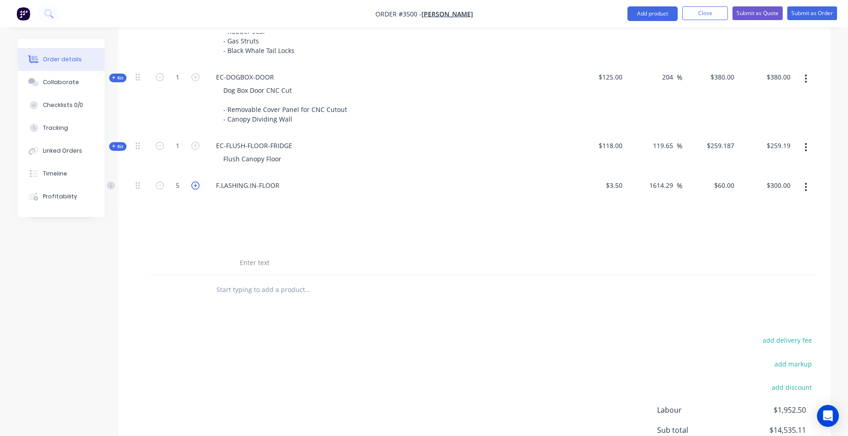
type input "6"
type input "$360.00"
drag, startPoint x: 350, startPoint y: 432, endPoint x: 303, endPoint y: 271, distance: 167.5
click at [349, 430] on div "add delivery fee add markup add discount Labour $1,952.50 Sub total $14,595.11 …" at bounding box center [474, 422] width 685 height 176
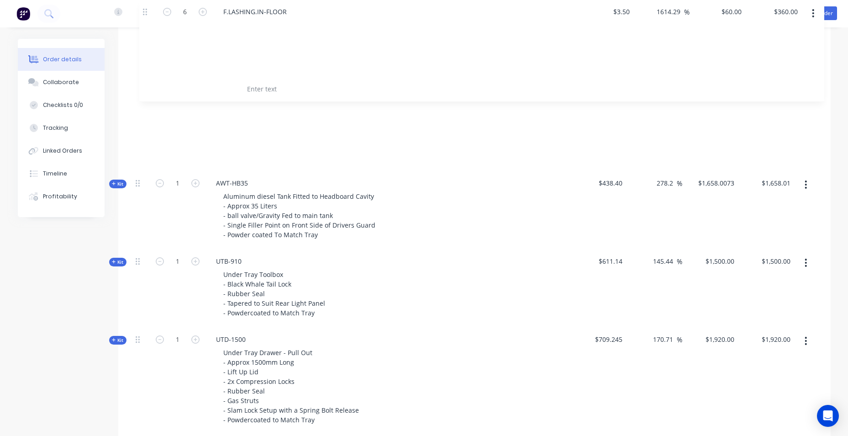
scroll to position [585, 0]
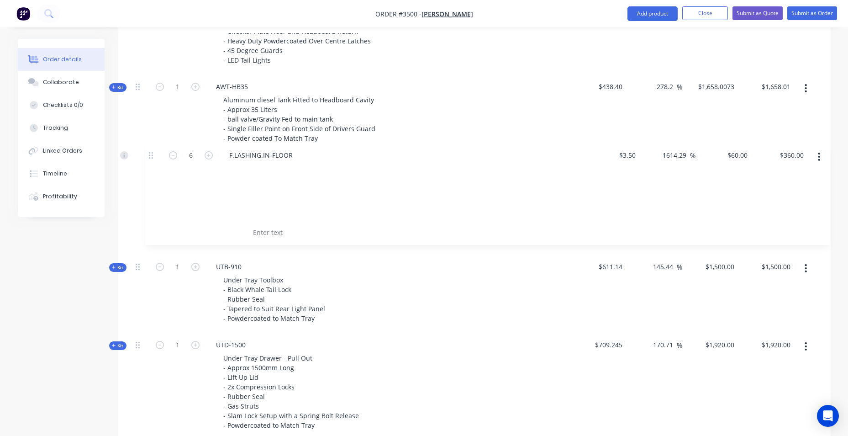
drag, startPoint x: 137, startPoint y: 367, endPoint x: 148, endPoint y: 150, distance: 216.8
click at [148, 150] on div "Kit 1 DCT-HB-1700 DUAL CAB UTE TRAY Make: Mazda Model: bt50 Year: 2023 BSD: - y…" at bounding box center [474, 288] width 685 height 872
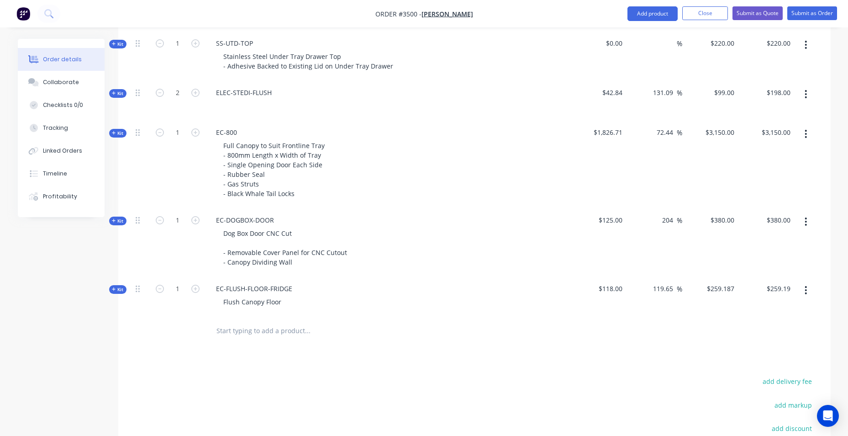
scroll to position [1087, 0]
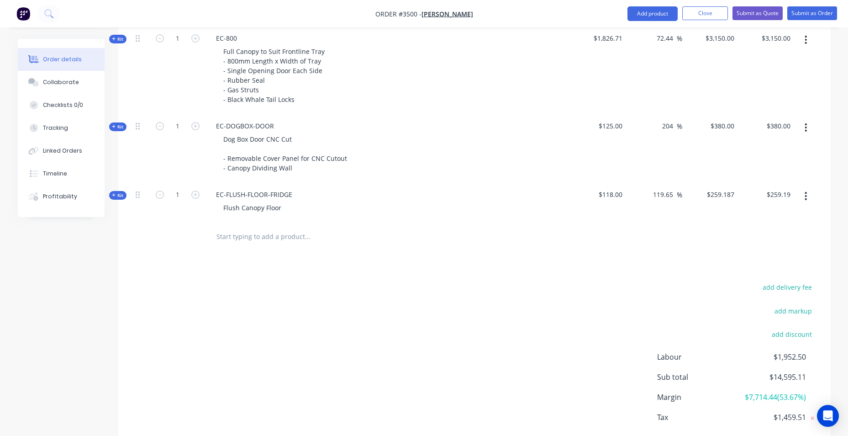
click at [242, 242] on input "text" at bounding box center [307, 236] width 183 height 18
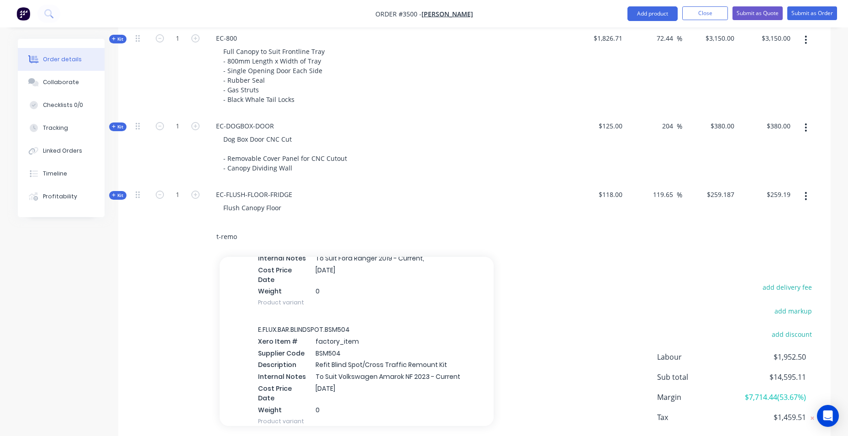
scroll to position [228, 0]
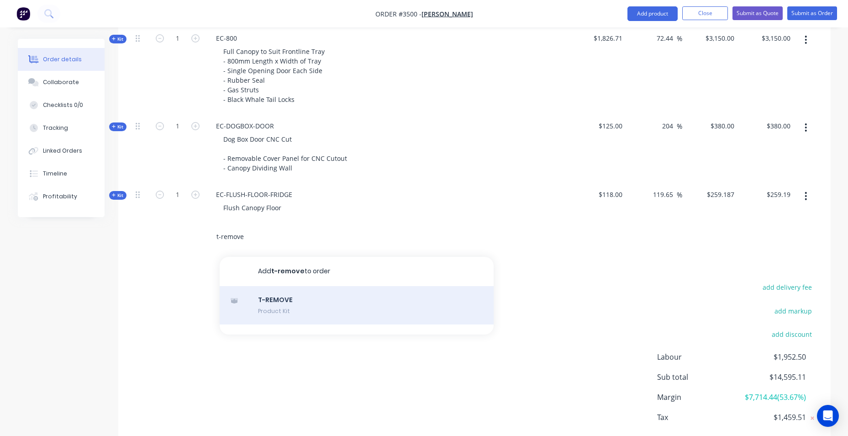
type input "t-remove"
click at [383, 297] on div "T-REMOVE Product Kit" at bounding box center [357, 305] width 274 height 38
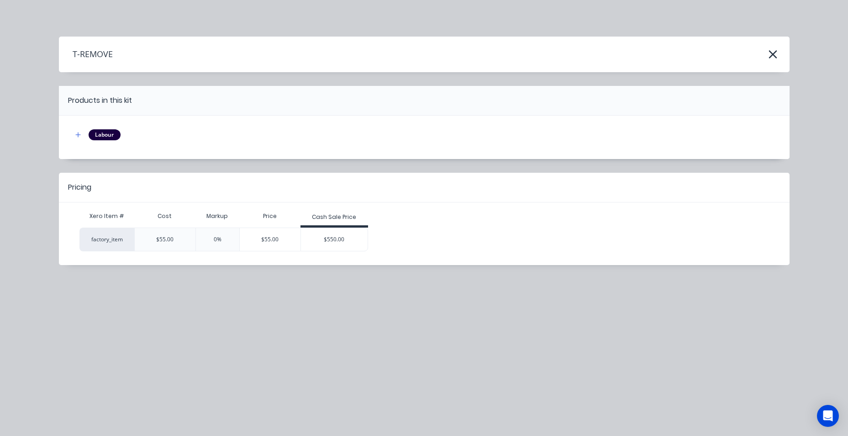
drag, startPoint x: 351, startPoint y: 234, endPoint x: 314, endPoint y: 250, distance: 39.9
click at [351, 234] on div "$550.00" at bounding box center [334, 239] width 67 height 23
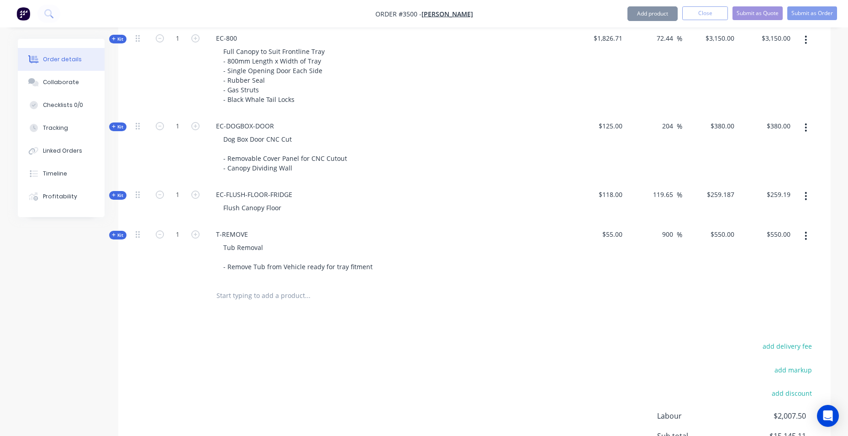
click at [245, 293] on input "text" at bounding box center [307, 295] width 183 height 18
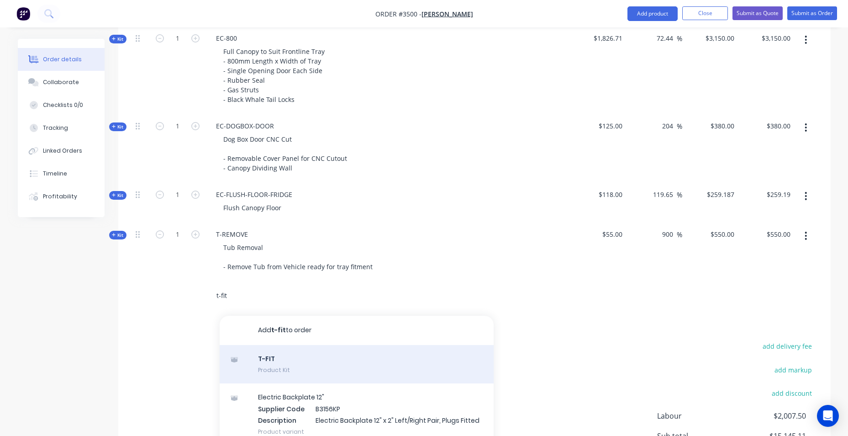
type input "t-fit"
click at [290, 357] on div "T-FIT Product Kit" at bounding box center [357, 364] width 274 height 38
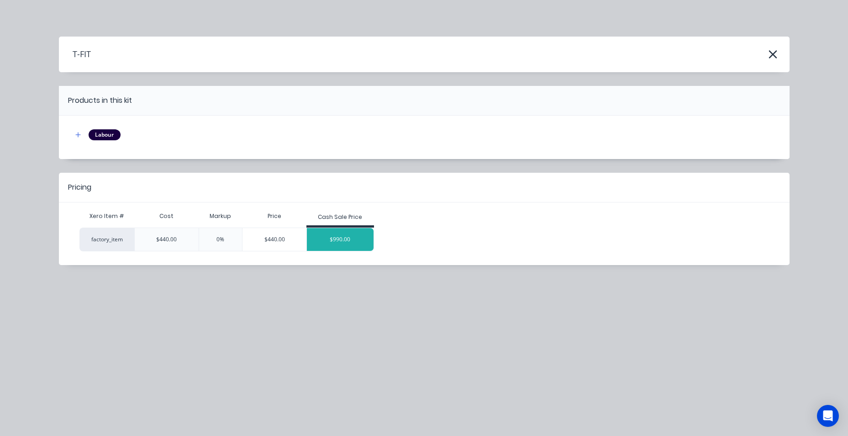
click at [327, 240] on div "$990.00" at bounding box center [340, 239] width 67 height 23
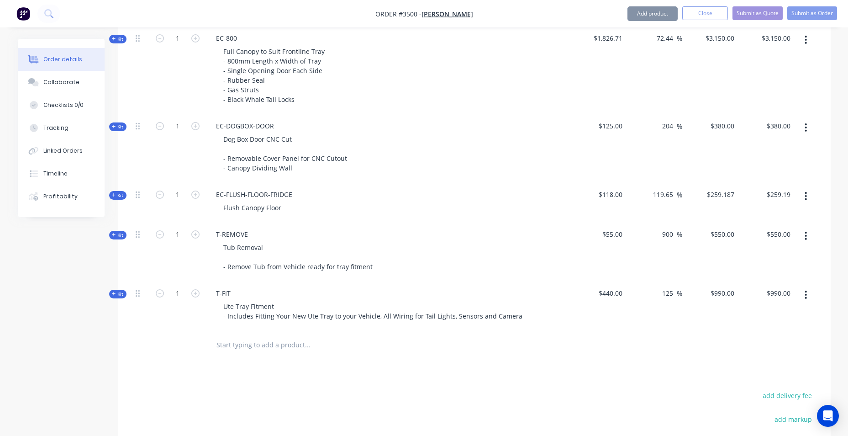
click at [251, 346] on input "text" at bounding box center [307, 345] width 183 height 18
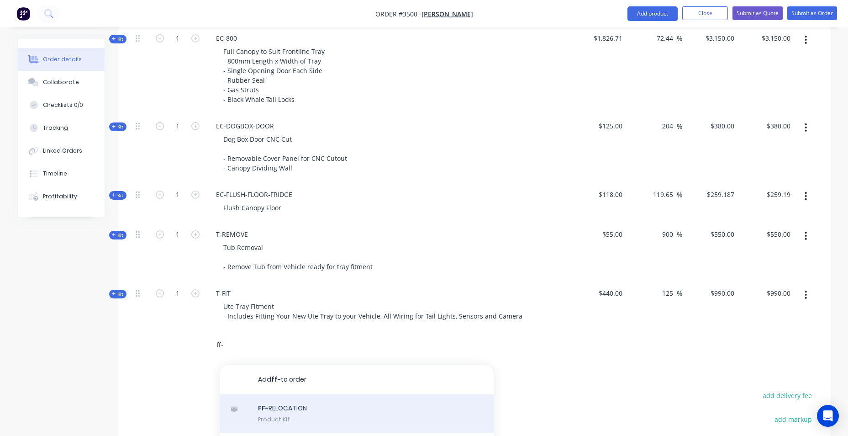
type input "ff-"
click at [282, 414] on div "FF- RELOCATION Product Kit" at bounding box center [357, 413] width 274 height 38
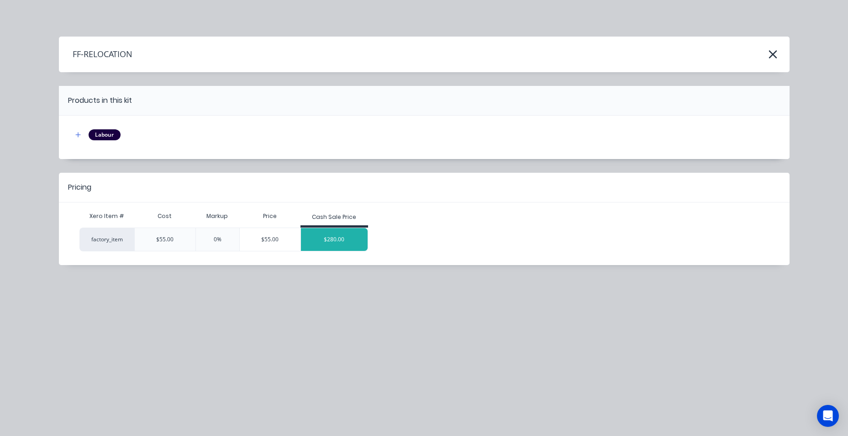
click at [333, 228] on div "$280.00" at bounding box center [334, 239] width 67 height 23
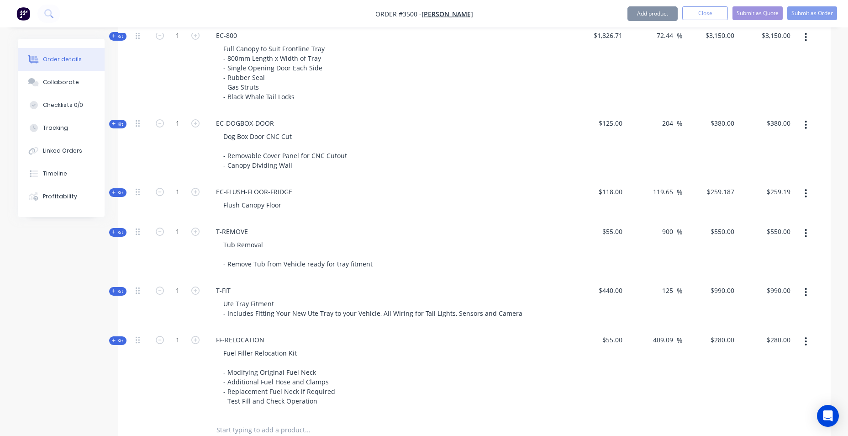
scroll to position [1270, 0]
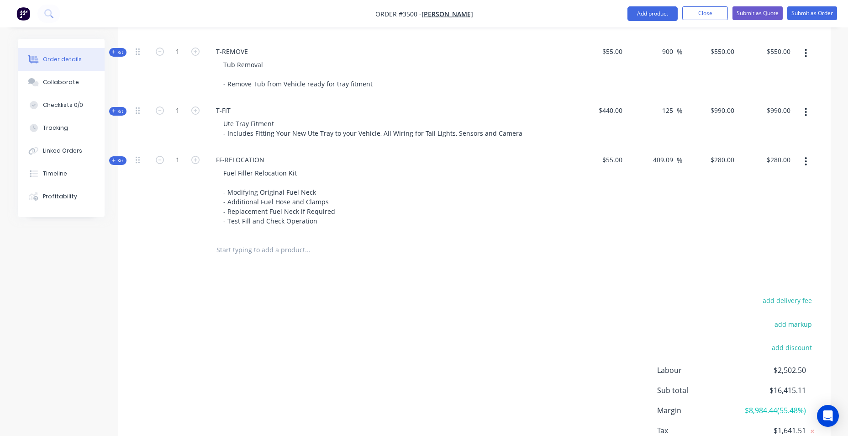
click at [246, 251] on input "text" at bounding box center [307, 250] width 183 height 18
type input "bt50"
drag, startPoint x: 247, startPoint y: 253, endPoint x: 155, endPoint y: 242, distance: 92.1
click at [155, 242] on div "bt50 Add bt50 to order No results found" at bounding box center [474, 250] width 685 height 30
click at [646, 8] on button "Add product" at bounding box center [653, 13] width 50 height 15
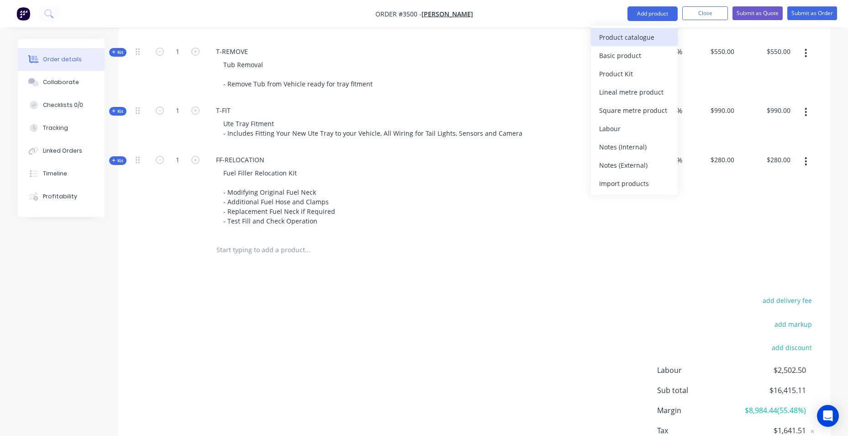
click at [613, 37] on div "Product catalogue" at bounding box center [634, 37] width 70 height 13
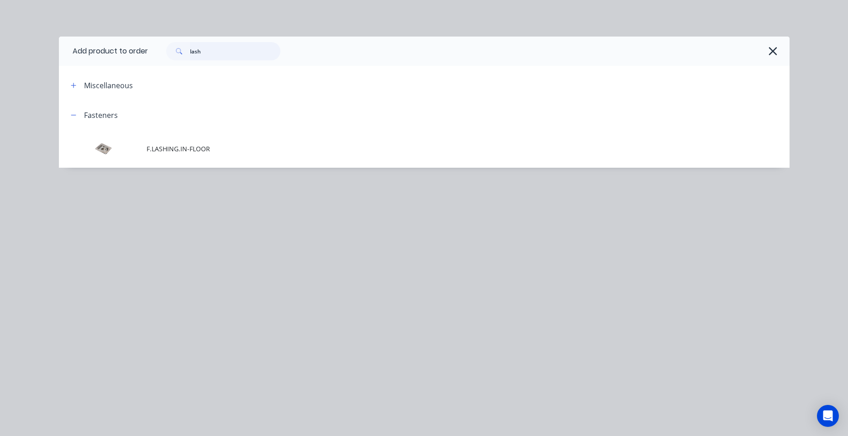
click at [246, 49] on input "lash" at bounding box center [235, 51] width 90 height 18
drag, startPoint x: 55, startPoint y: 49, endPoint x: 41, endPoint y: 45, distance: 15.3
click at [41, 45] on div "Add product to order lash Miscellaneous Fasteners F.LASHING.IN-FLOOR" at bounding box center [424, 218] width 848 height 436
type input "b"
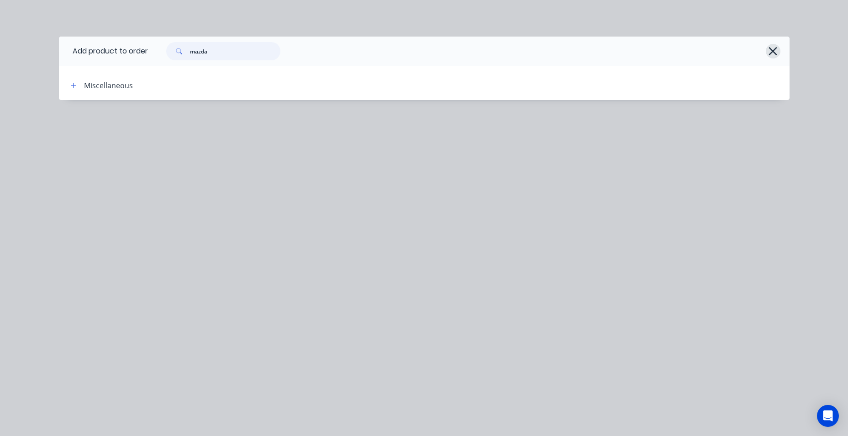
type input "mazda"
drag, startPoint x: 770, startPoint y: 49, endPoint x: 761, endPoint y: 47, distance: 9.2
click at [771, 49] on icon "button" at bounding box center [773, 51] width 8 height 8
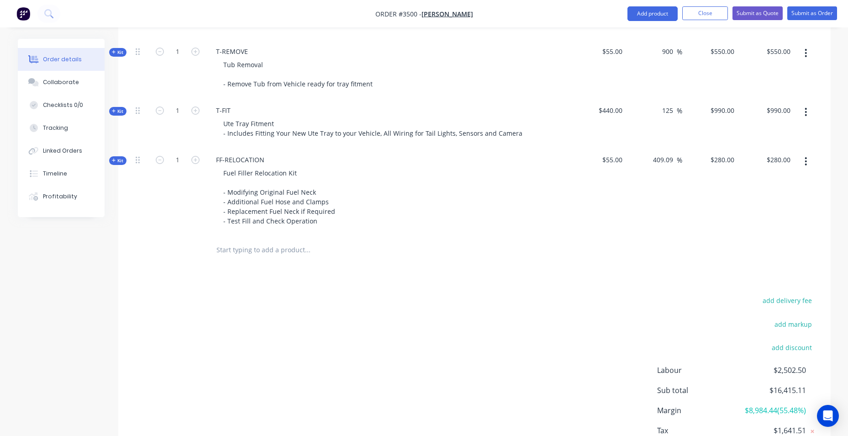
drag, startPoint x: 649, startPoint y: 12, endPoint x: 489, endPoint y: 58, distance: 166.8
click at [648, 12] on button "Add product" at bounding box center [653, 13] width 50 height 15
click at [635, 33] on div "Product catalogue" at bounding box center [634, 37] width 70 height 13
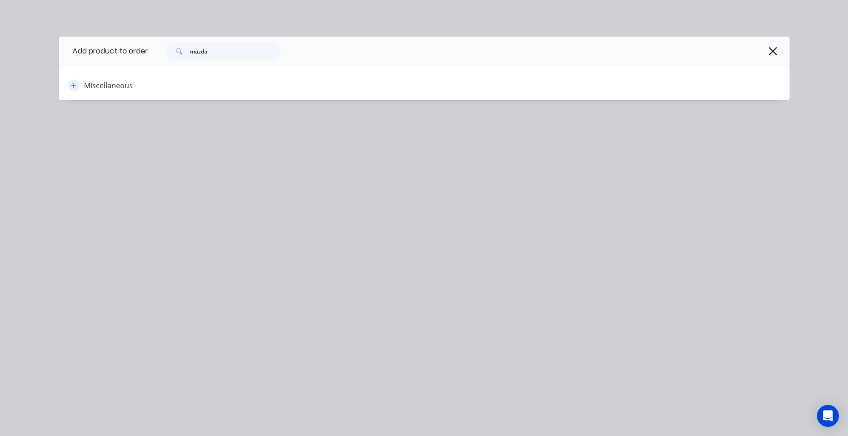
drag, startPoint x: 61, startPoint y: 87, endPoint x: 73, endPoint y: 87, distance: 11.9
click at [63, 87] on header "Miscellaneous" at bounding box center [424, 85] width 731 height 30
click at [69, 62] on header "Add product to order mazda" at bounding box center [424, 51] width 731 height 29
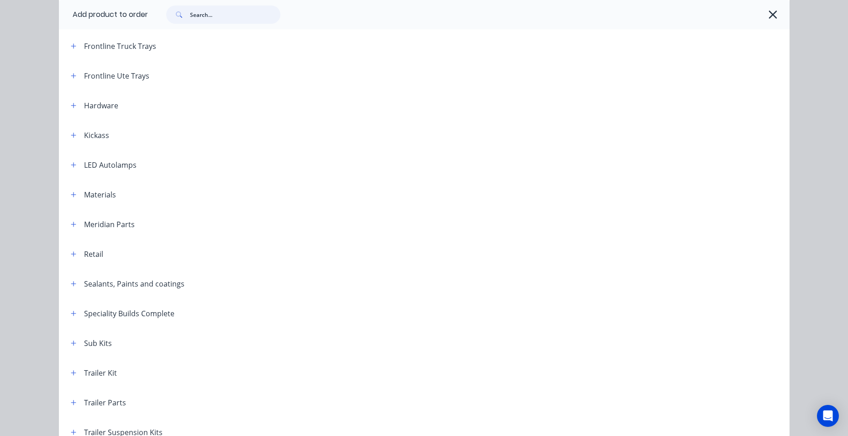
scroll to position [250, 0]
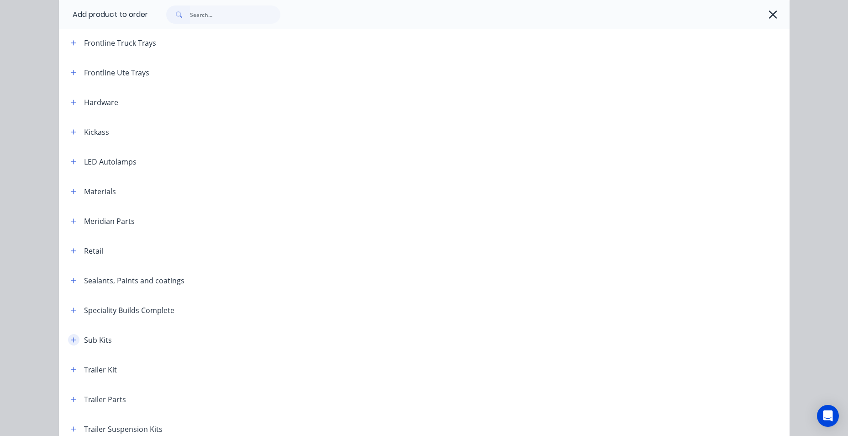
click at [71, 340] on icon "button" at bounding box center [73, 340] width 5 height 6
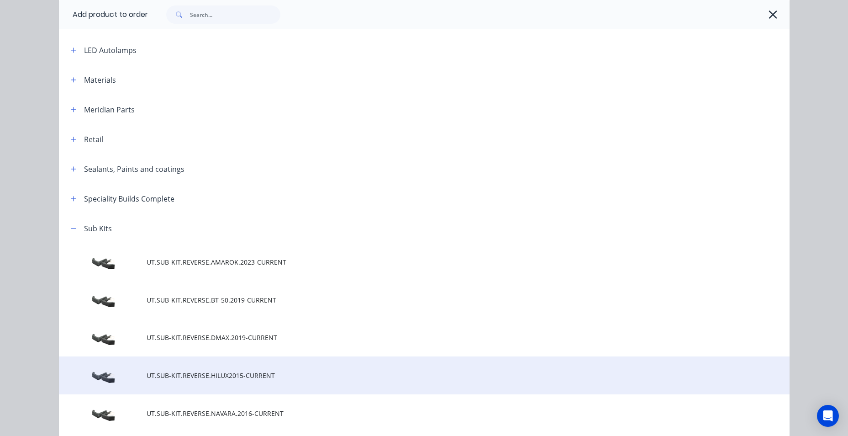
scroll to position [387, 0]
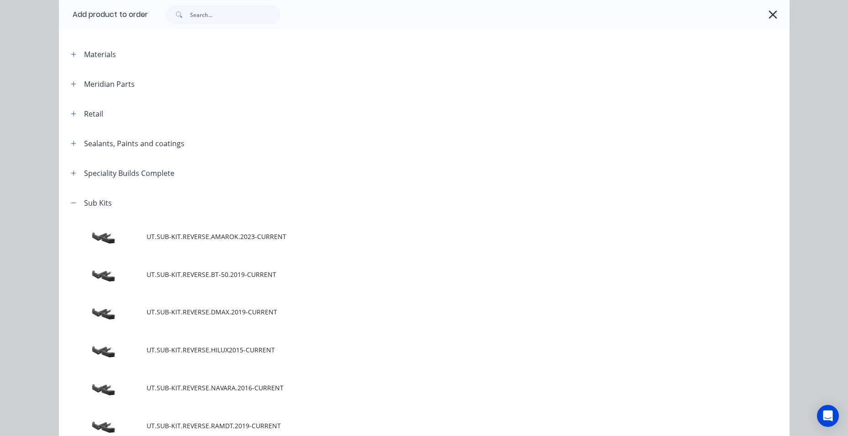
click at [164, 269] on span "UT.SUB-KIT.REVERSE.BT-50.2019-CURRENT" at bounding box center [404, 274] width 514 height 10
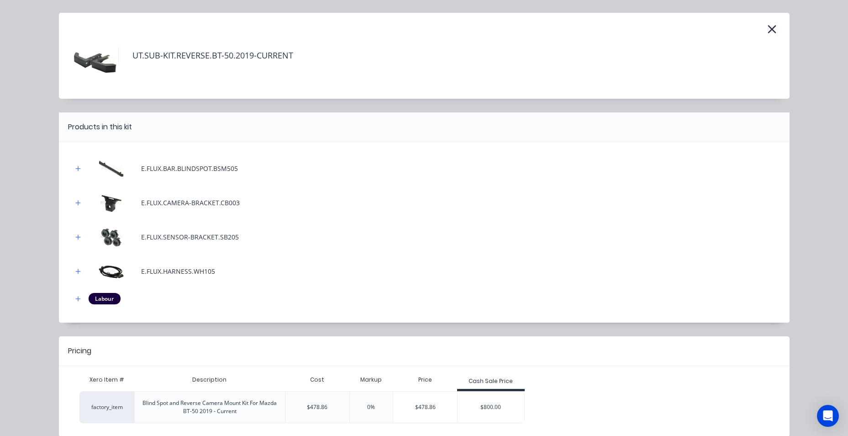
scroll to position [65, 0]
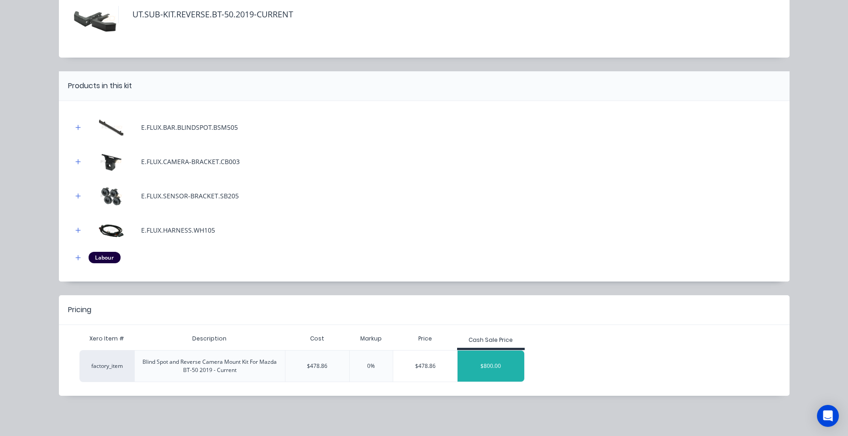
click at [497, 369] on div "$800.00" at bounding box center [491, 365] width 67 height 23
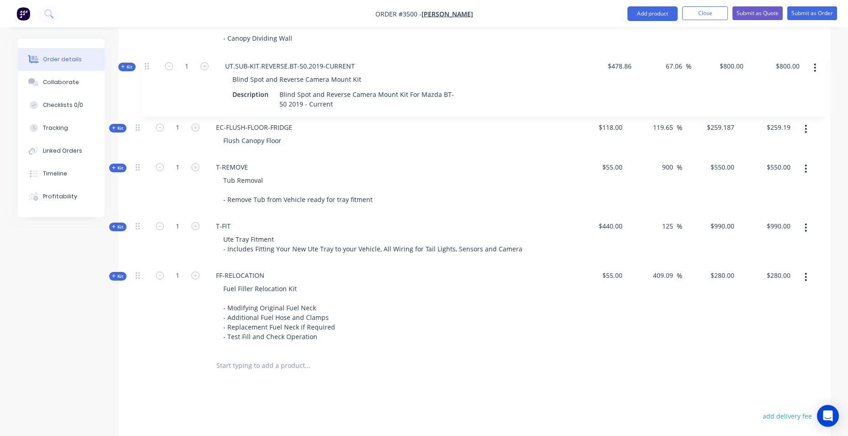
scroll to position [1215, 0]
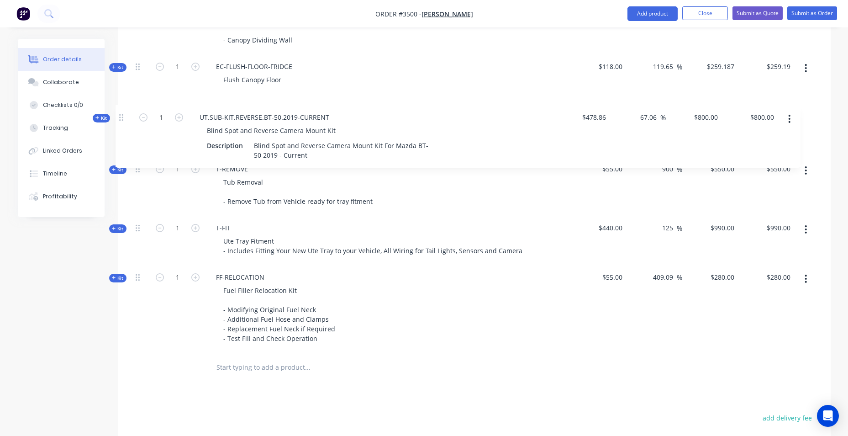
drag, startPoint x: 137, startPoint y: 251, endPoint x: 121, endPoint y: 112, distance: 139.4
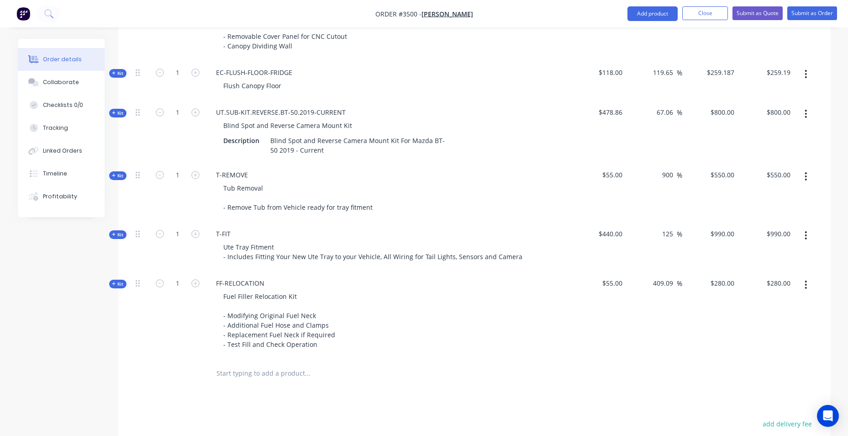
scroll to position [1075, 0]
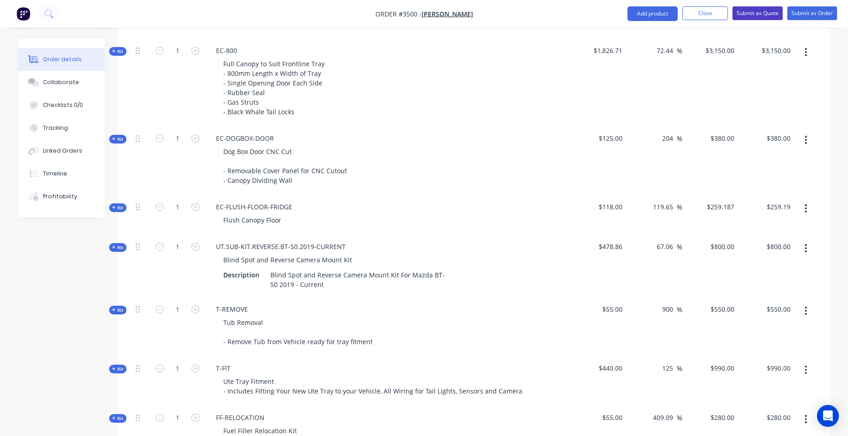
click at [771, 19] on button "Submit as Quote" at bounding box center [758, 13] width 50 height 14
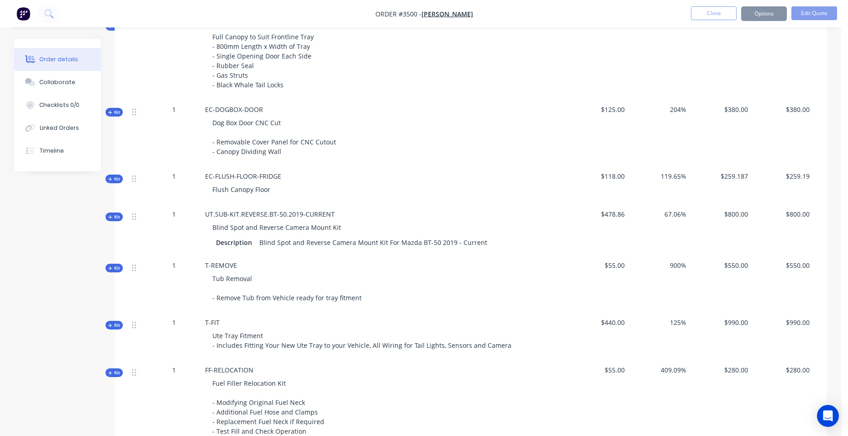
scroll to position [0, 0]
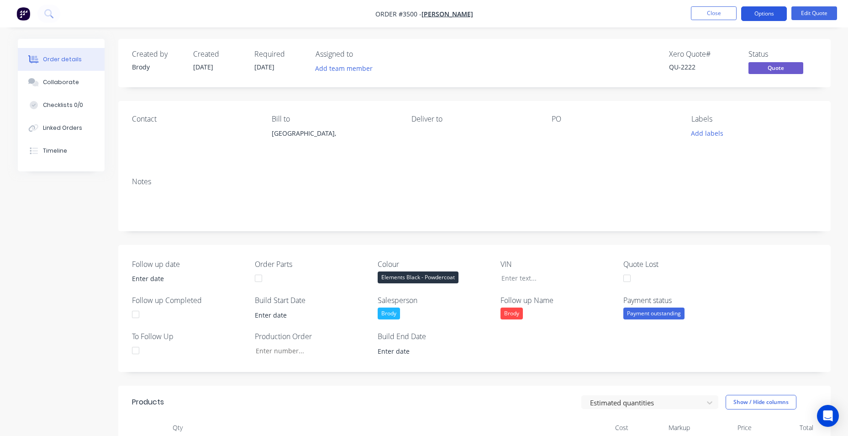
click at [754, 17] on button "Options" at bounding box center [764, 13] width 46 height 15
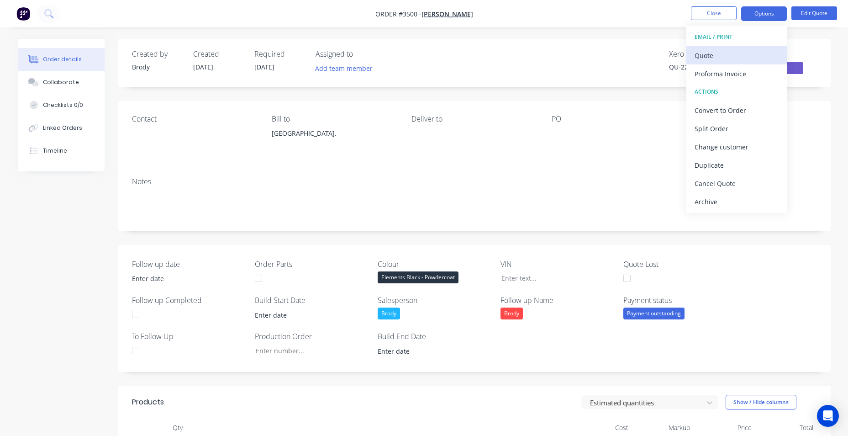
click at [740, 59] on div "Quote" at bounding box center [737, 55] width 84 height 13
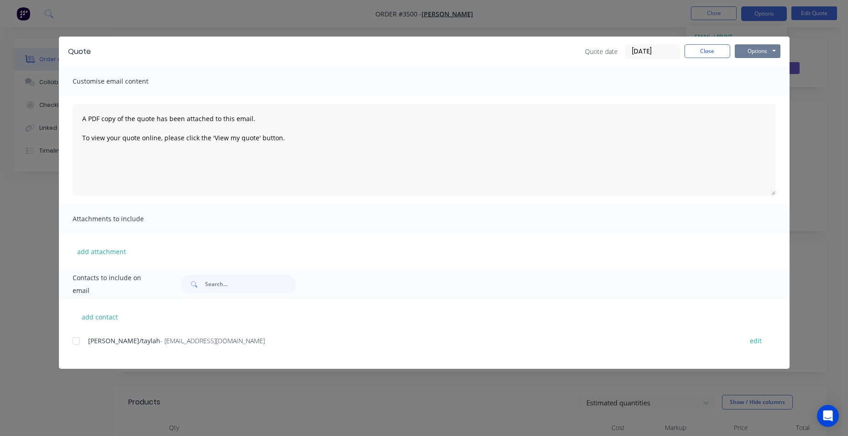
click at [745, 52] on button "Options" at bounding box center [758, 51] width 46 height 14
click at [766, 99] on button "Email" at bounding box center [764, 97] width 58 height 15
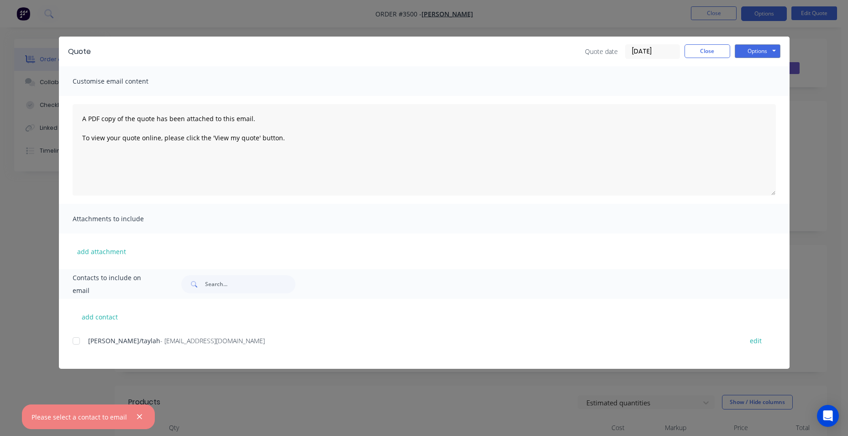
click at [78, 342] on div at bounding box center [76, 341] width 18 height 18
click at [774, 47] on button "Options" at bounding box center [758, 51] width 46 height 14
click at [761, 96] on button "Email" at bounding box center [764, 97] width 58 height 15
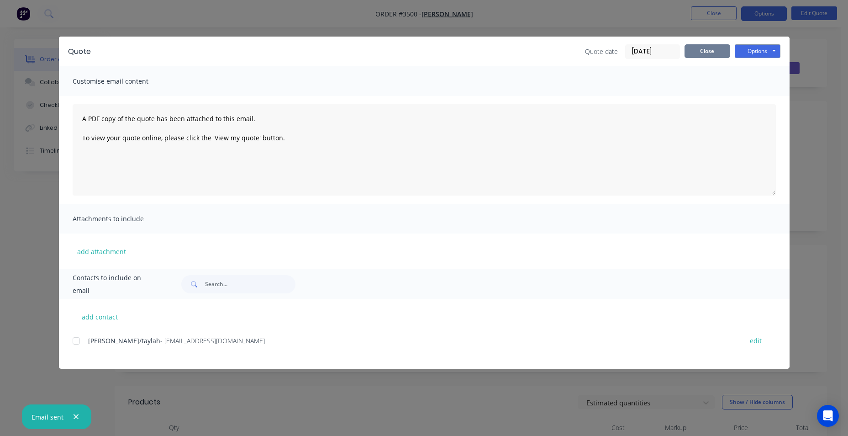
click at [703, 52] on button "Close" at bounding box center [708, 51] width 46 height 14
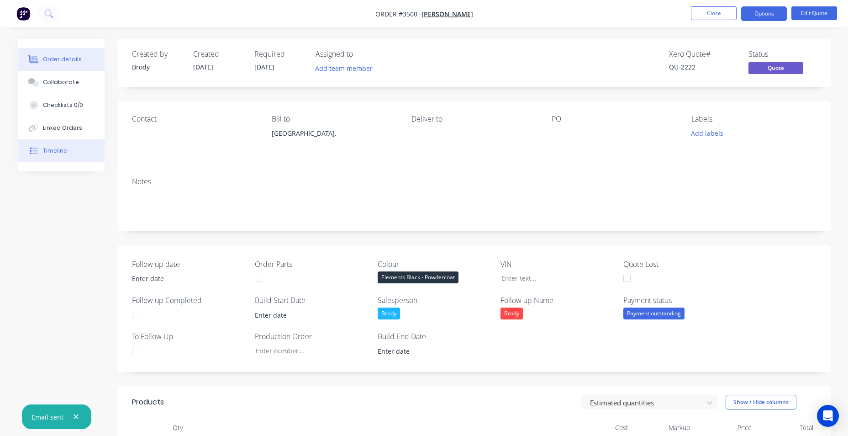
click at [51, 147] on div "Timeline" at bounding box center [55, 151] width 24 height 8
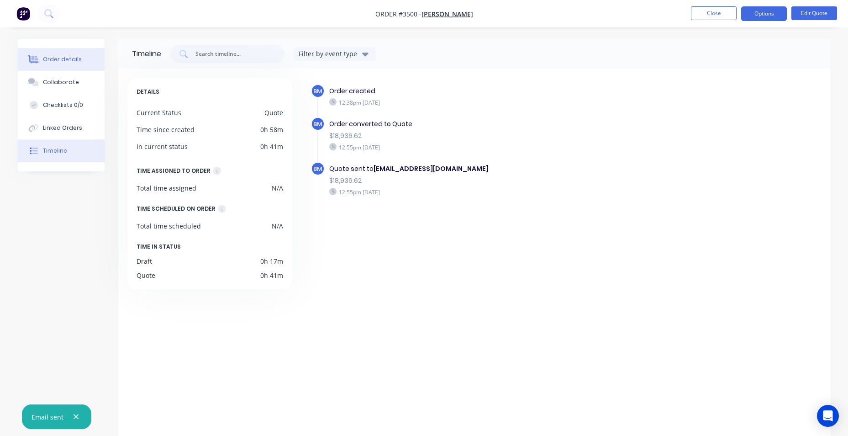
click at [43, 57] on div "Order details" at bounding box center [62, 59] width 39 height 8
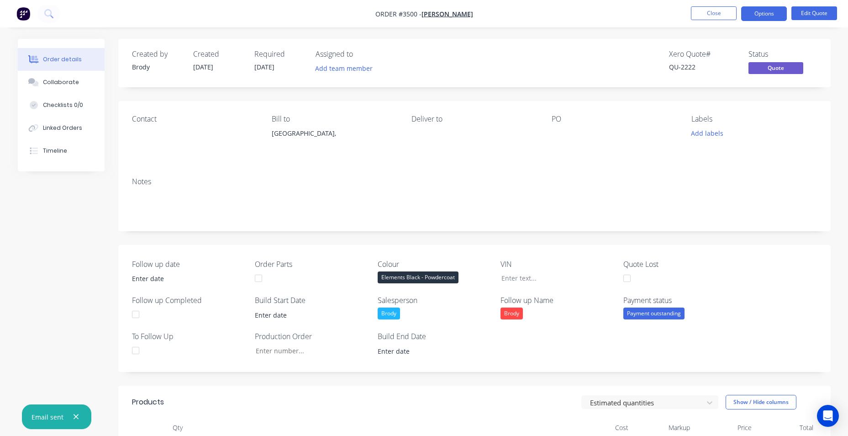
click at [25, 11] on img "button" at bounding box center [23, 14] width 14 height 14
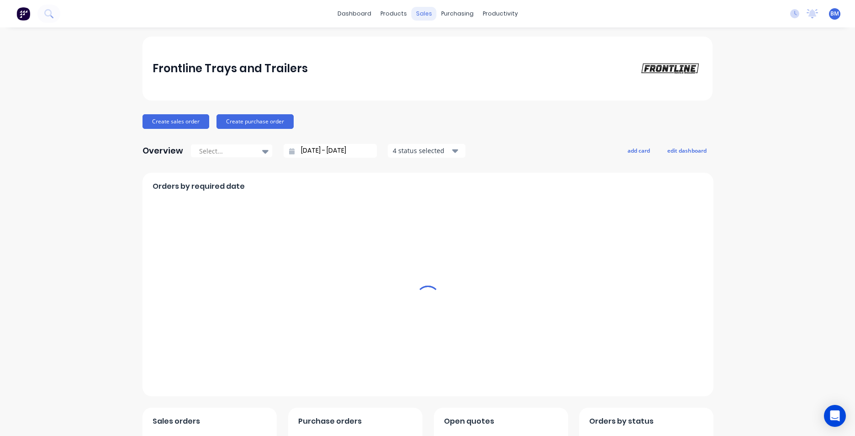
click at [422, 11] on div "sales" at bounding box center [423, 14] width 25 height 14
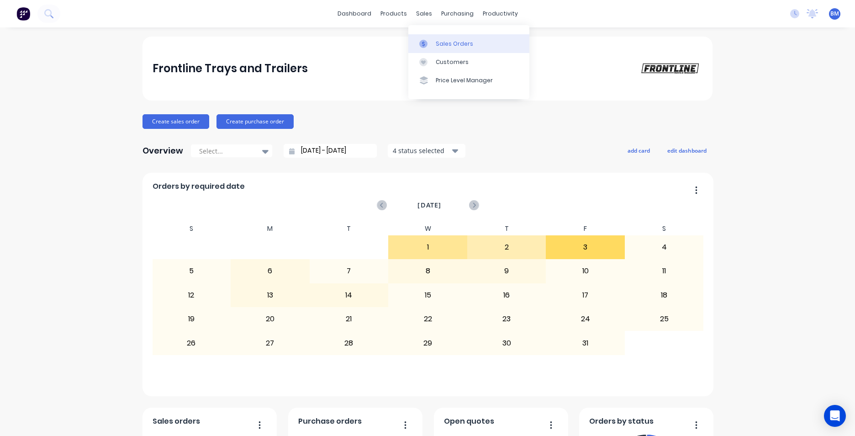
click at [452, 39] on link "Sales Orders" at bounding box center [468, 43] width 121 height 18
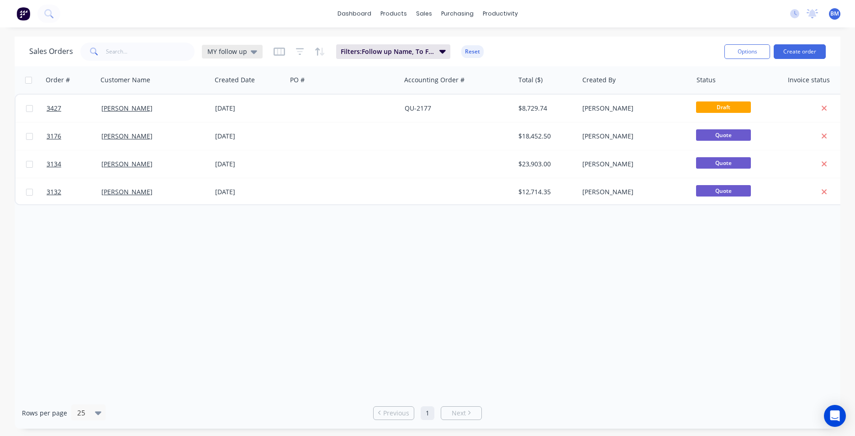
click at [248, 54] on div "MY follow up" at bounding box center [232, 51] width 50 height 8
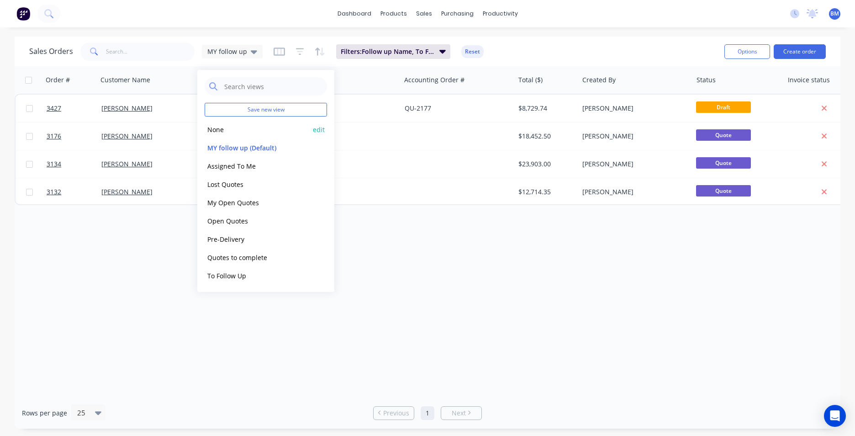
click at [254, 130] on button "None" at bounding box center [257, 129] width 104 height 11
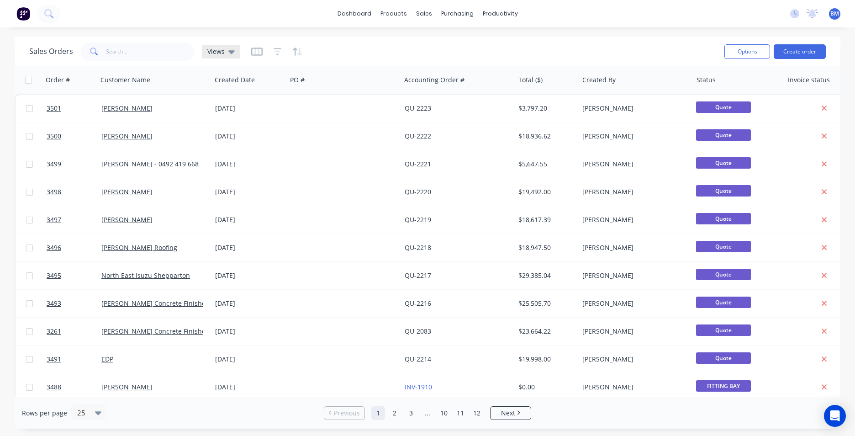
click at [235, 54] on div "Views" at bounding box center [221, 52] width 38 height 14
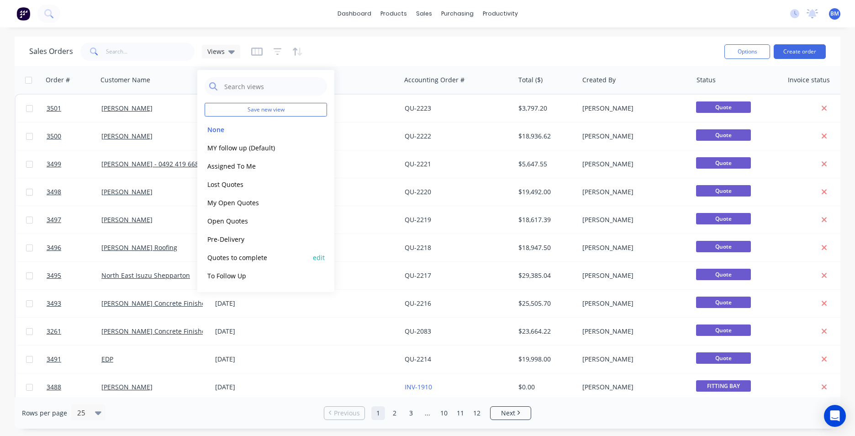
click at [248, 256] on button "Quotes to complete" at bounding box center [257, 257] width 104 height 11
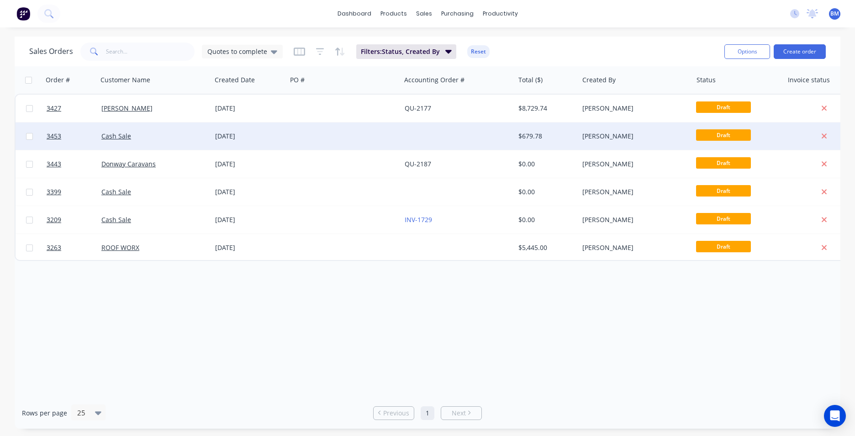
click at [295, 146] on div at bounding box center [344, 135] width 114 height 27
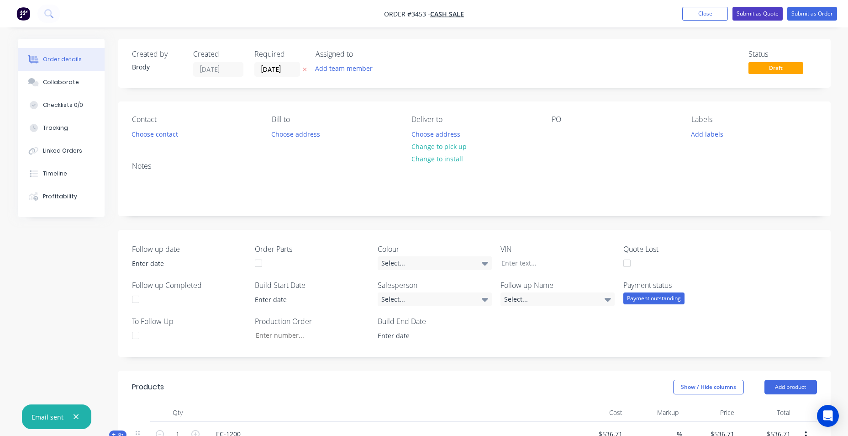
click at [745, 13] on button "Submit as Quote" at bounding box center [758, 14] width 50 height 14
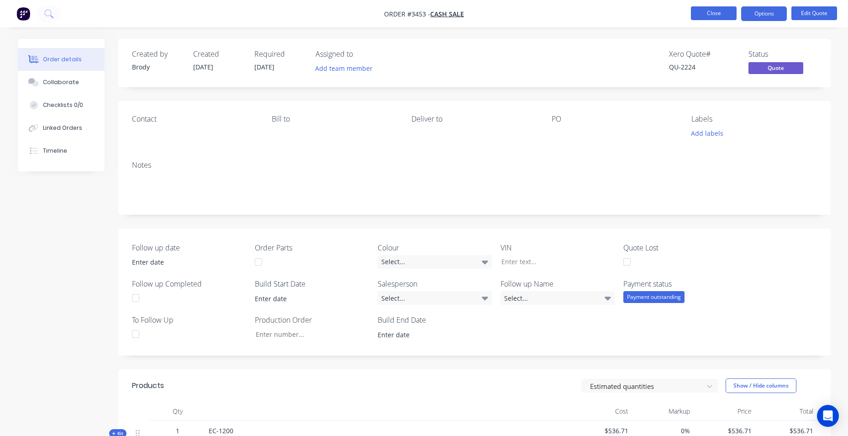
click at [725, 11] on button "Close" at bounding box center [714, 13] width 46 height 14
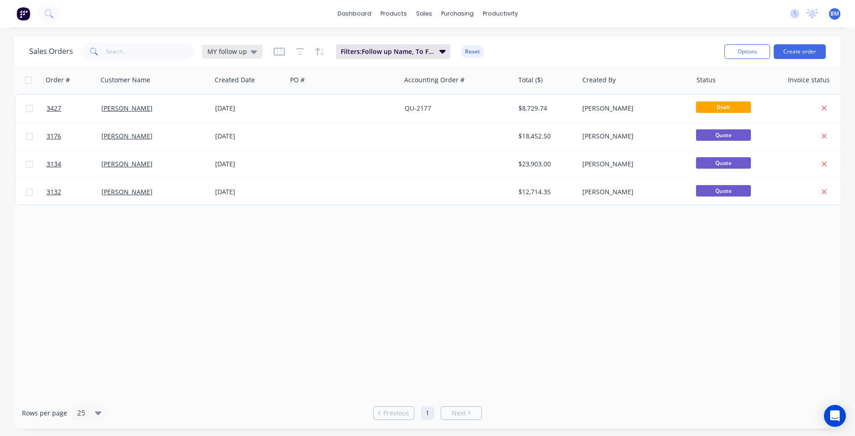
click at [255, 51] on icon at bounding box center [254, 52] width 6 height 10
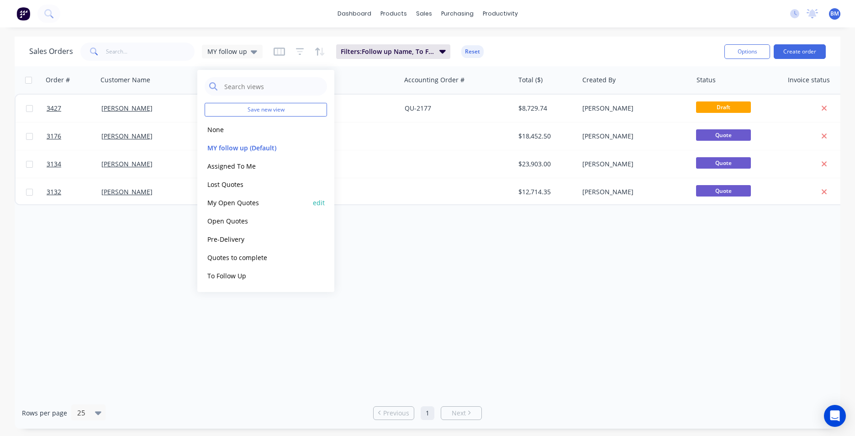
click at [251, 199] on button "My Open Quotes" at bounding box center [257, 202] width 104 height 11
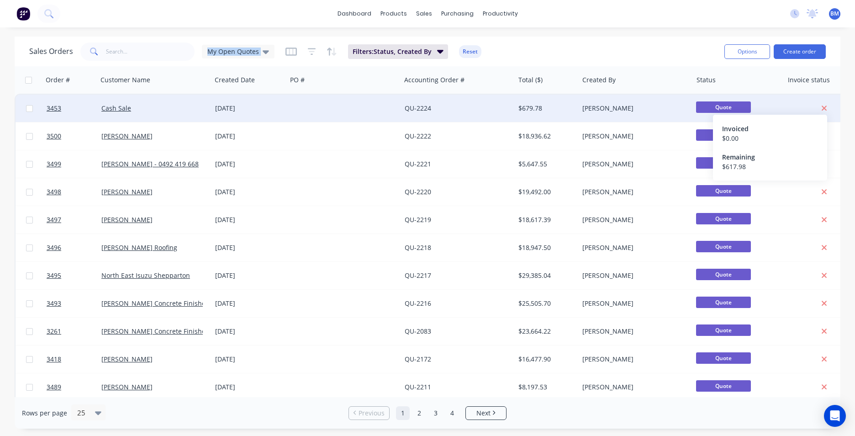
click at [826, 108] on icon at bounding box center [824, 108] width 6 height 8
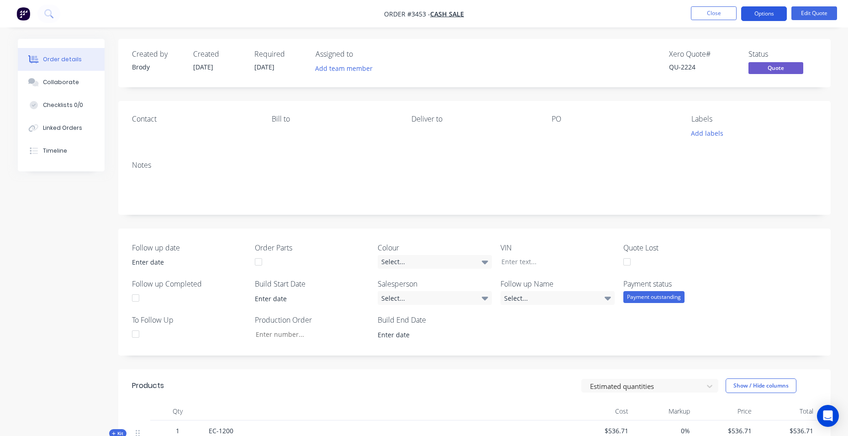
click at [754, 16] on button "Options" at bounding box center [764, 13] width 46 height 15
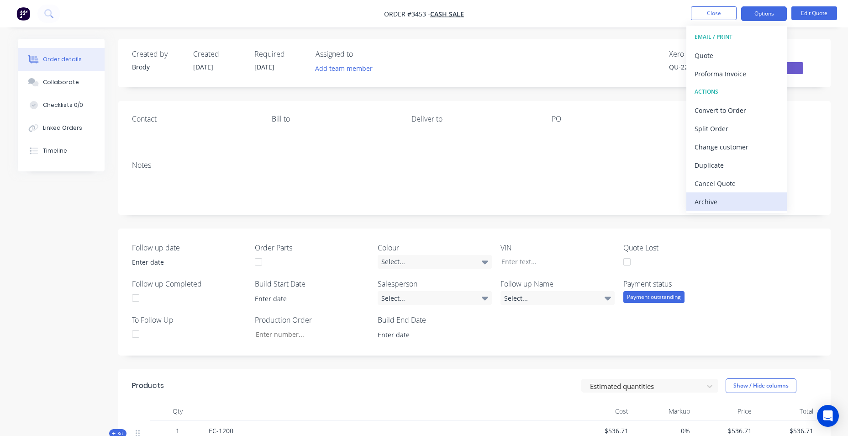
click at [737, 195] on div "Archive" at bounding box center [737, 201] width 84 height 13
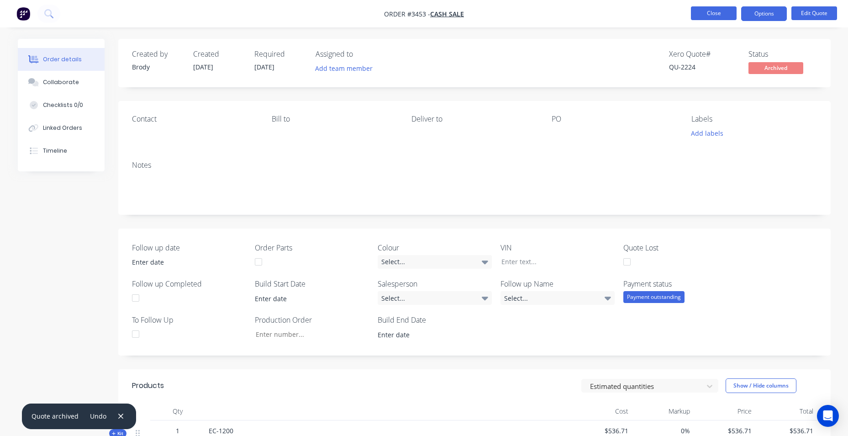
click at [712, 16] on button "Close" at bounding box center [714, 13] width 46 height 14
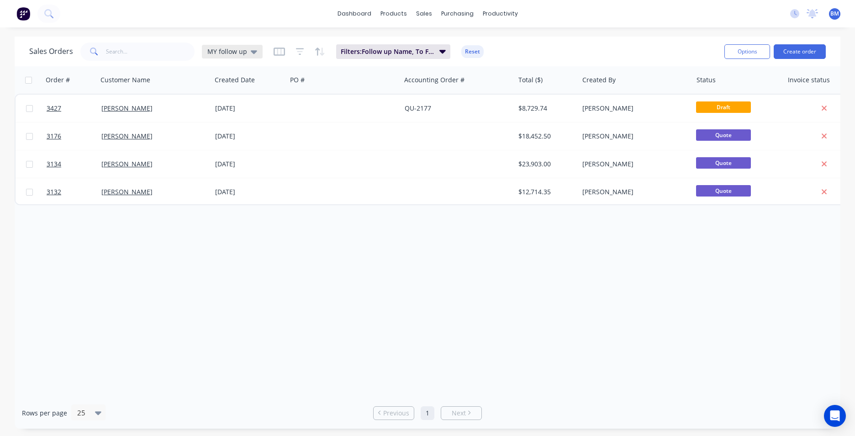
click at [255, 54] on icon at bounding box center [254, 52] width 6 height 10
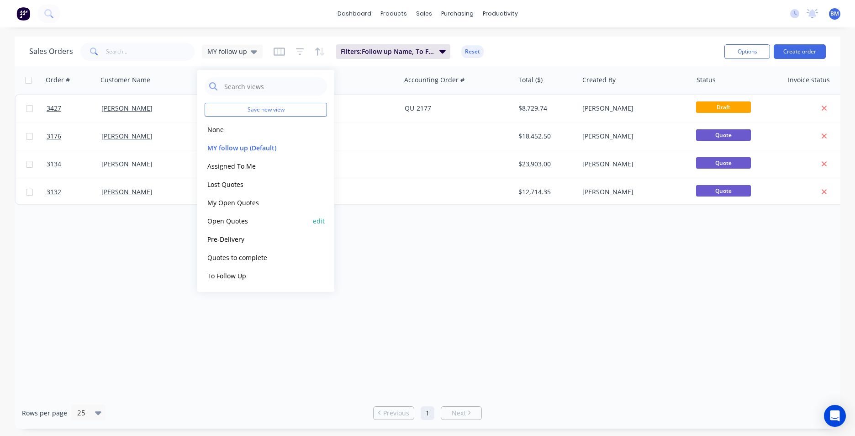
click at [249, 218] on button "Open Quotes" at bounding box center [257, 221] width 104 height 11
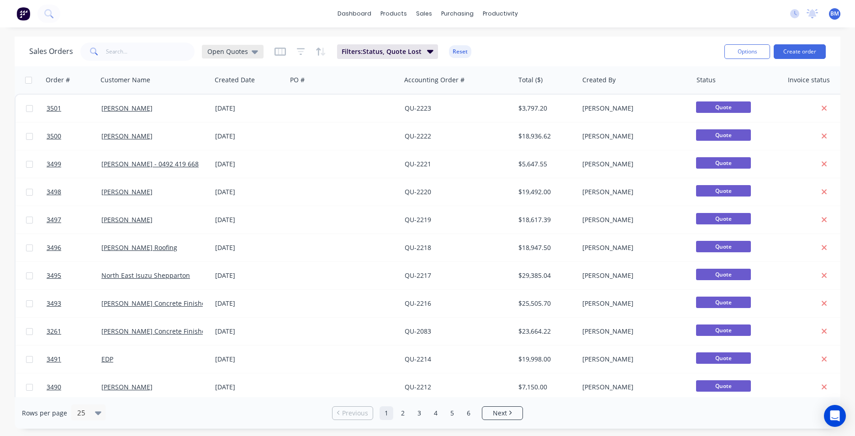
click at [255, 45] on div "Open Quotes" at bounding box center [233, 52] width 62 height 14
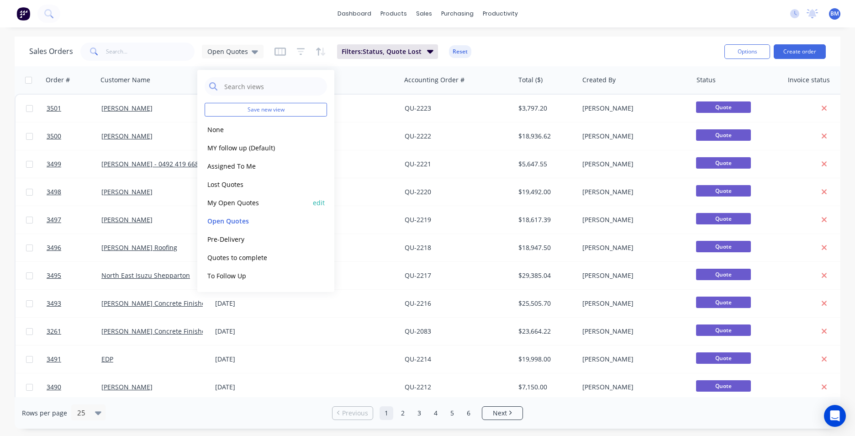
click at [260, 207] on button "My Open Quotes" at bounding box center [257, 202] width 104 height 11
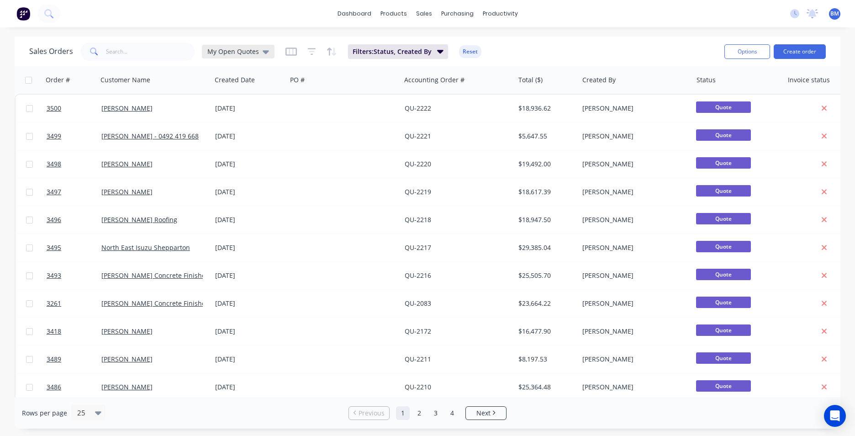
click at [255, 53] on span "My Open Quotes" at bounding box center [233, 52] width 52 height 10
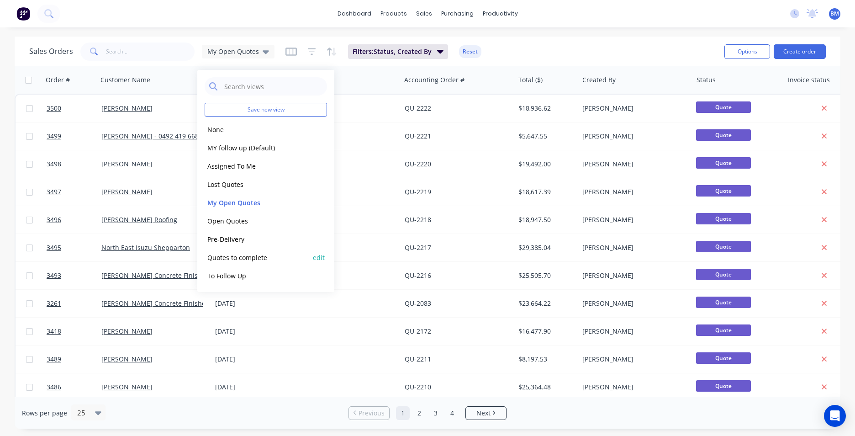
click at [271, 257] on button "Quotes to complete" at bounding box center [257, 257] width 104 height 11
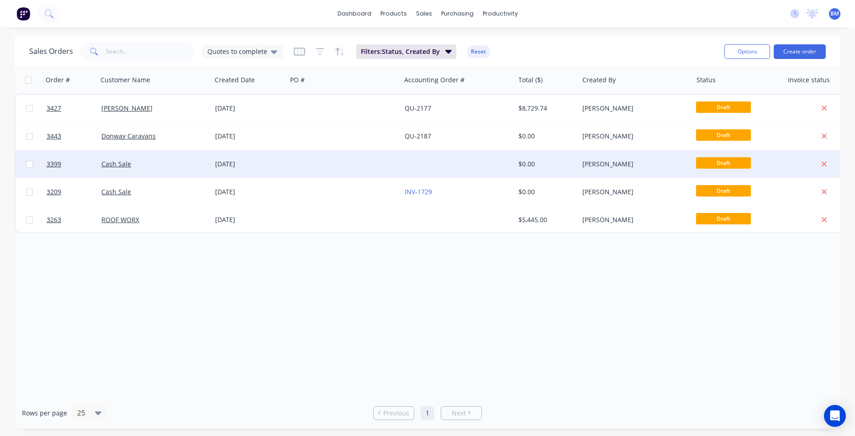
click at [557, 162] on div "$0.00" at bounding box center [545, 163] width 54 height 9
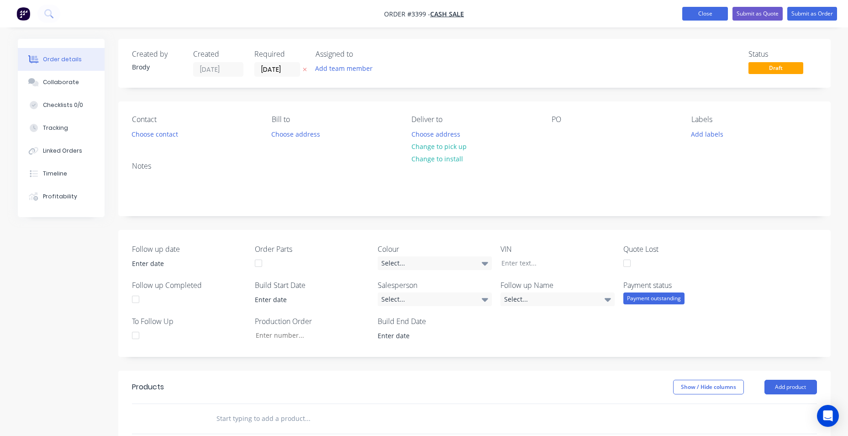
click at [694, 11] on button "Close" at bounding box center [705, 14] width 46 height 14
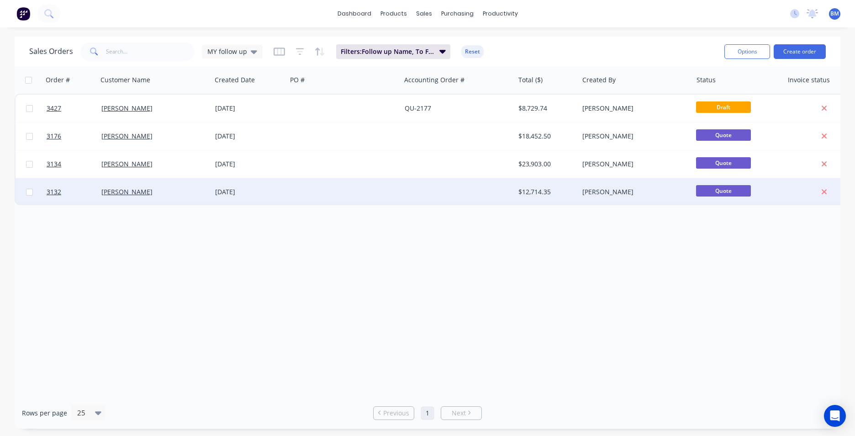
click at [287, 201] on div at bounding box center [344, 191] width 114 height 27
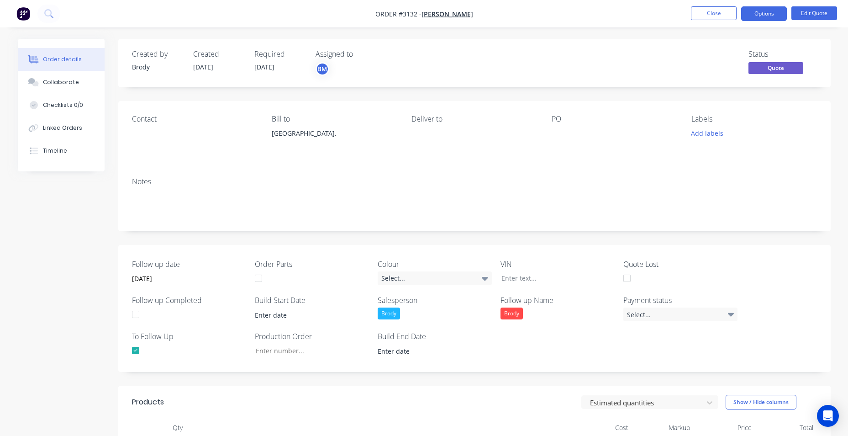
click at [30, 12] on img "button" at bounding box center [23, 14] width 14 height 14
